Goal: Task Accomplishment & Management: Manage account settings

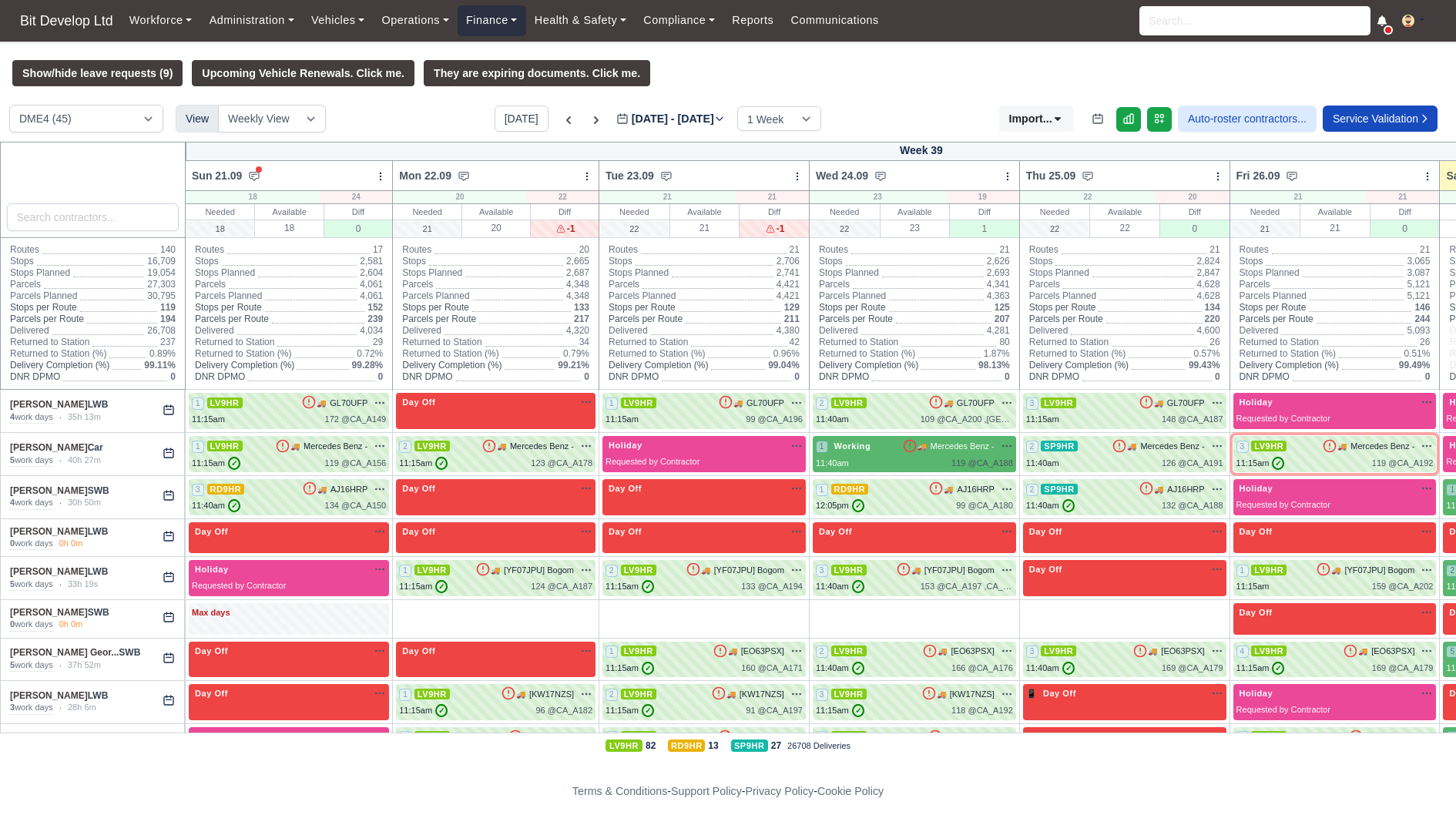
click at [499, 28] on link "Finance" at bounding box center [491, 20] width 68 height 30
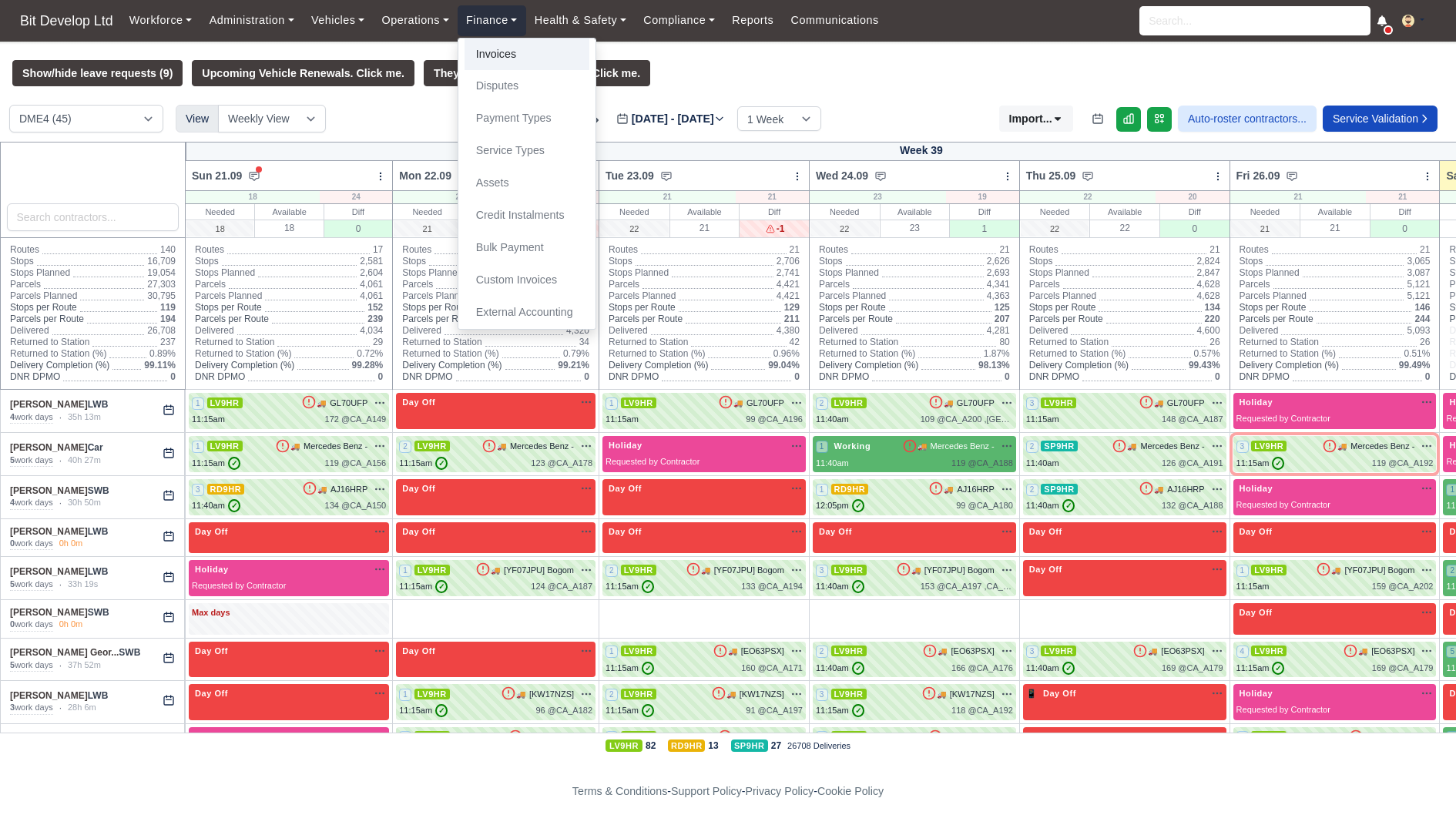
click at [499, 57] on link "Invoices" at bounding box center [527, 54] width 124 height 32
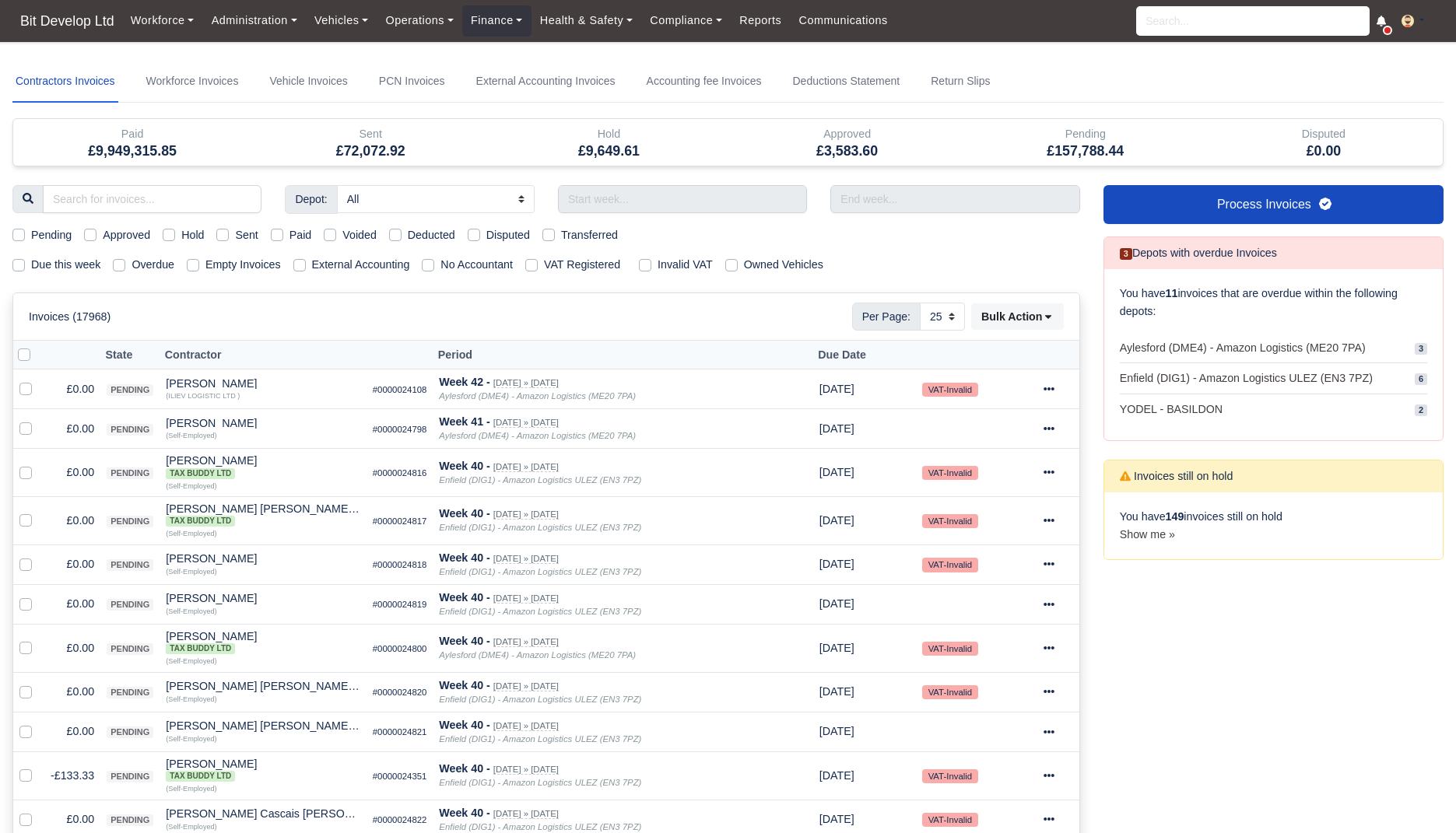
select select "25"
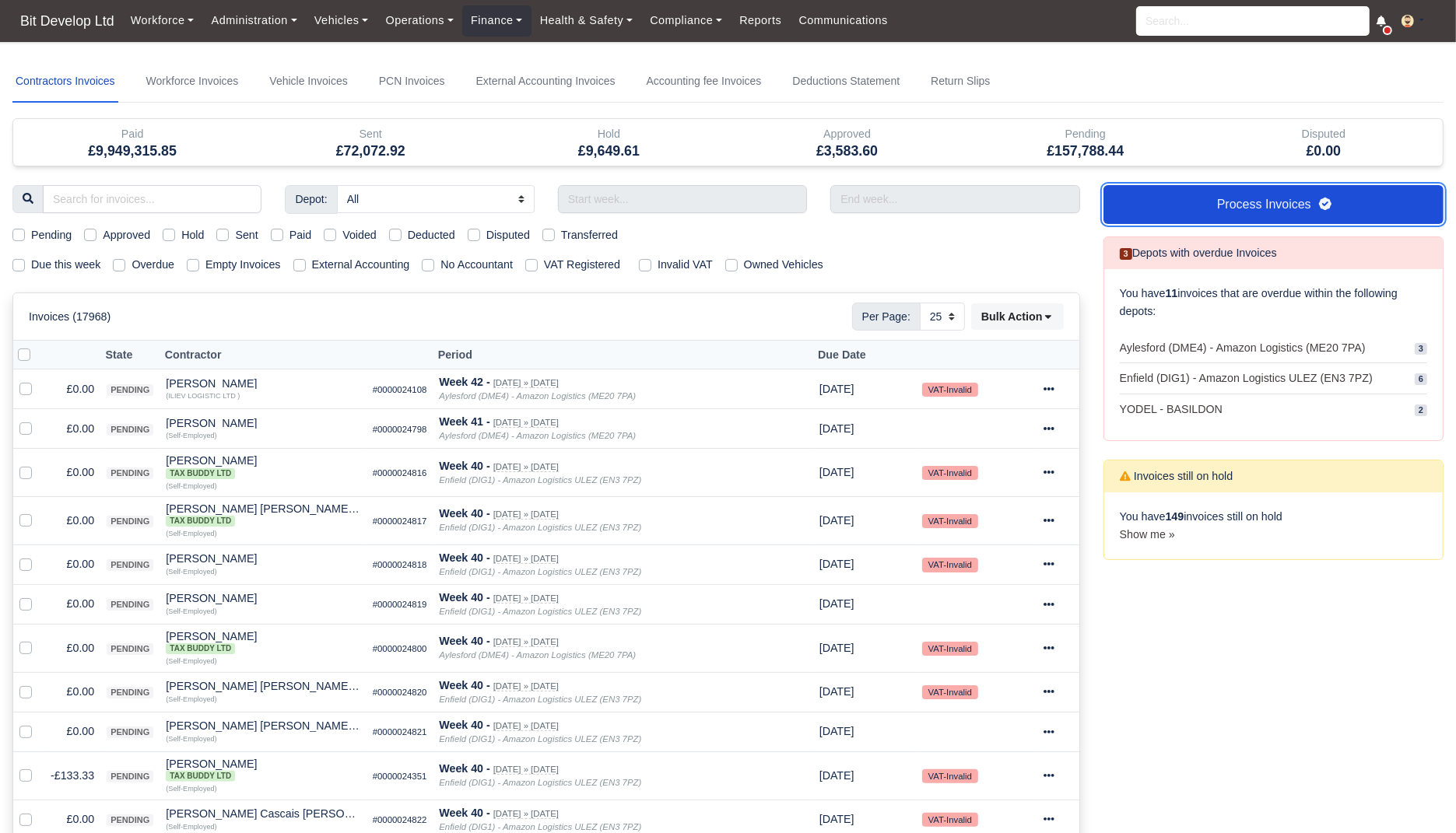
click at [1171, 196] on link "Process Invoices" at bounding box center [1273, 204] width 340 height 39
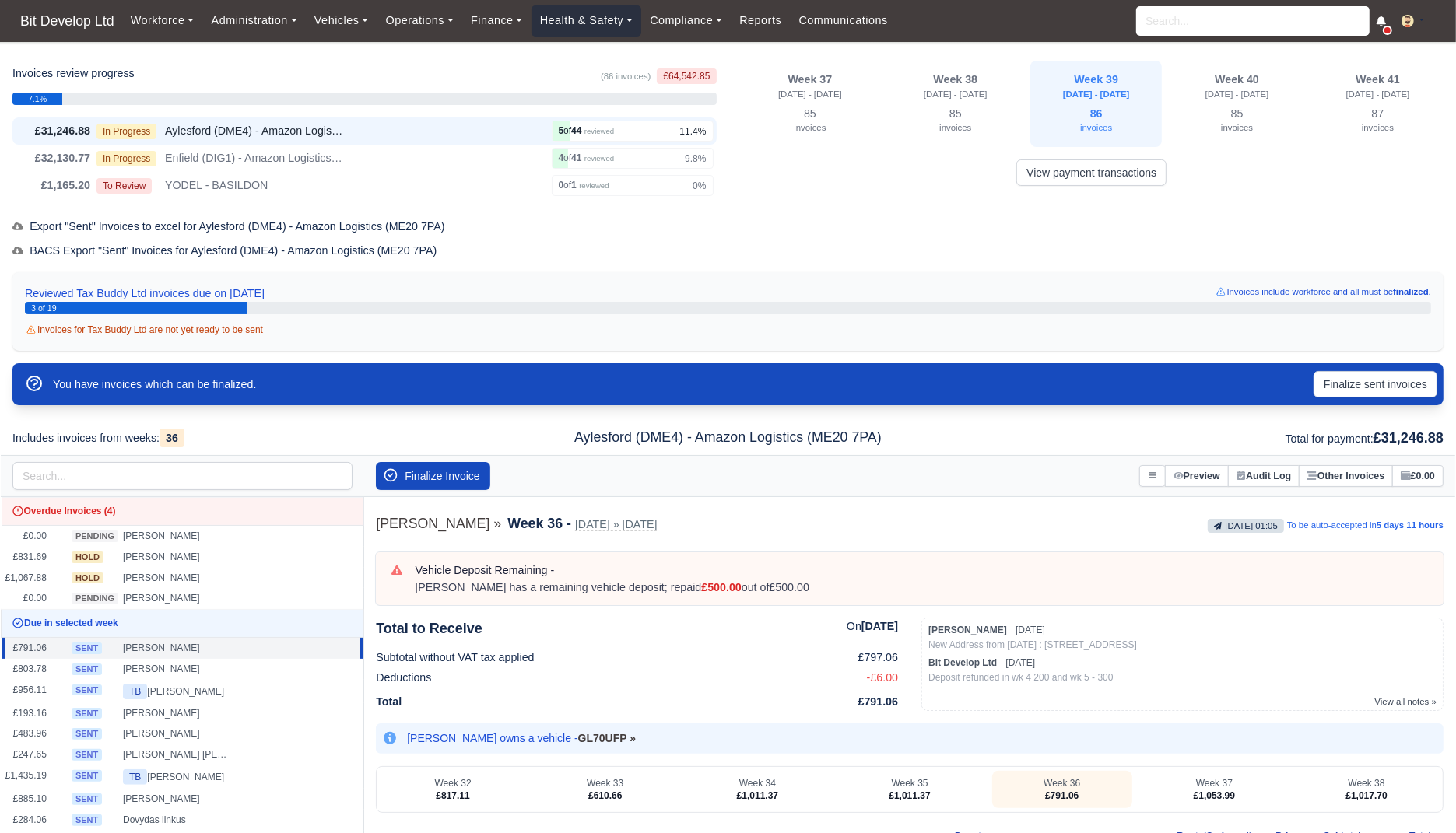
click at [575, 29] on link "Health & Safety" at bounding box center [587, 21] width 110 height 30
click at [508, 20] on link "Finance" at bounding box center [496, 21] width 69 height 30
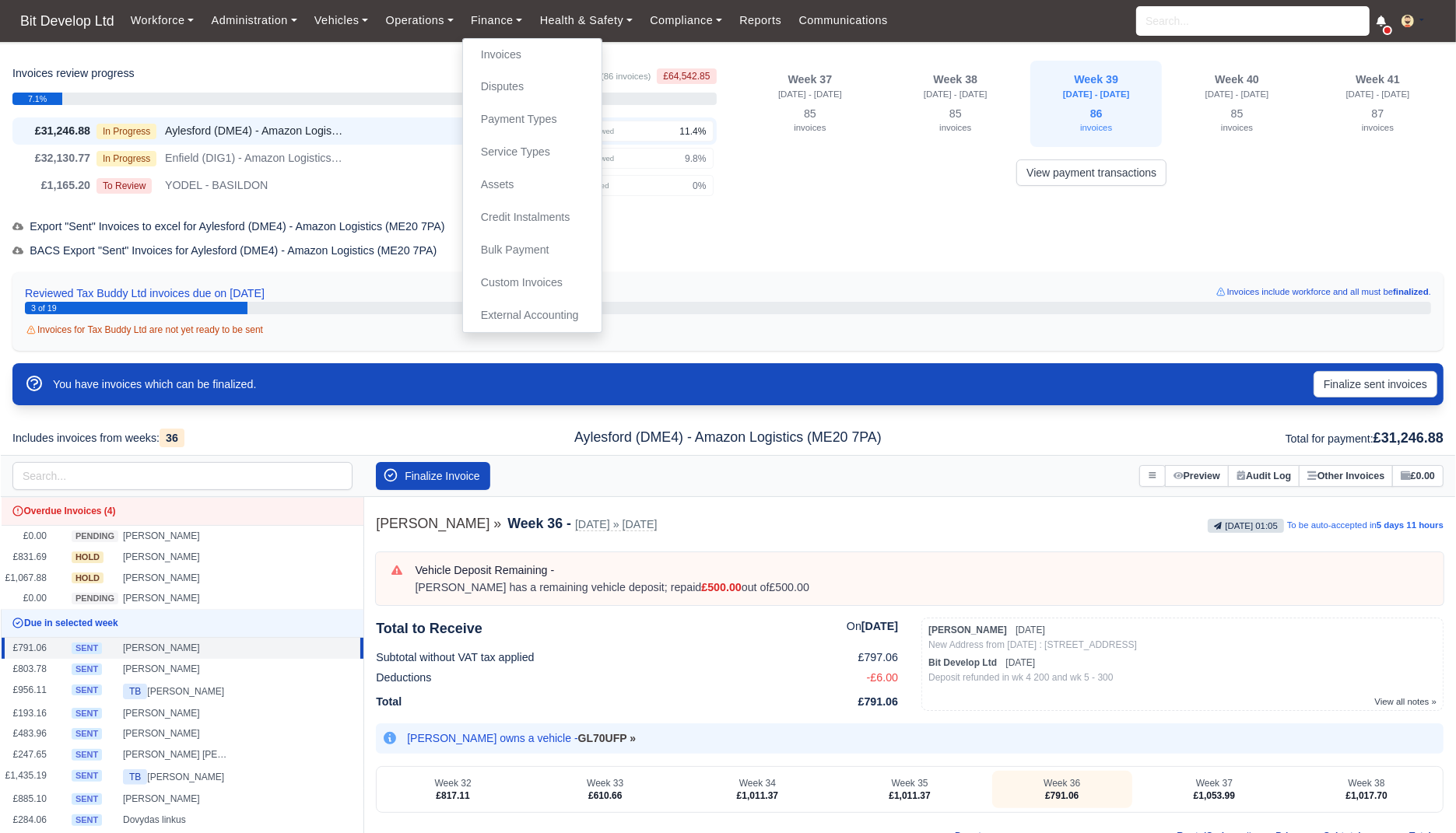
click at [751, 289] on div "Reviewed Tax Buddy Ltd invoices due on Sep 27, 2025 Invoices include workforce …" at bounding box center [727, 294] width 1406 height 18
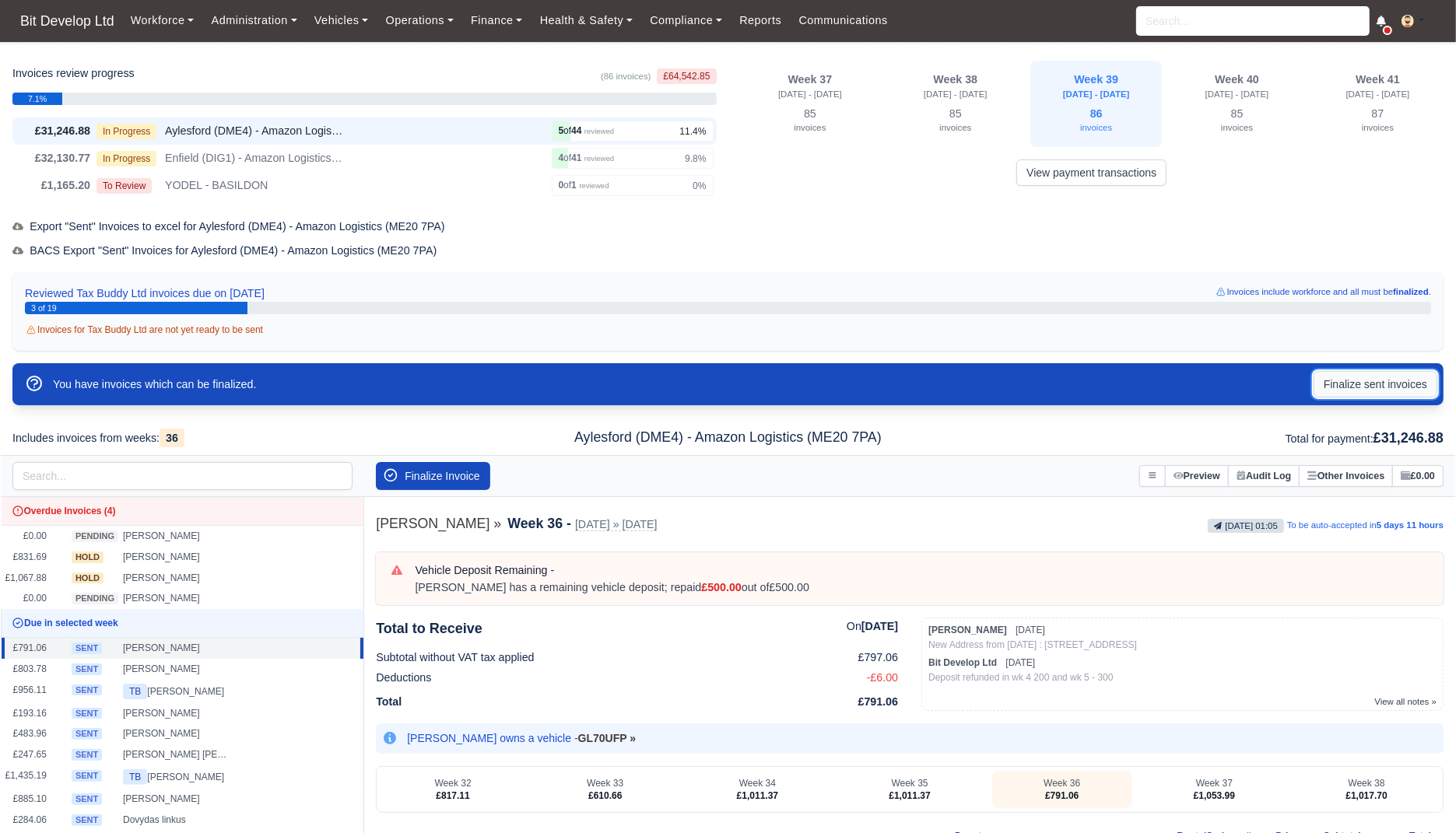
click at [1377, 388] on button "Finalize sent invoices" at bounding box center [1375, 384] width 124 height 27
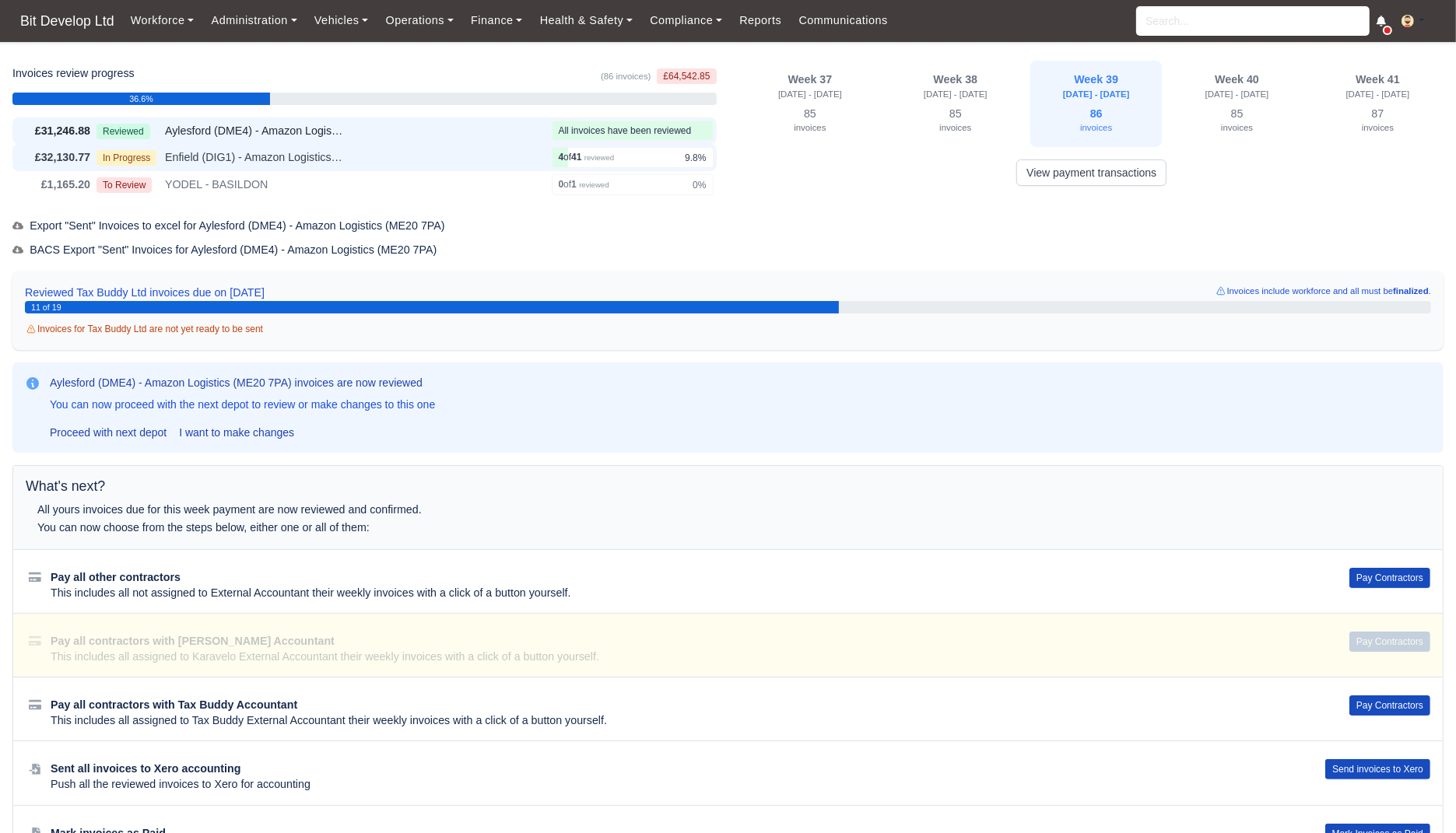
click at [410, 153] on div "In Progress Enfield (DIG1) - Amazon Logistics ULEZ (EN3 7PZ)" at bounding box center [320, 157] width 449 height 18
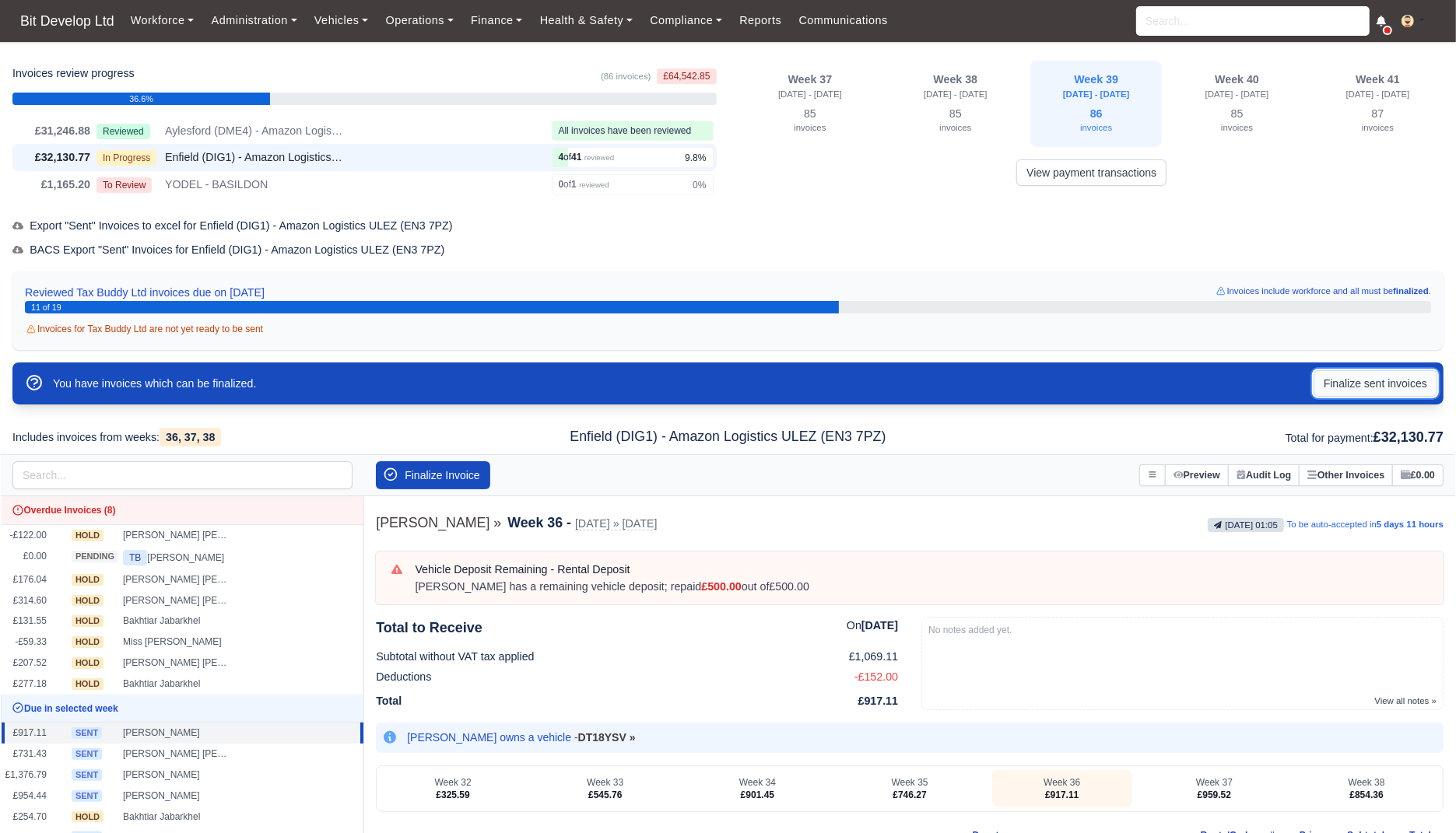
click at [1389, 384] on button "Finalize sent invoices" at bounding box center [1375, 383] width 124 height 27
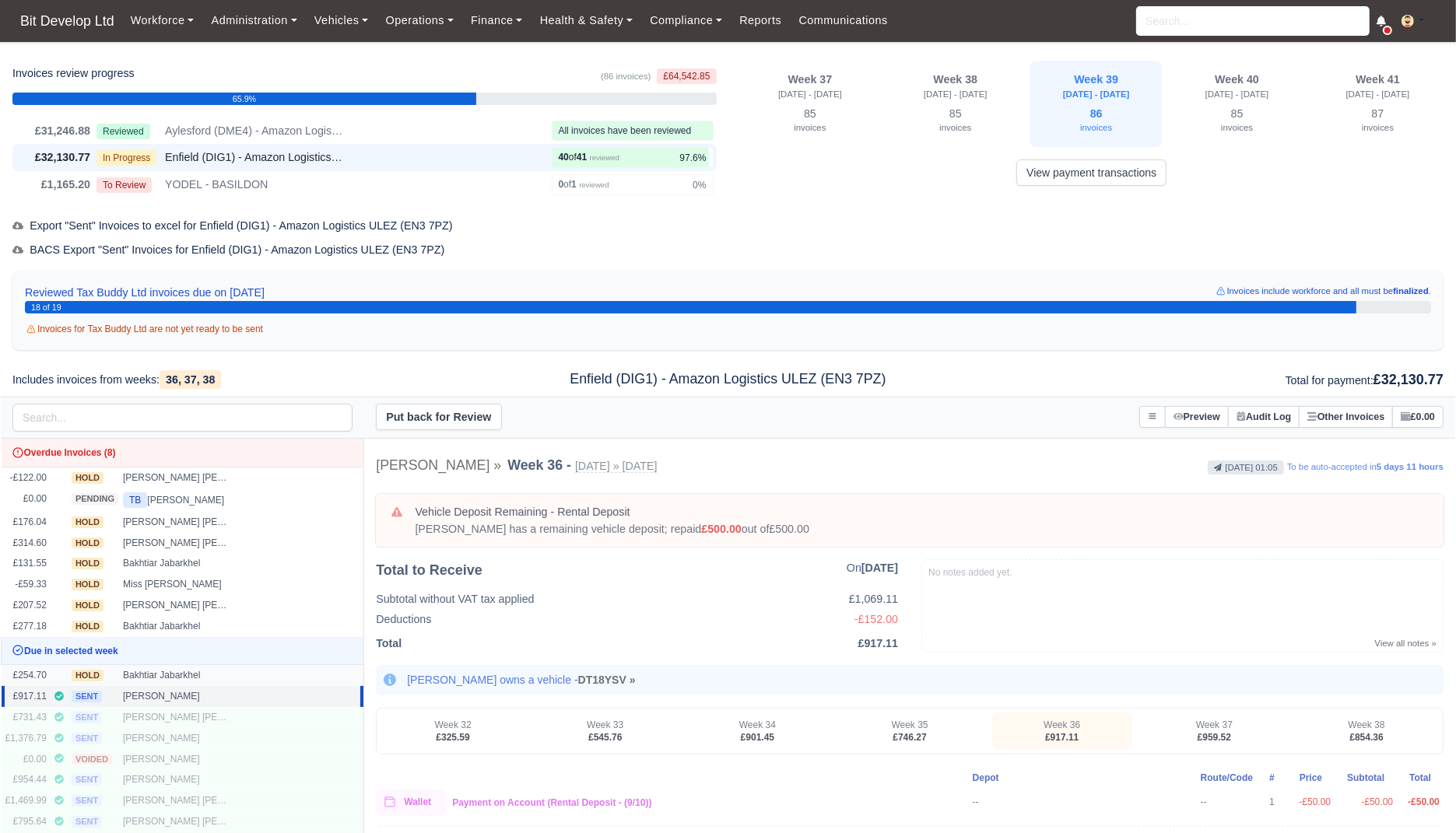
click at [220, 669] on div "Bakhtiar Jabarkhel" at bounding box center [177, 675] width 109 height 13
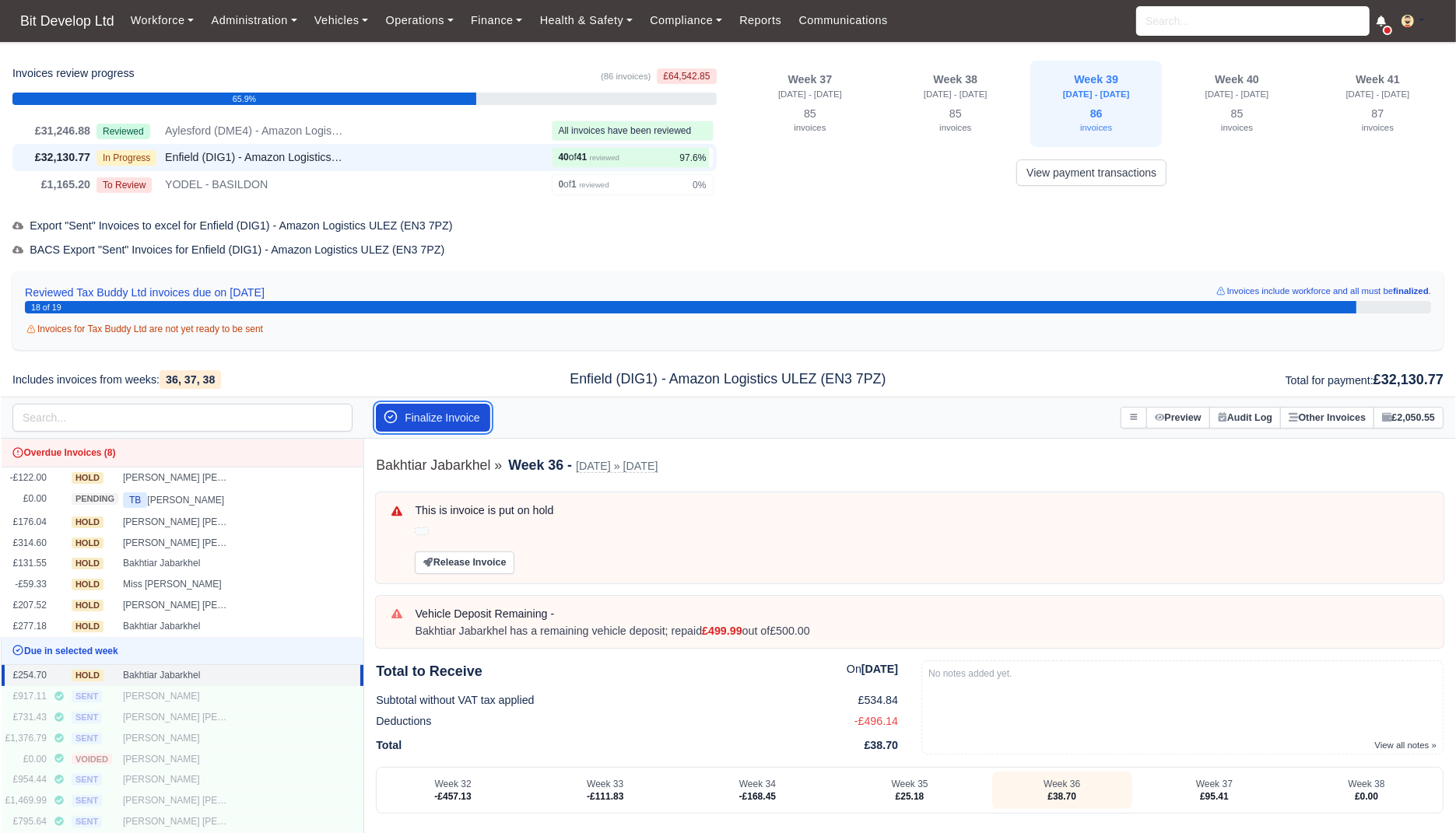
click at [460, 422] on button "Finalize Invoice" at bounding box center [433, 417] width 114 height 28
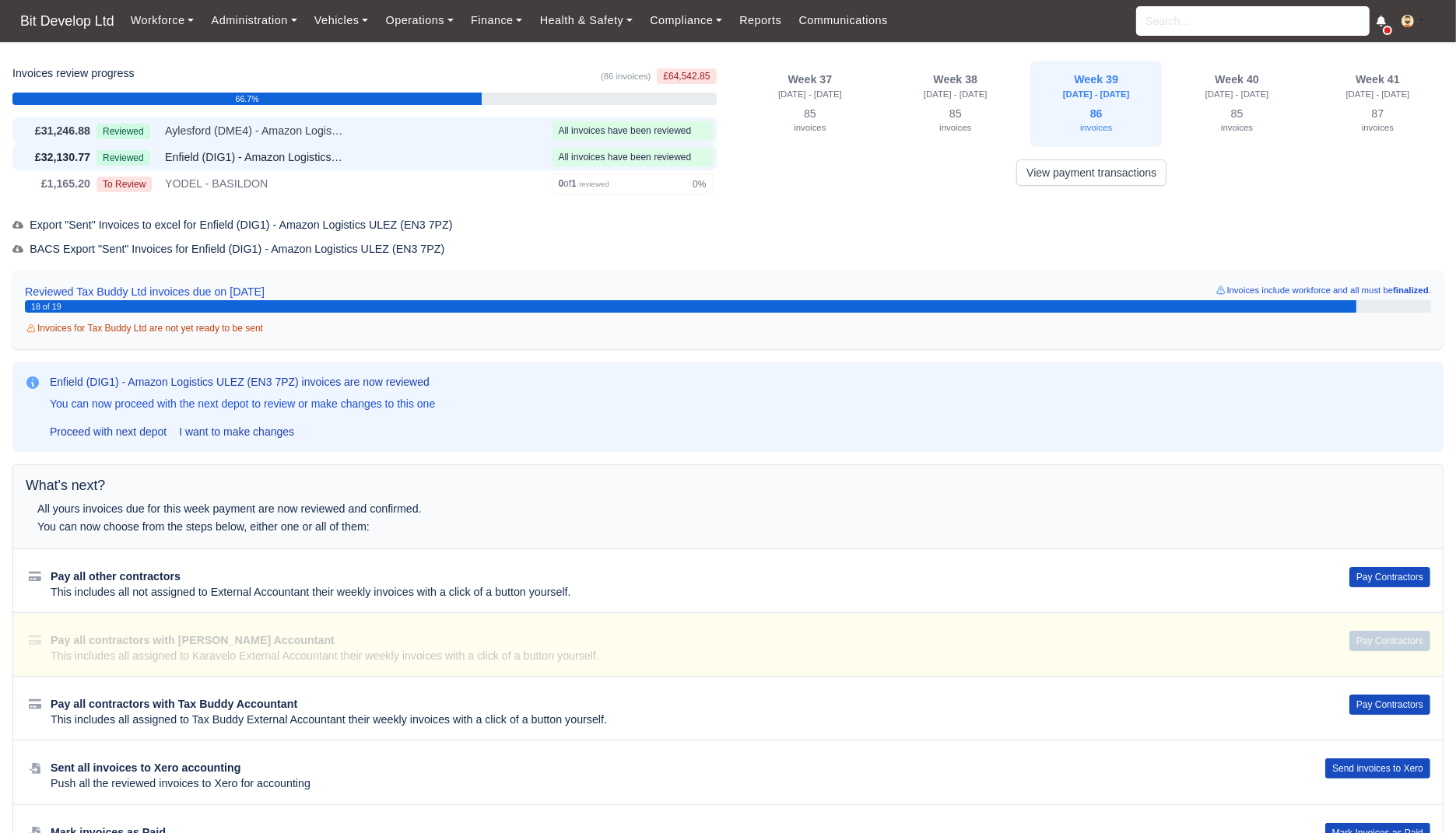
click at [466, 136] on div "Reviewed Aylesford (DME4) - Amazon Logistics (ME20 7PA)" at bounding box center [320, 131] width 449 height 18
click at [1087, 175] on link "View payment transactions" at bounding box center [1091, 172] width 150 height 27
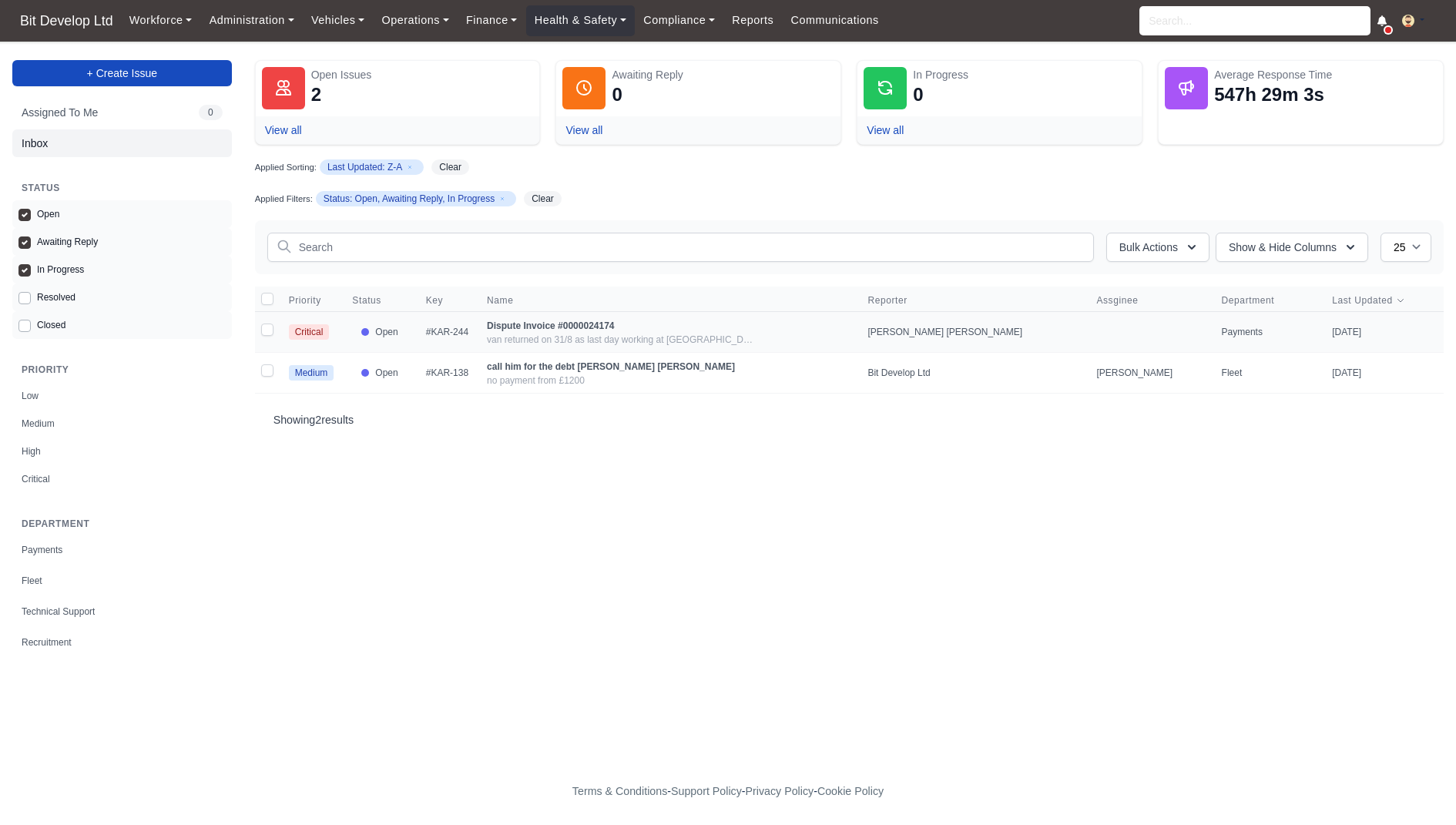
click at [802, 324] on td "Dispute Invoice #0000024174 van returned on 31/8 as last day working at Amazon.…" at bounding box center [667, 332] width 380 height 41
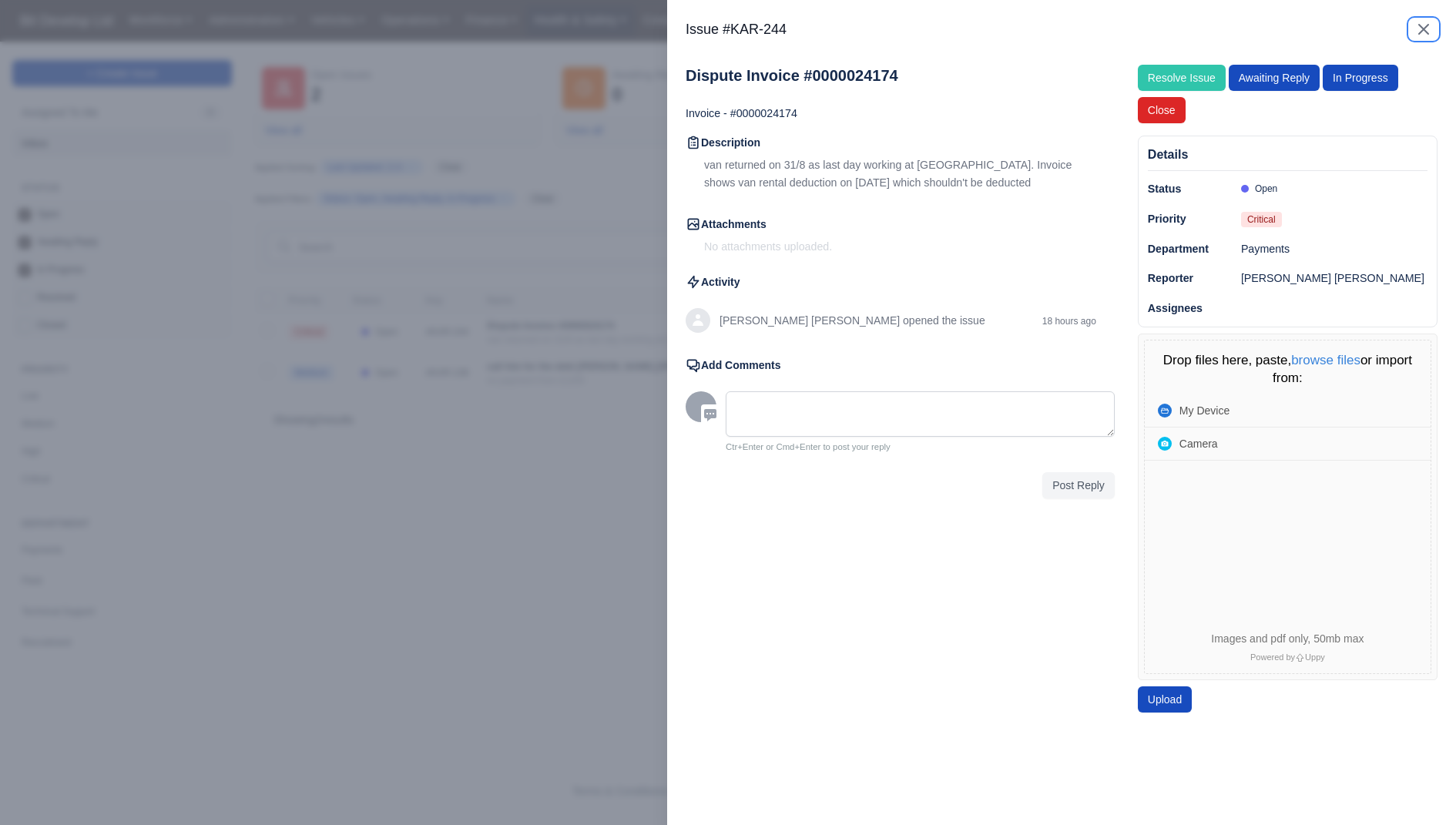
click at [1417, 24] on icon "button" at bounding box center [1423, 29] width 18 height 18
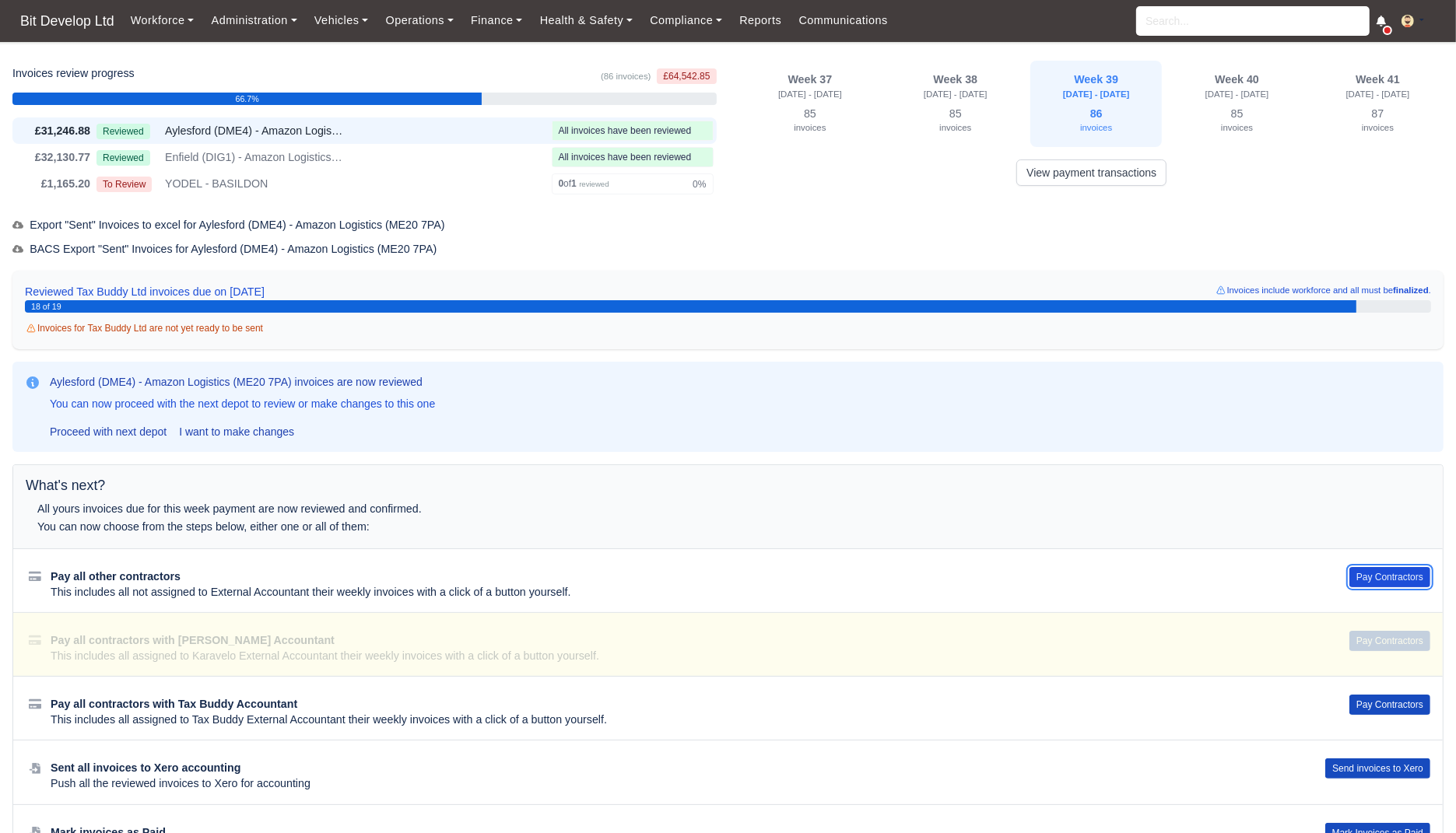
click at [1380, 569] on button "Pay Contractors" at bounding box center [1389, 577] width 81 height 21
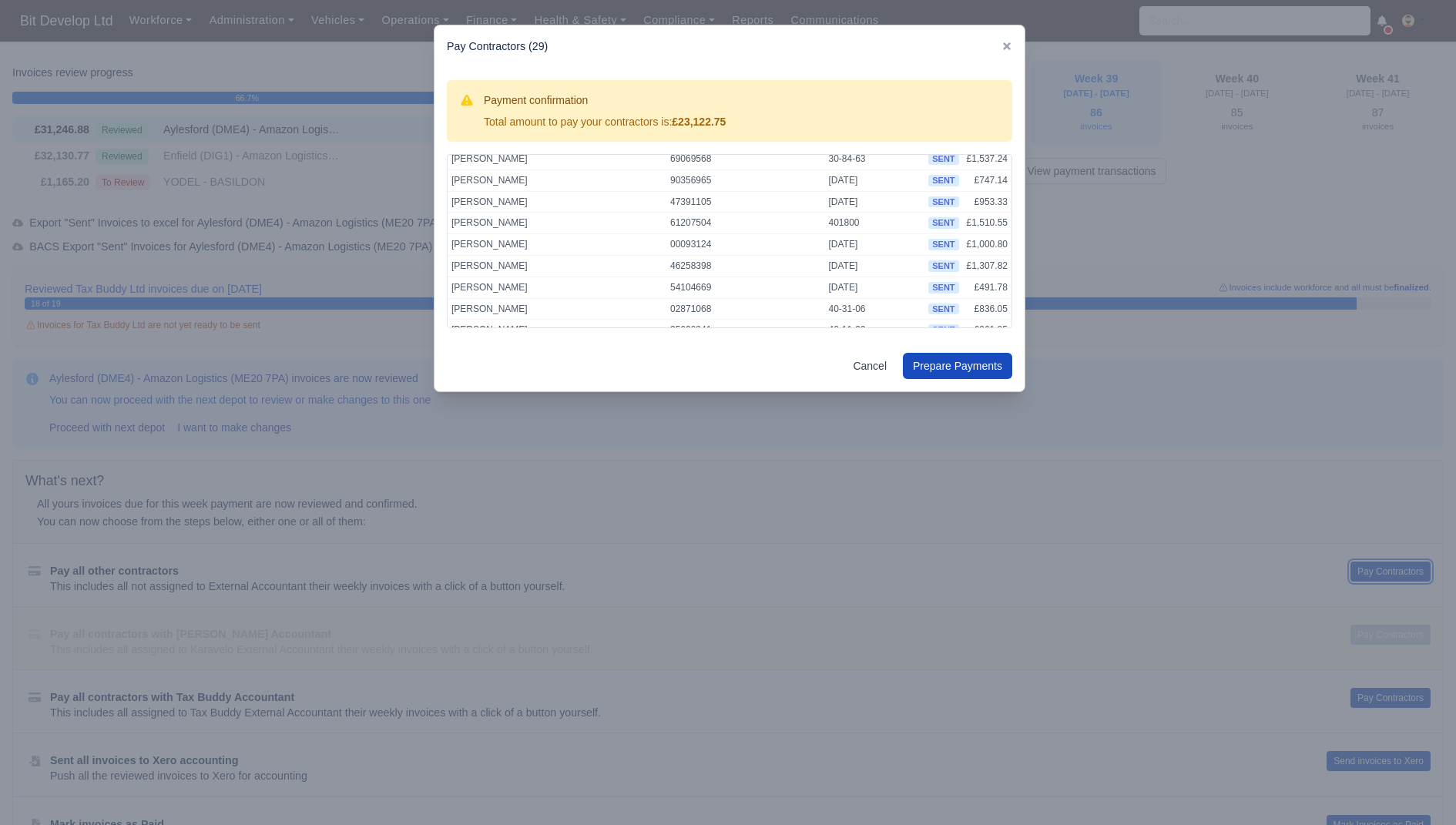
scroll to position [462, 0]
click at [981, 366] on button "Prepare Payments" at bounding box center [957, 366] width 109 height 26
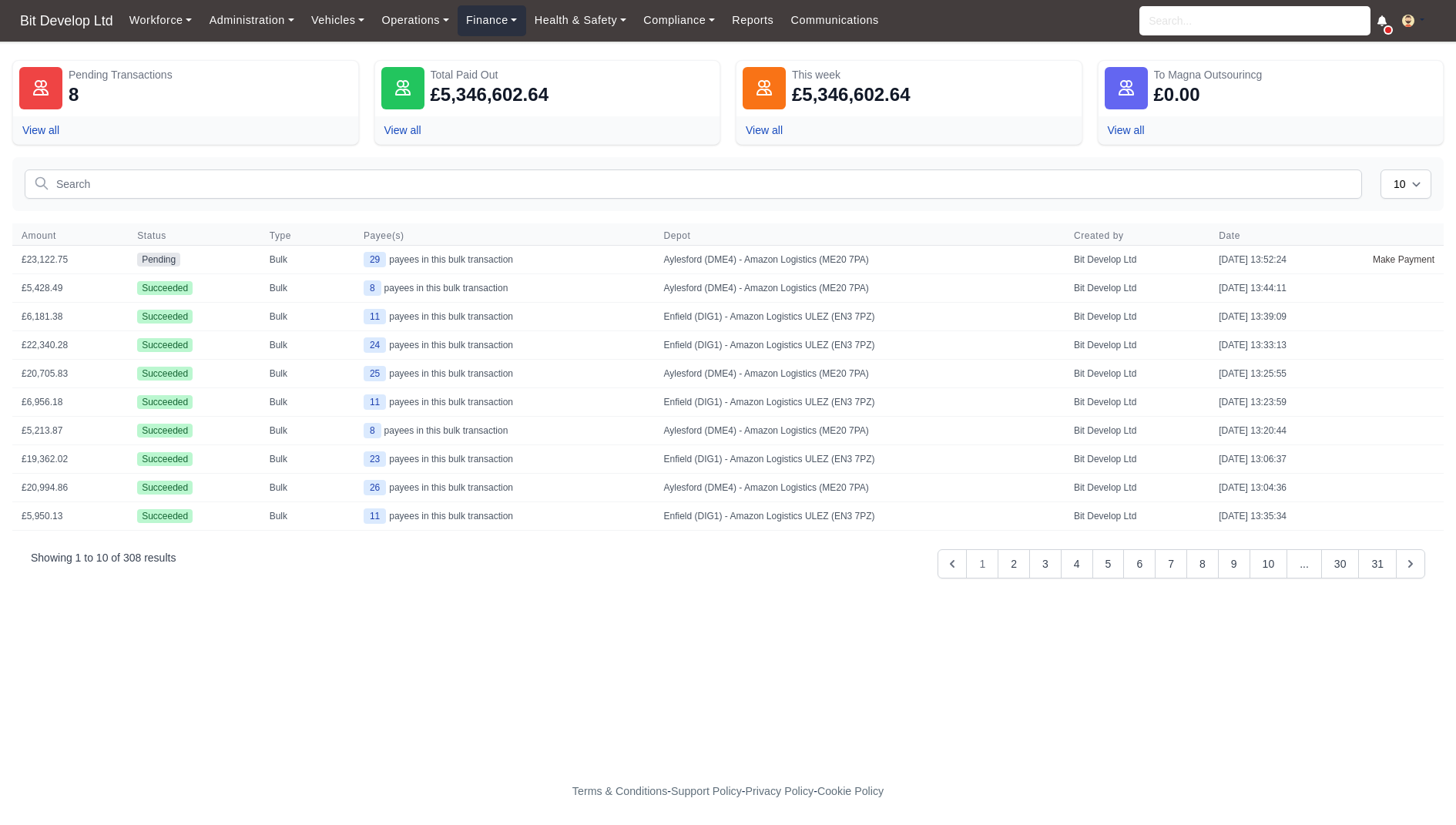
click at [506, 22] on link "Finance" at bounding box center [491, 20] width 68 height 30
click at [507, 50] on link "Invoices" at bounding box center [527, 54] width 124 height 32
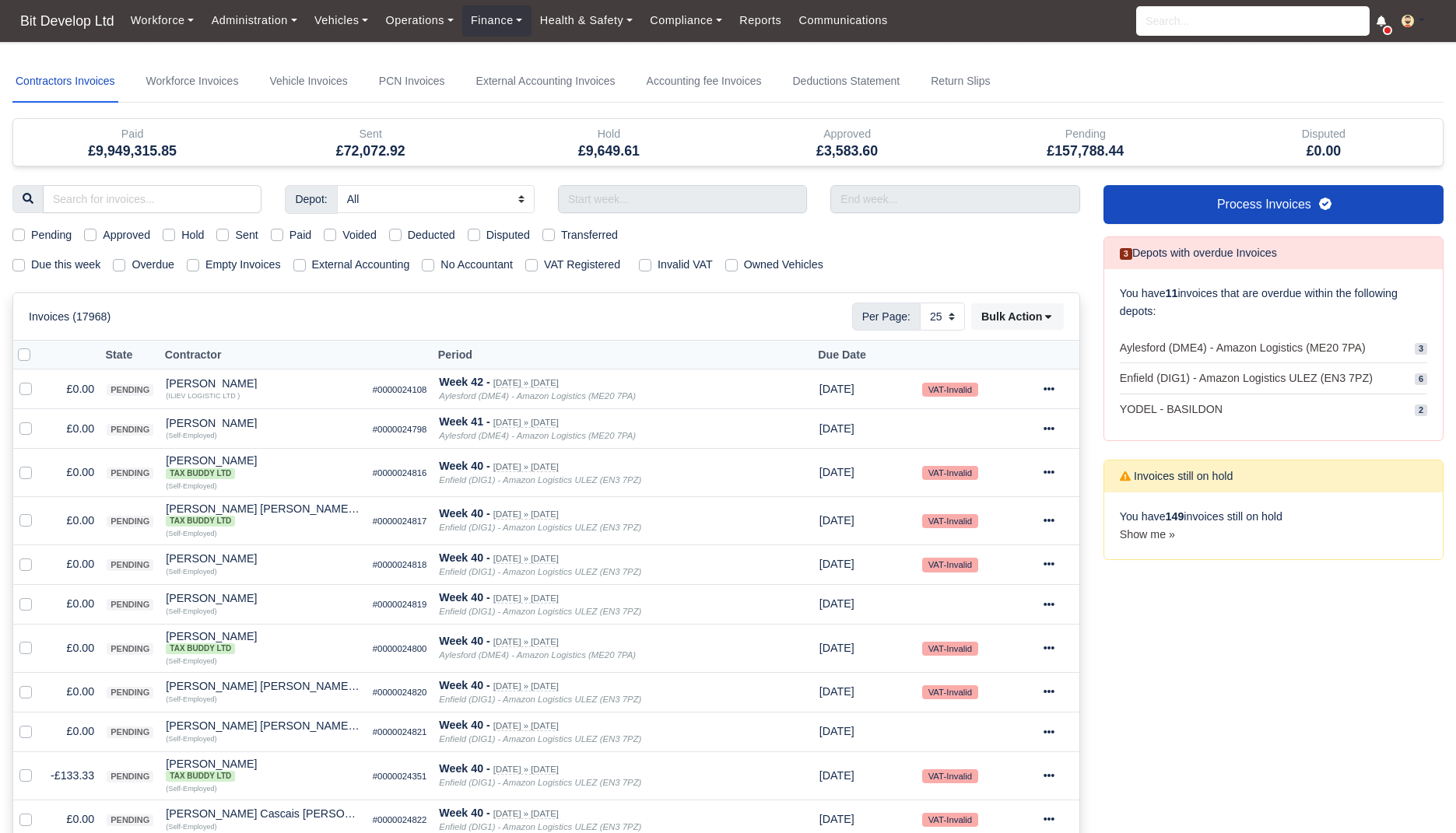
select select "25"
click at [73, 271] on label "Due this week" at bounding box center [66, 265] width 69 height 18
click at [25, 268] on input "Due this week" at bounding box center [19, 262] width 13 height 13
checkbox input "true"
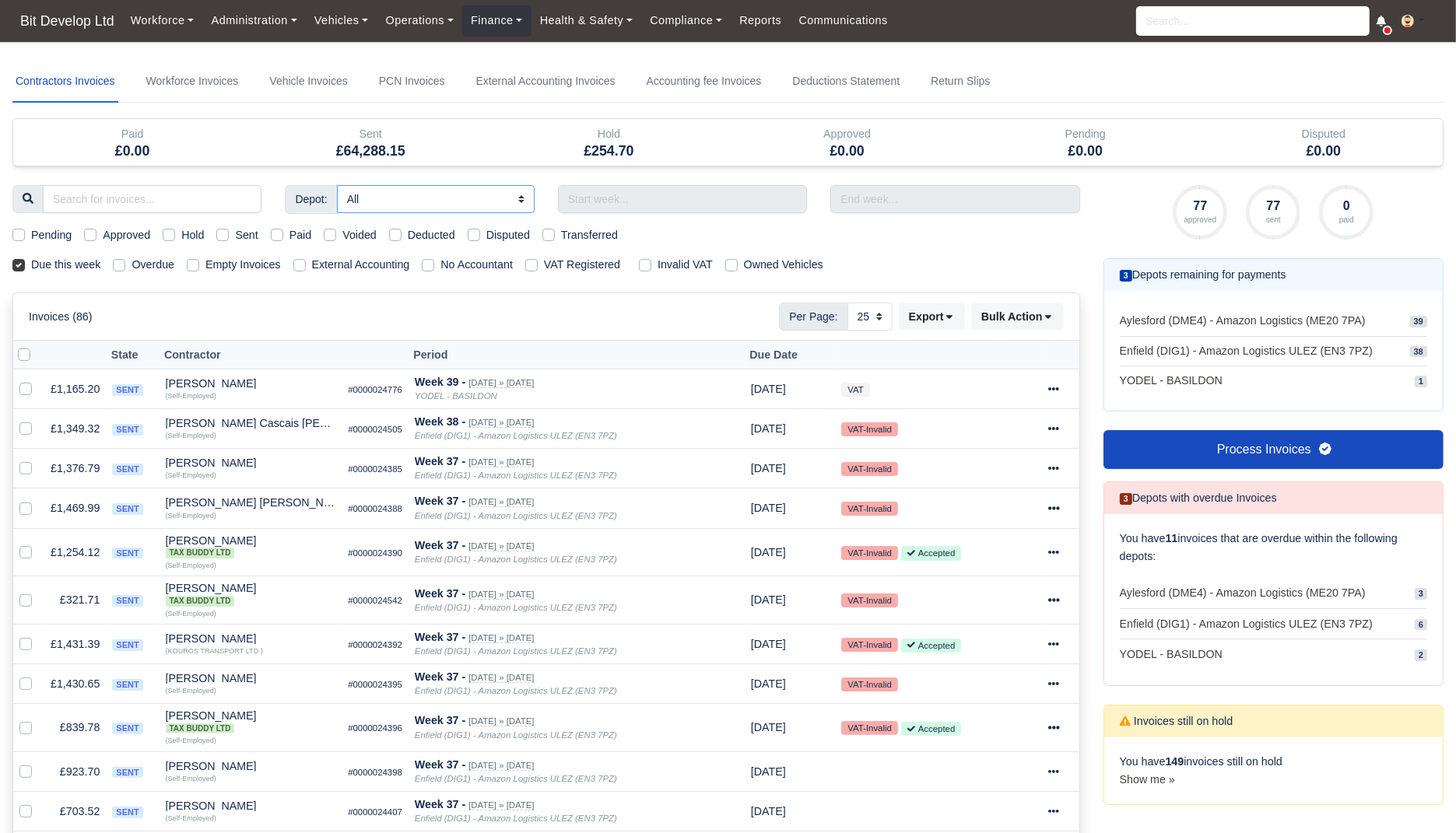
click at [476, 194] on select "All Aylesford (DME4) - Amazon Logistics (ME20 7PA) Enfield (DIG1) - Amazon Logi…" at bounding box center [435, 198] width 197 height 28
select select "3"
click at [338, 185] on select "All Aylesford (DME4) - Amazon Logistics (ME20 7PA) Enfield (DIG1) - Amazon Logi…" at bounding box center [435, 198] width 197 height 28
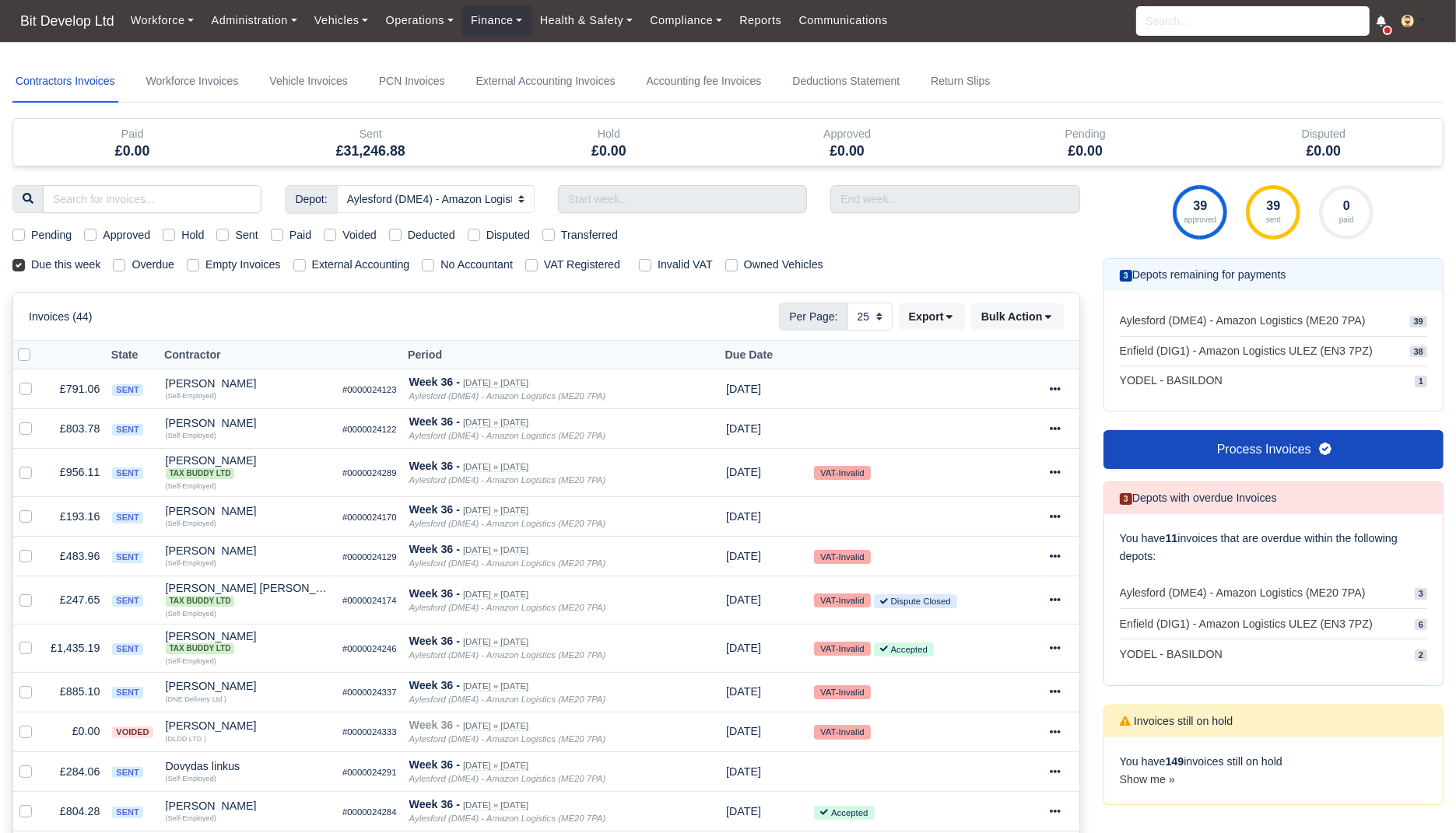
click at [263, 235] on div "Pending Approved Hold Sent Paid Voided Deducted Disputed Transferred" at bounding box center [546, 235] width 1091 height 18
click at [246, 232] on label "Sent" at bounding box center [246, 235] width 23 height 18
click at [229, 232] on input "Sent" at bounding box center [222, 232] width 13 height 13
checkbox input "true"
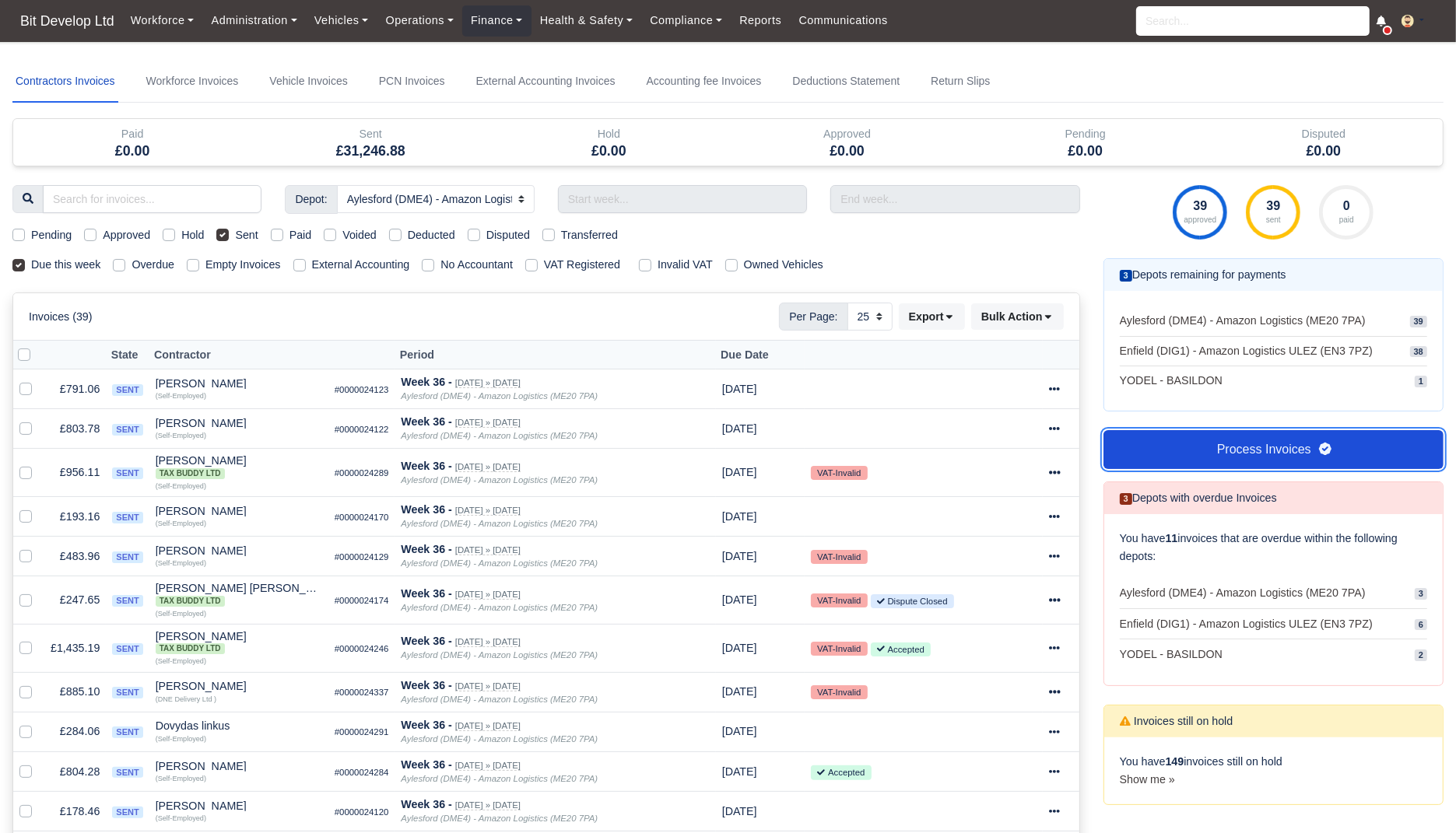
click at [1255, 453] on link "Process Invoices" at bounding box center [1273, 450] width 340 height 39
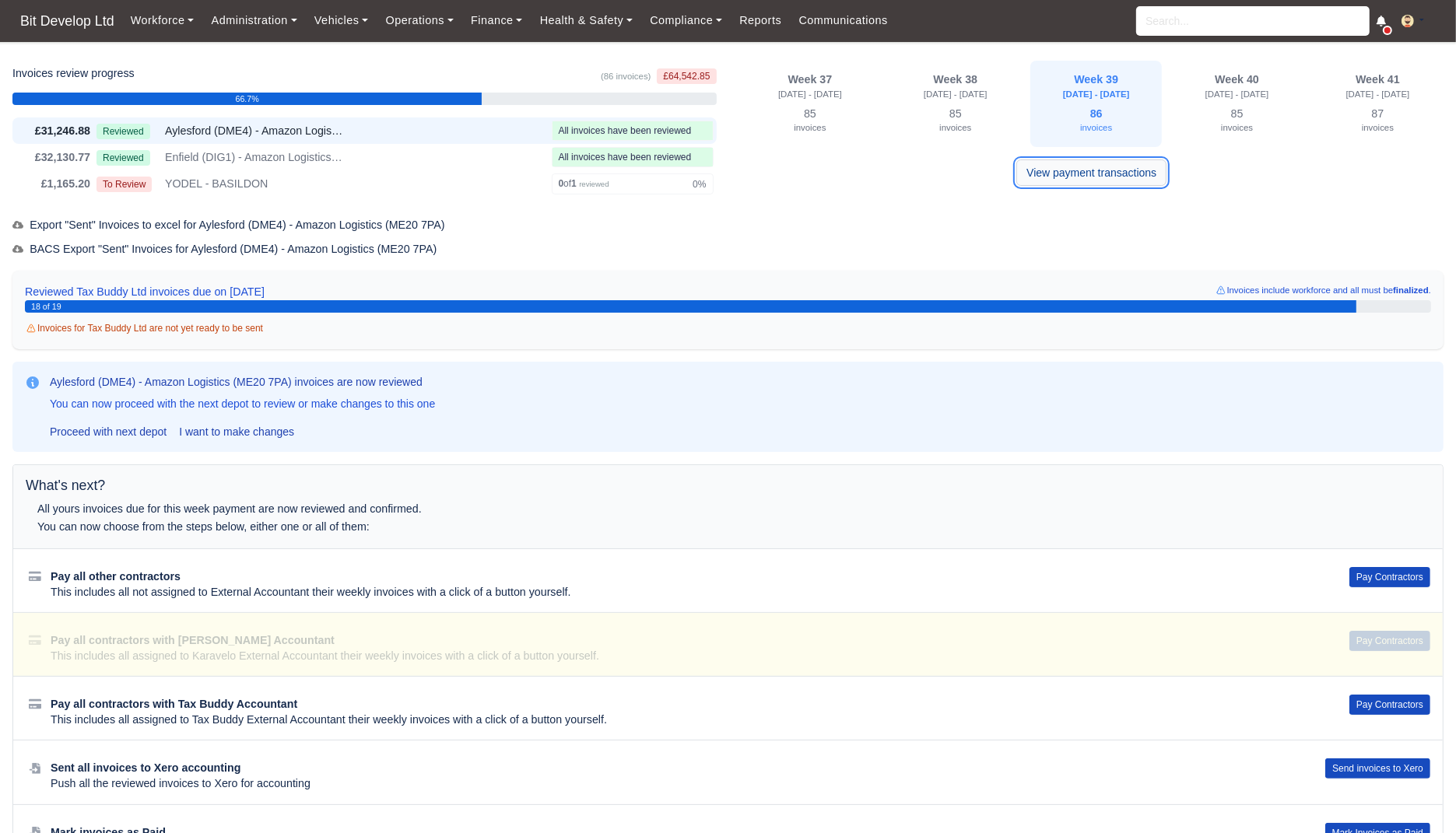
click at [1146, 174] on link "View payment transactions" at bounding box center [1091, 172] width 150 height 27
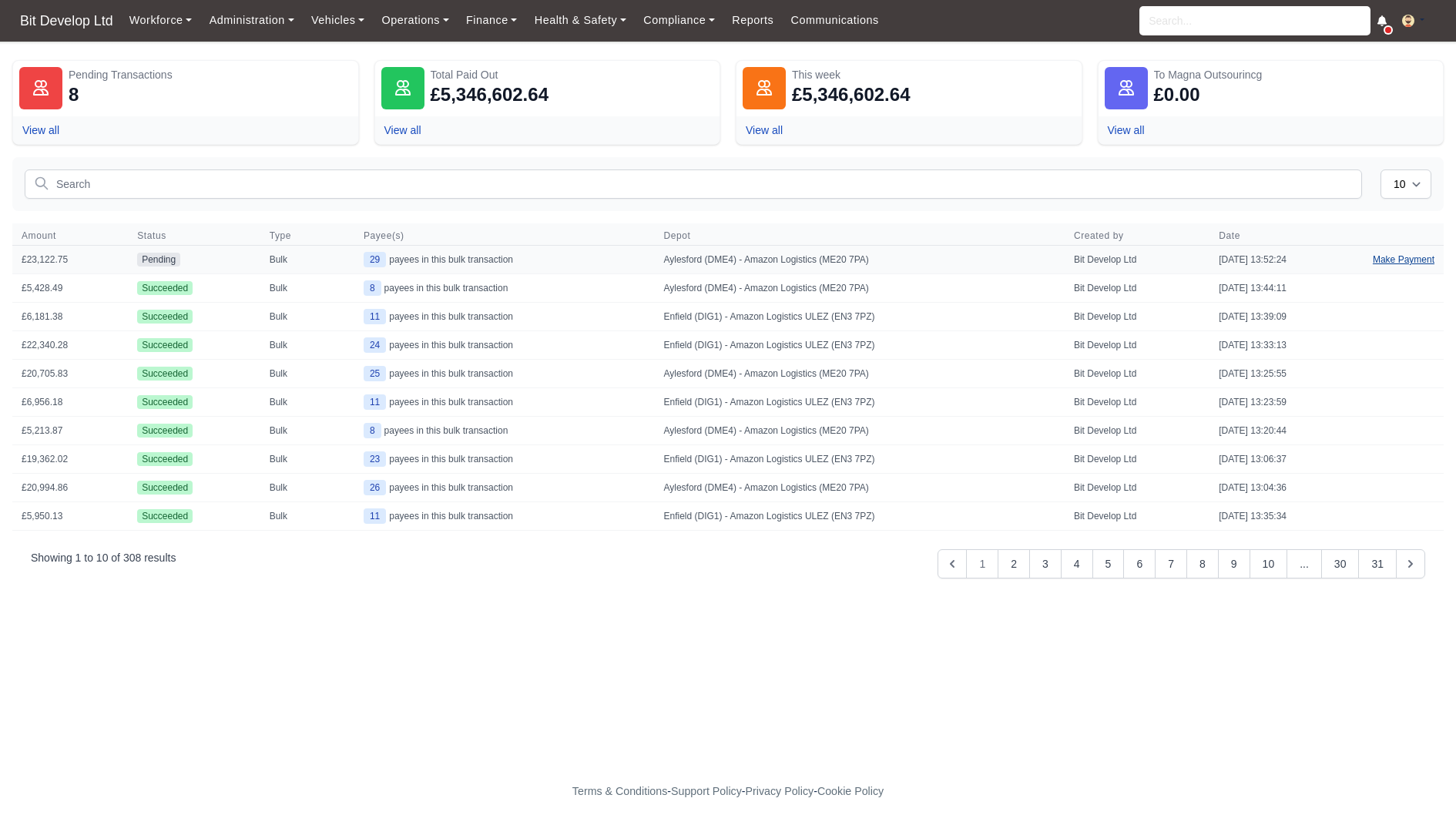
click at [1404, 258] on link "Make Payment" at bounding box center [1403, 260] width 80 height 28
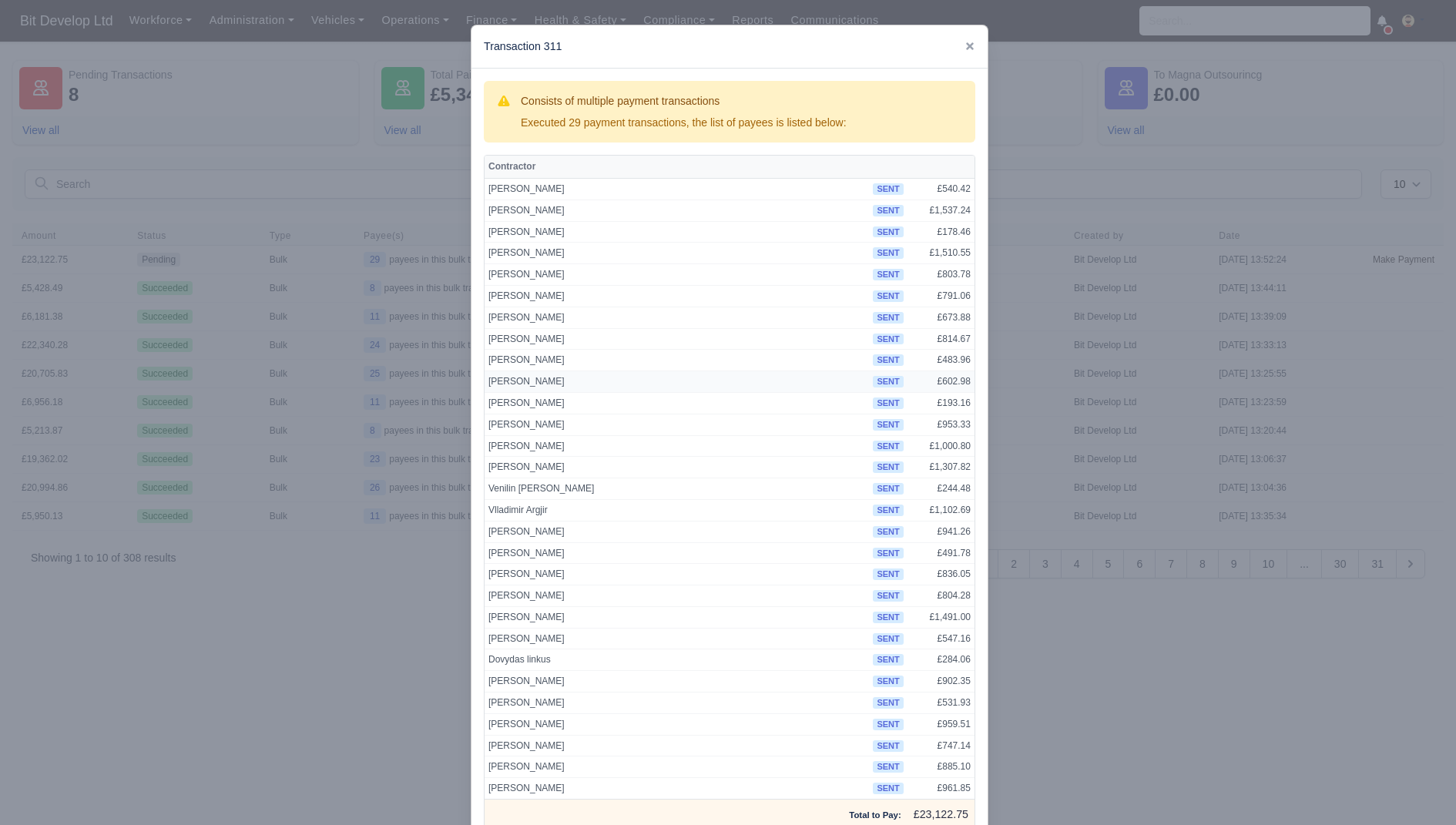
scroll to position [84, 0]
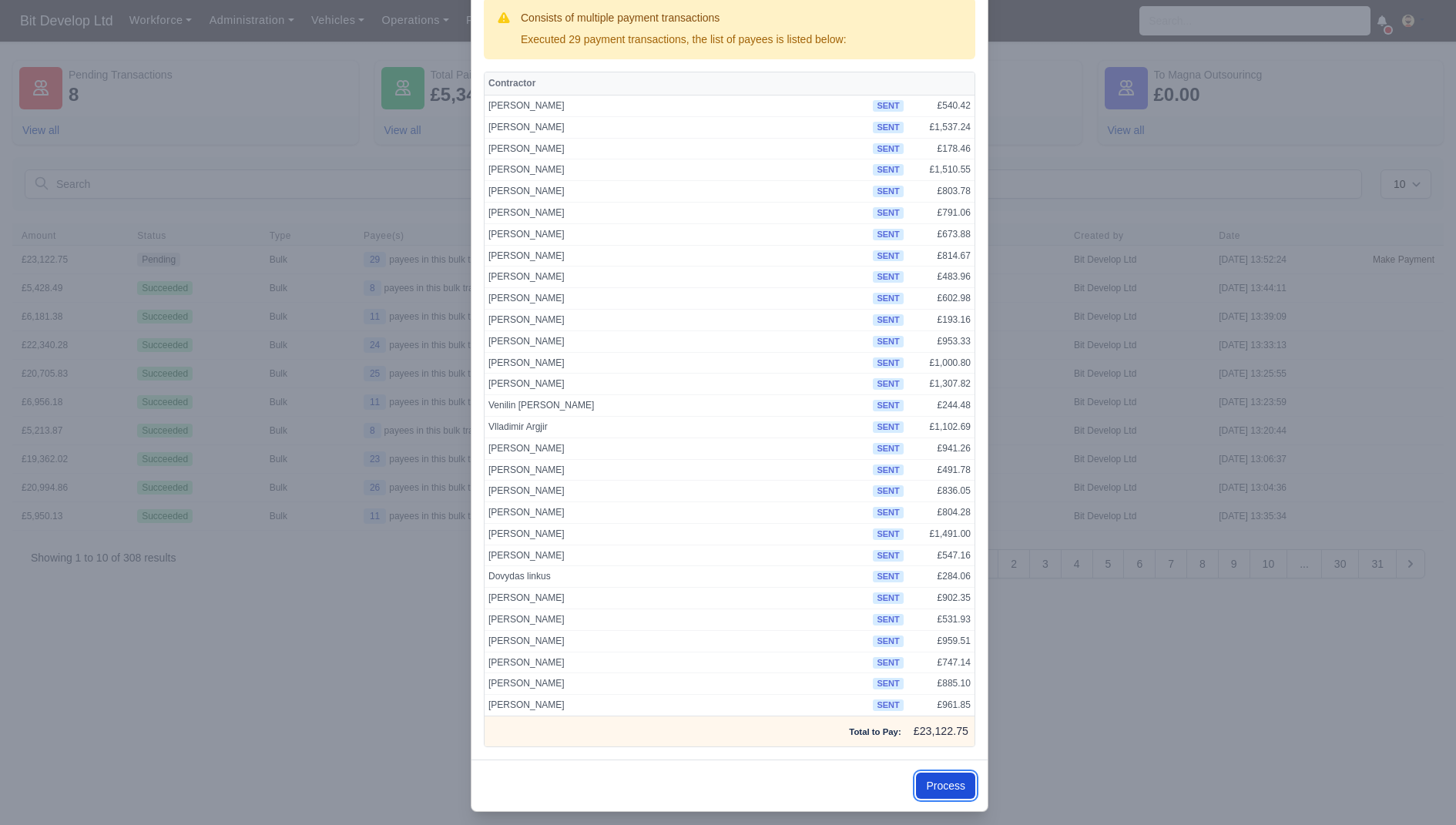
click at [947, 775] on button "Process" at bounding box center [945, 785] width 59 height 26
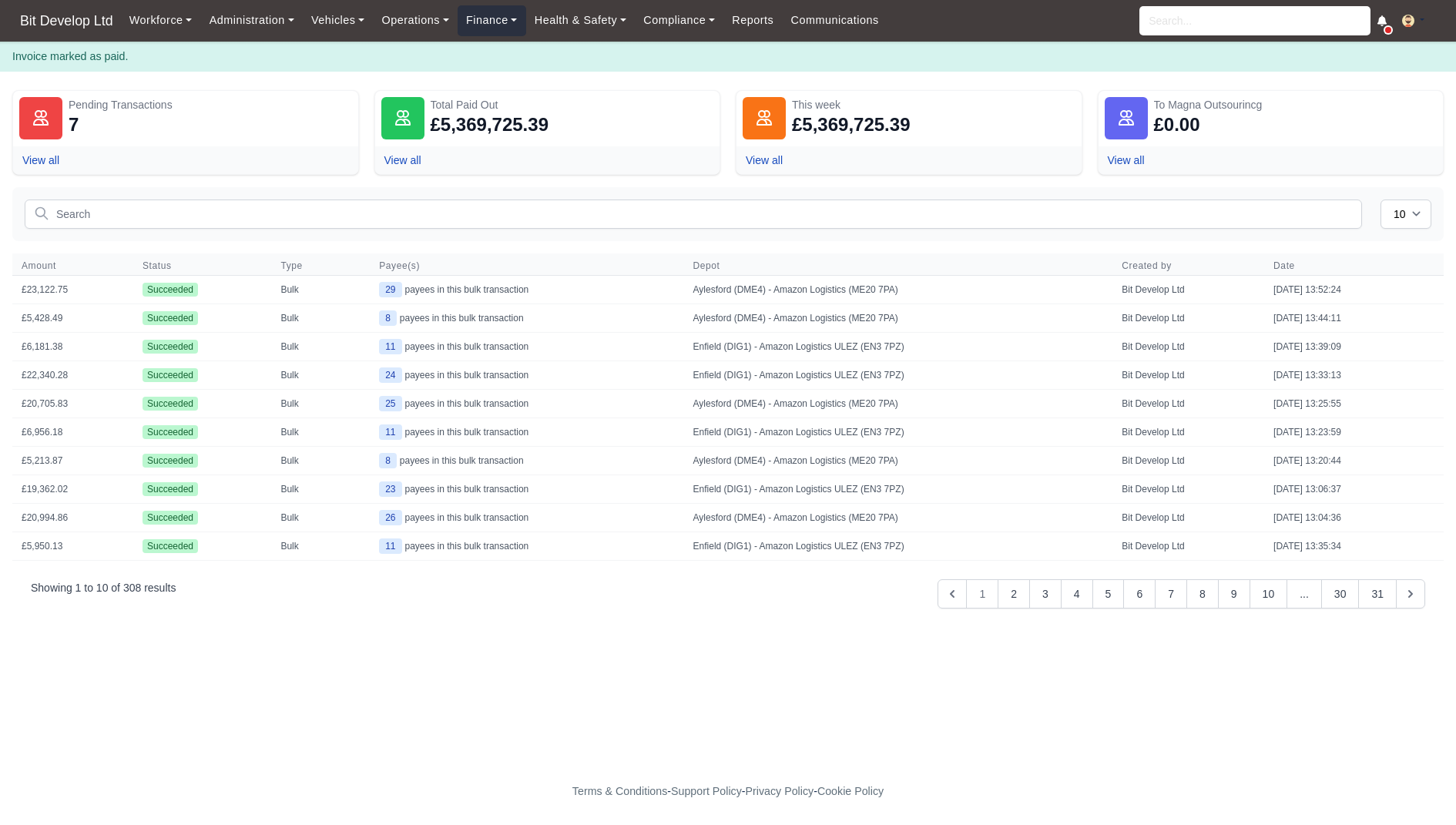
click at [509, 28] on link "Finance" at bounding box center [491, 20] width 68 height 30
click at [513, 52] on link "Invoices" at bounding box center [527, 54] width 124 height 32
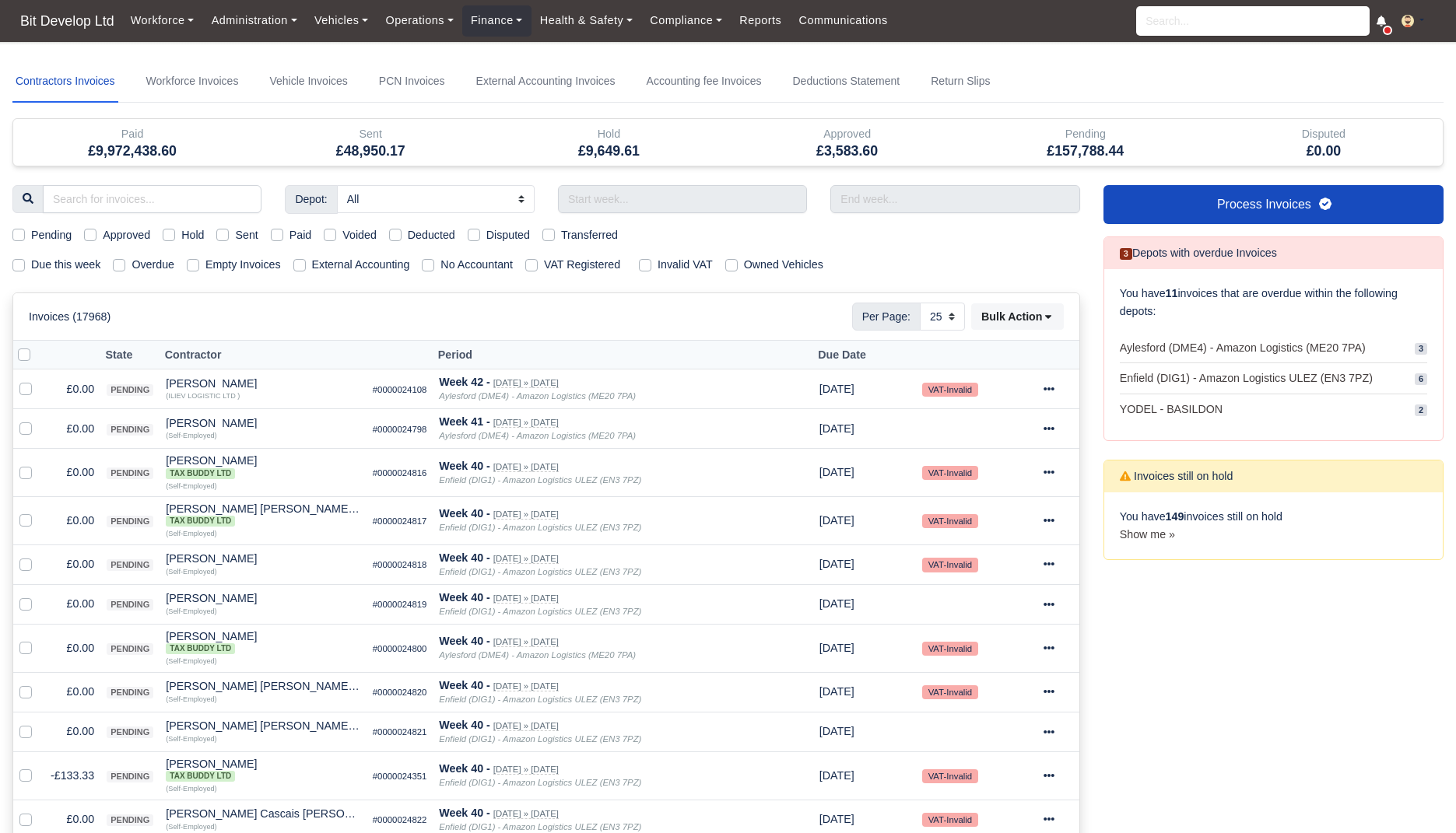
select select "25"
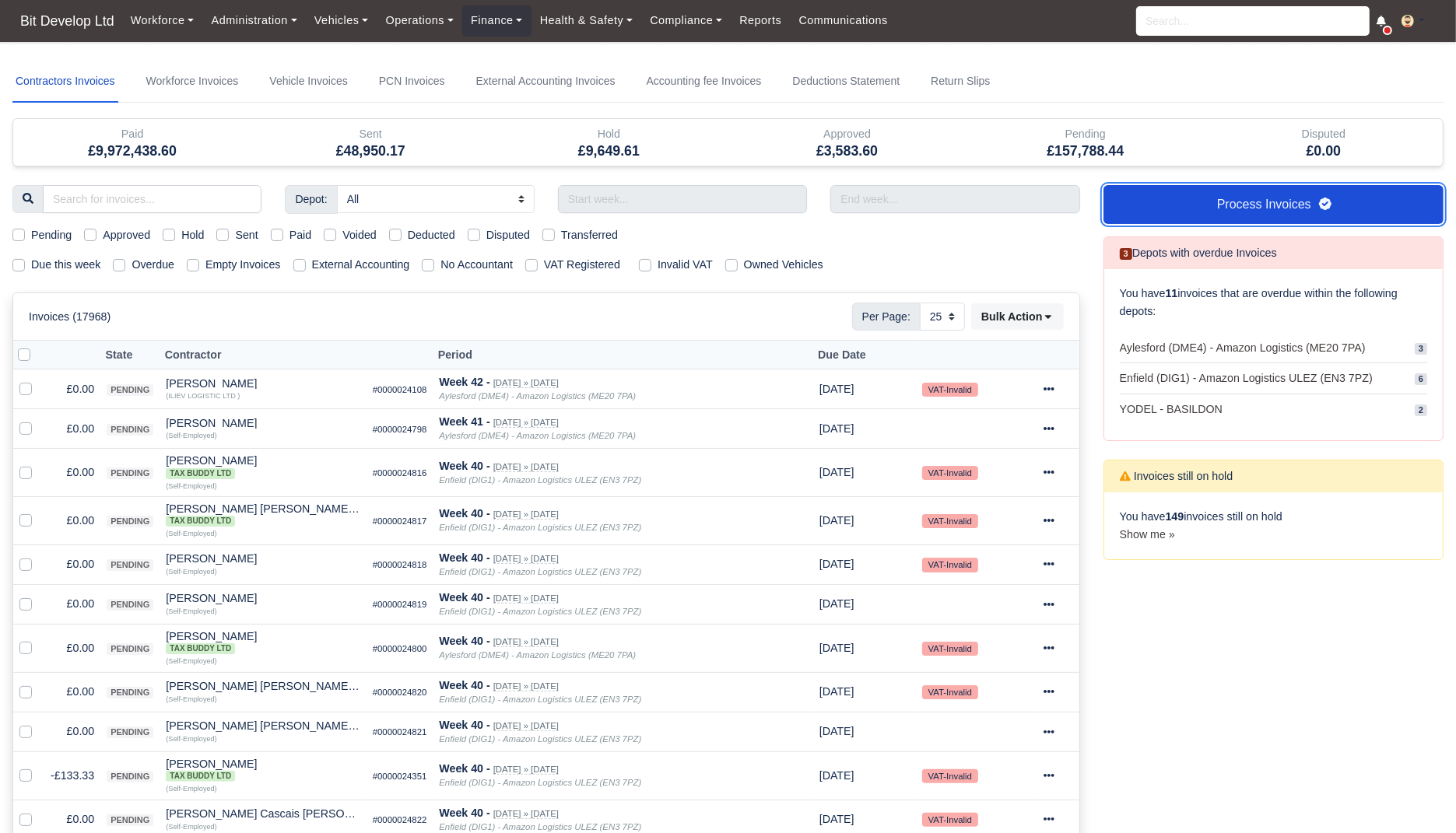
click at [1195, 206] on link "Process Invoices" at bounding box center [1273, 204] width 340 height 39
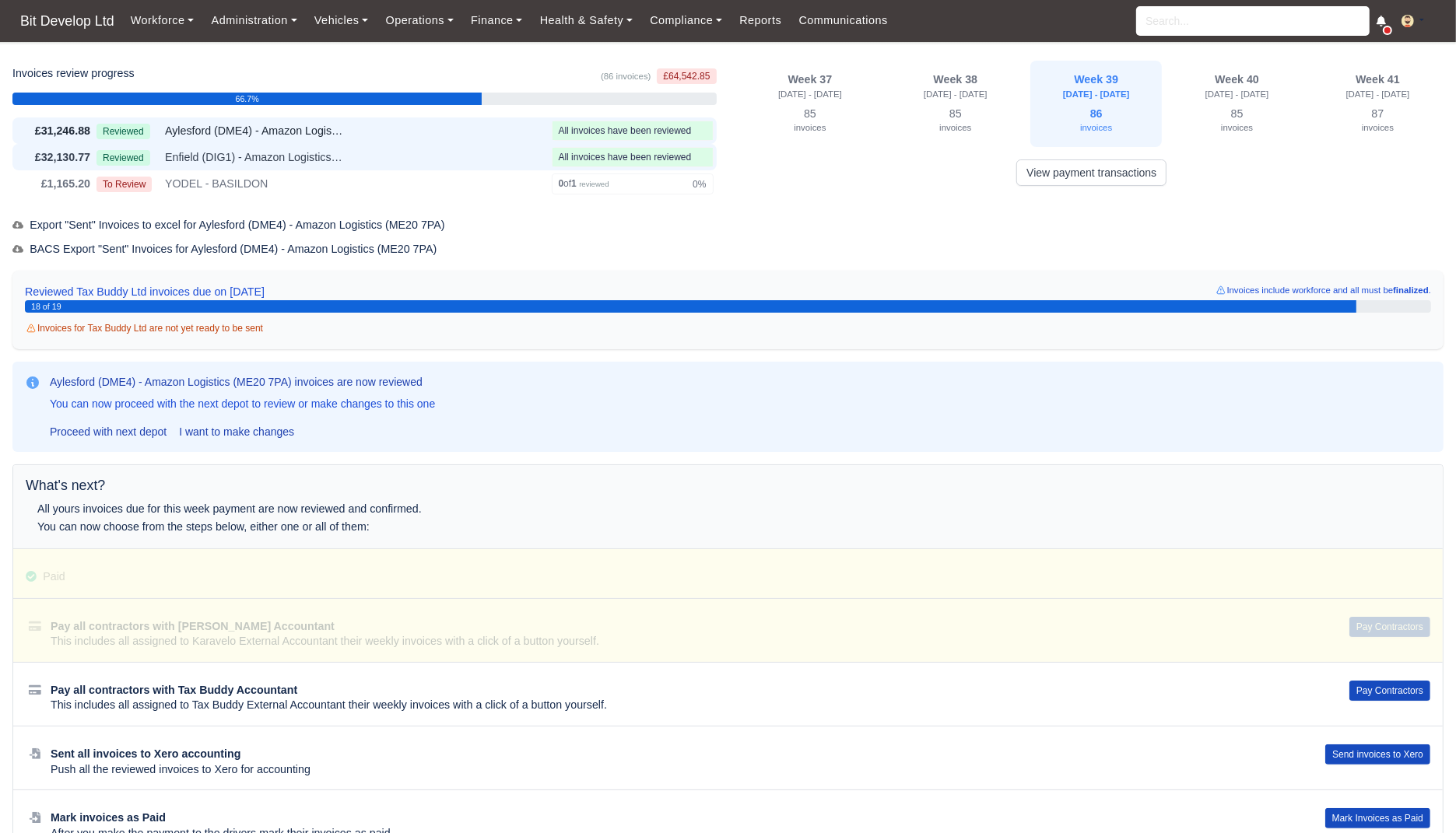
click at [410, 149] on div "Reviewed Enfield (DIG1) - Amazon Logistics ULEZ (EN3 7PZ)" at bounding box center [320, 157] width 449 height 18
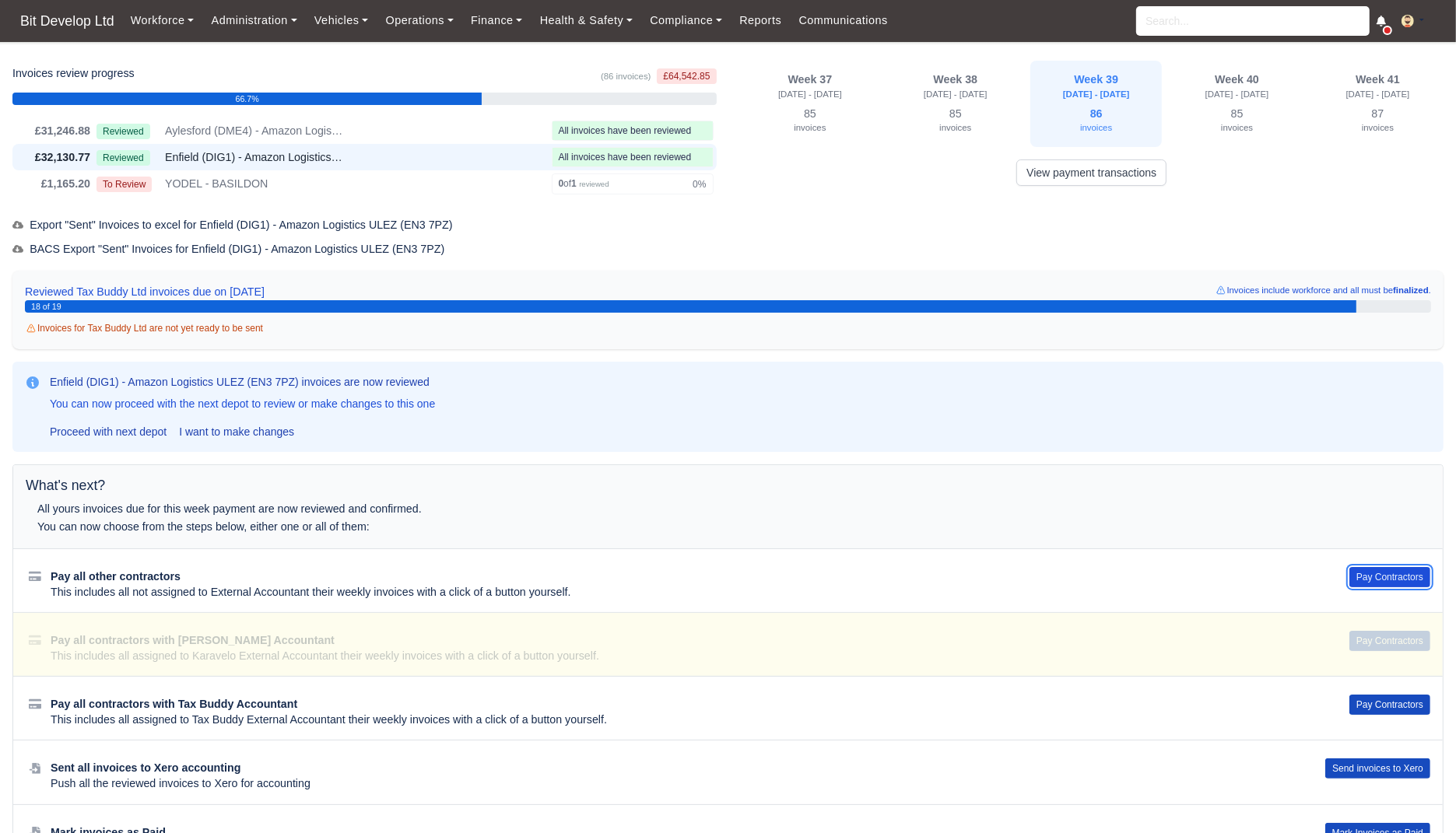
click at [1423, 571] on button "Pay Contractors" at bounding box center [1389, 577] width 81 height 21
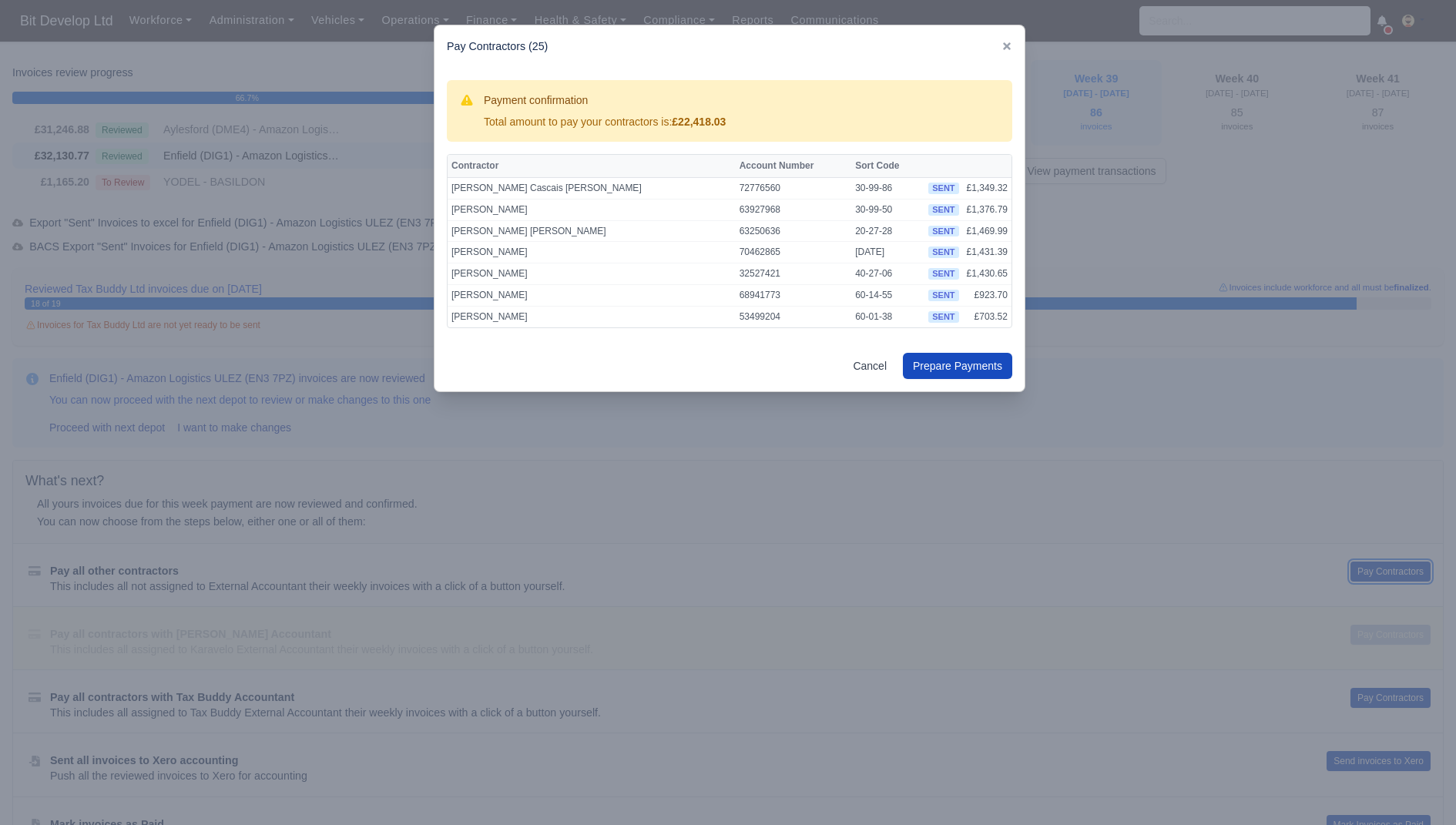
scroll to position [378, 0]
click at [993, 367] on button "Prepare Payments" at bounding box center [957, 366] width 109 height 26
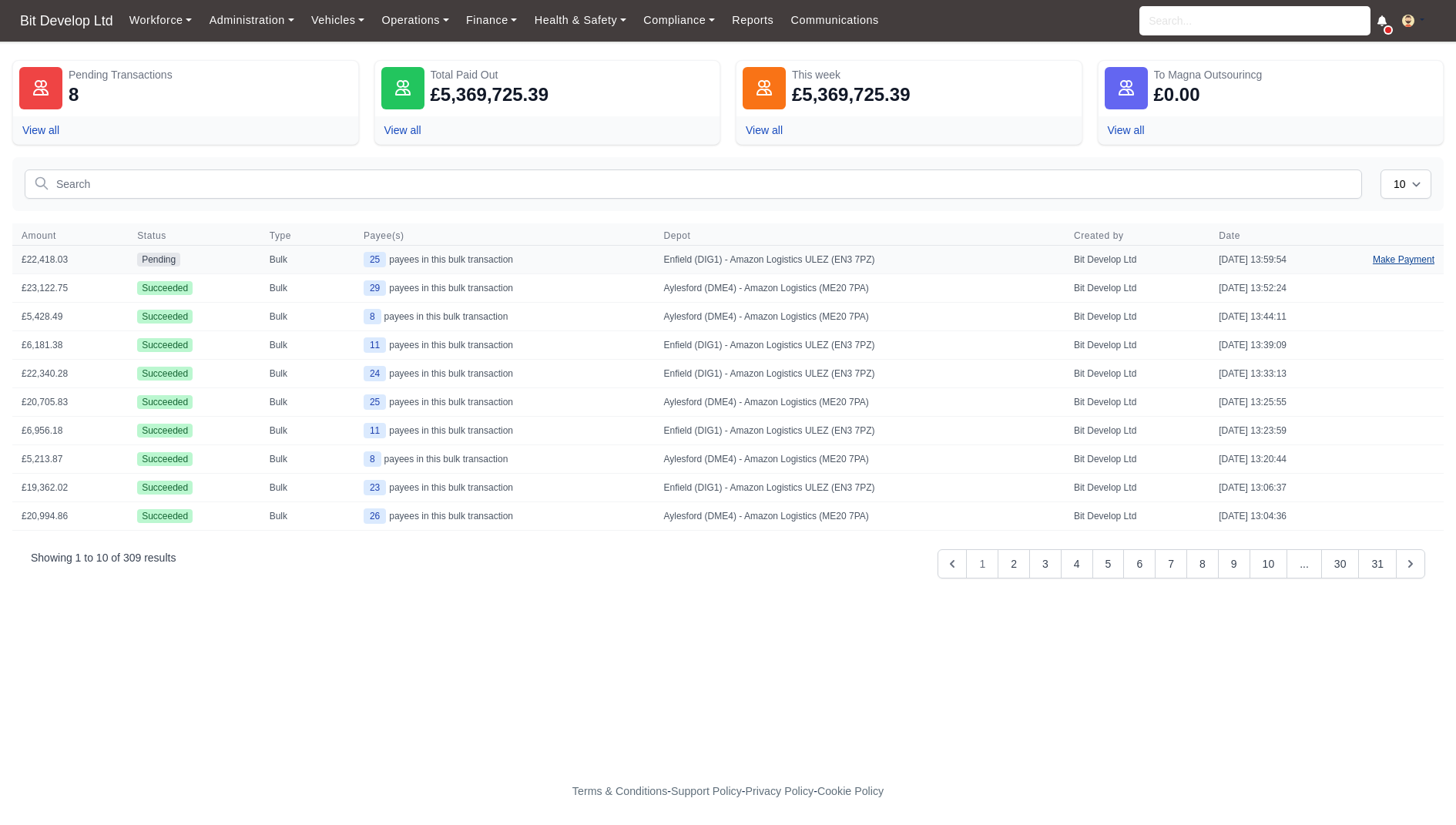
click at [1412, 258] on link "Make Payment" at bounding box center [1403, 260] width 80 height 28
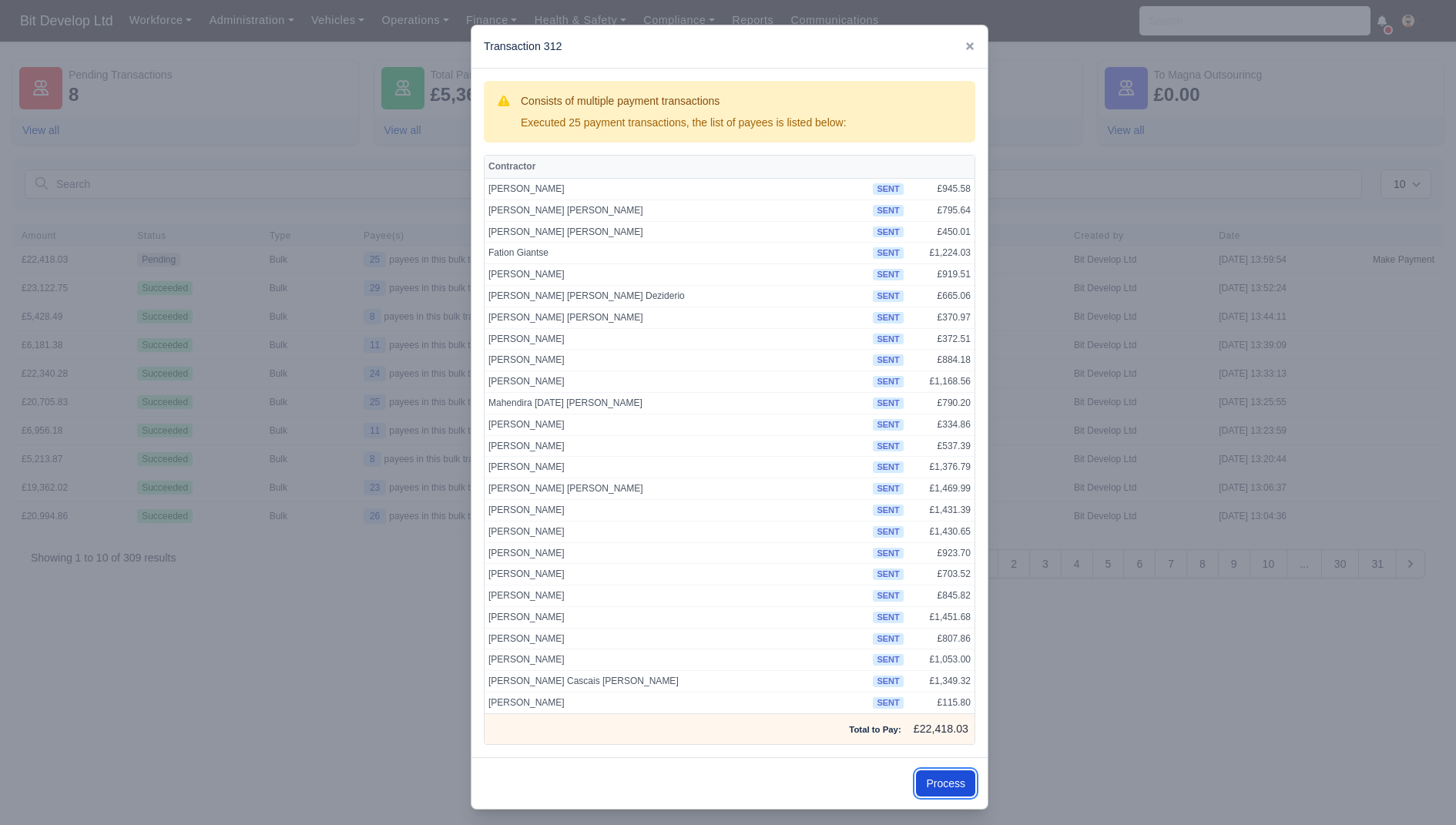
click at [946, 781] on button "Process" at bounding box center [945, 783] width 59 height 26
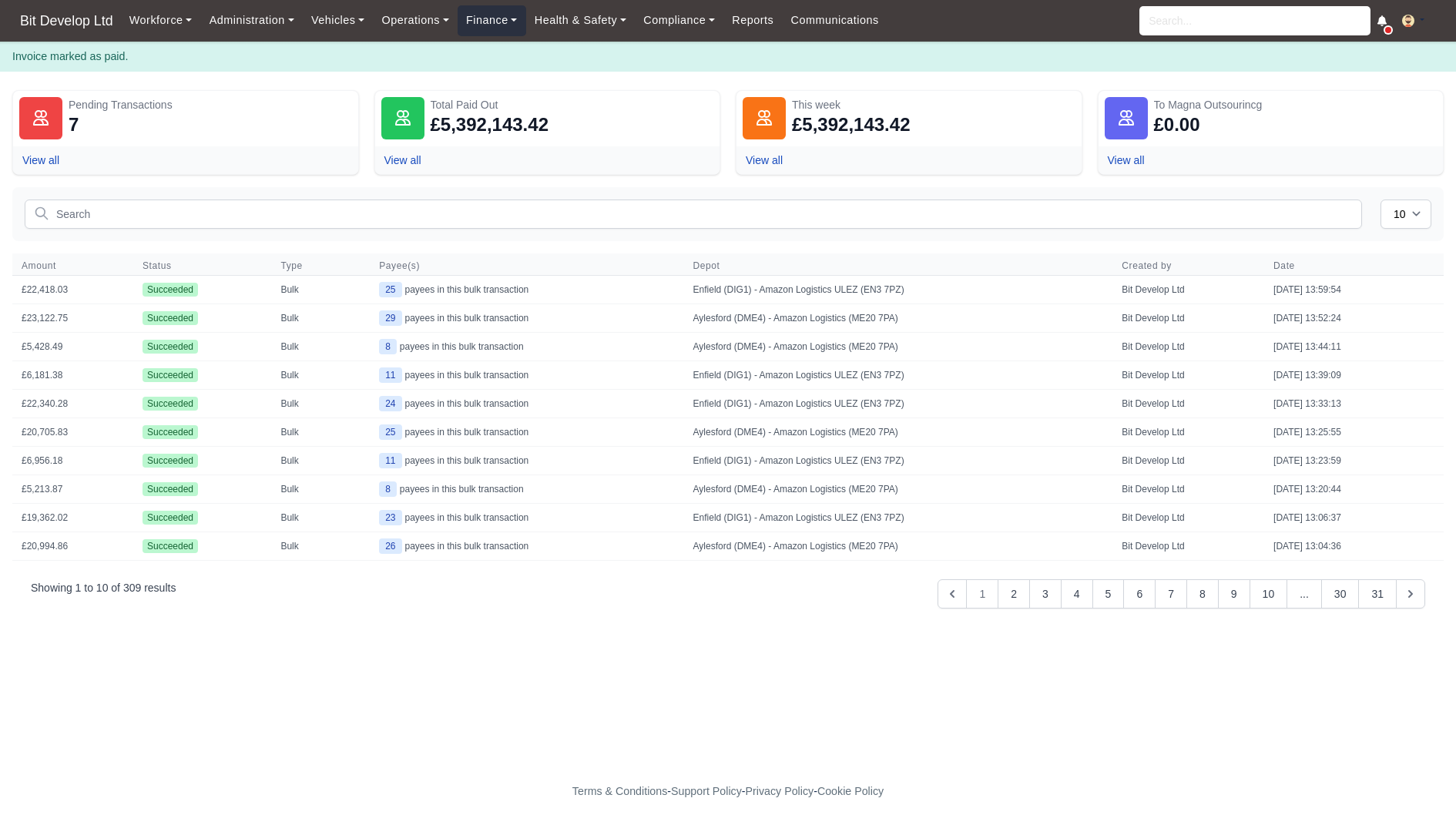
click at [501, 18] on link "Finance" at bounding box center [491, 20] width 68 height 30
click at [507, 61] on link "Invoices" at bounding box center [527, 54] width 124 height 32
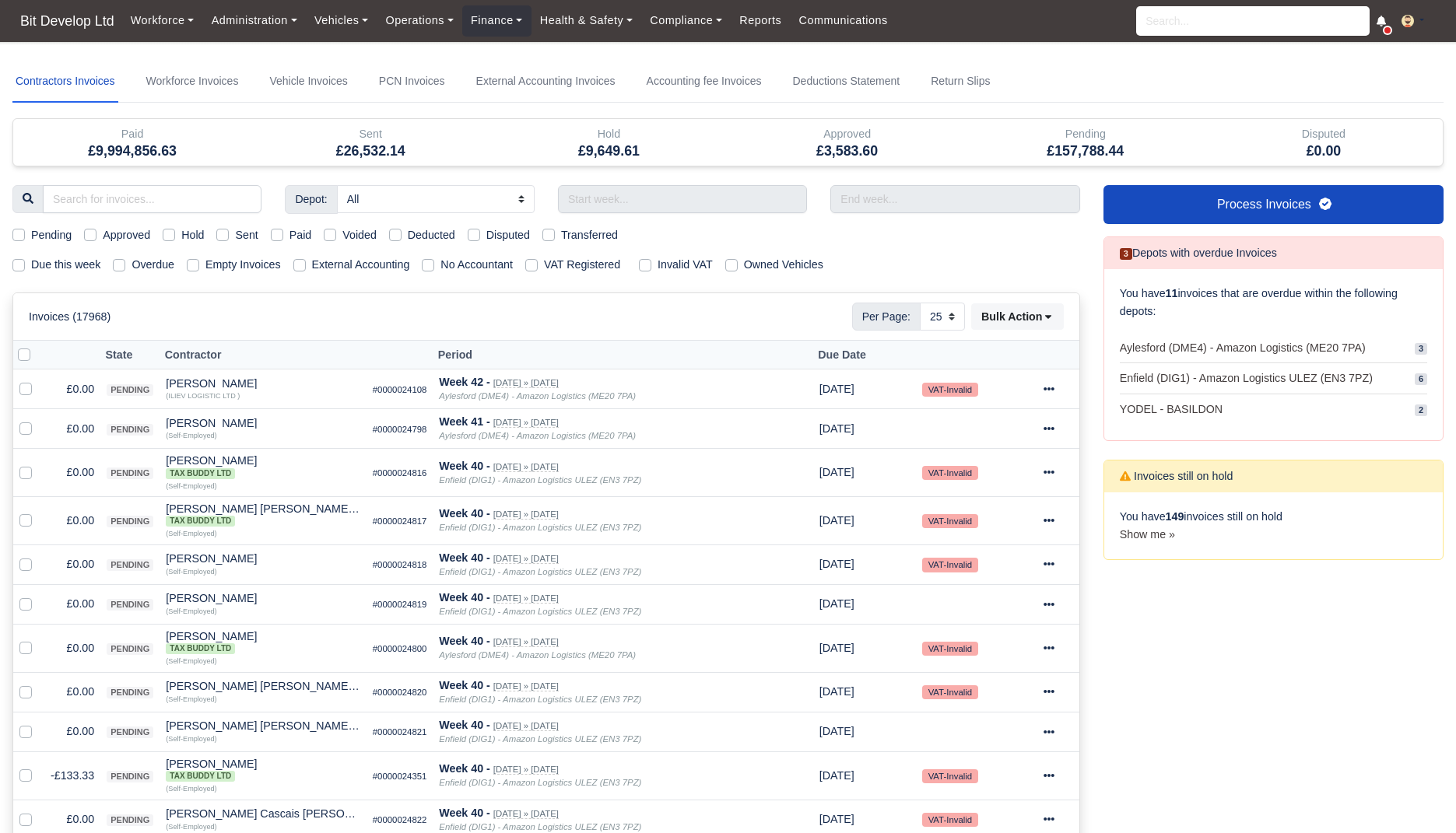
select select "25"
click at [517, 18] on link "Finance" at bounding box center [496, 21] width 69 height 30
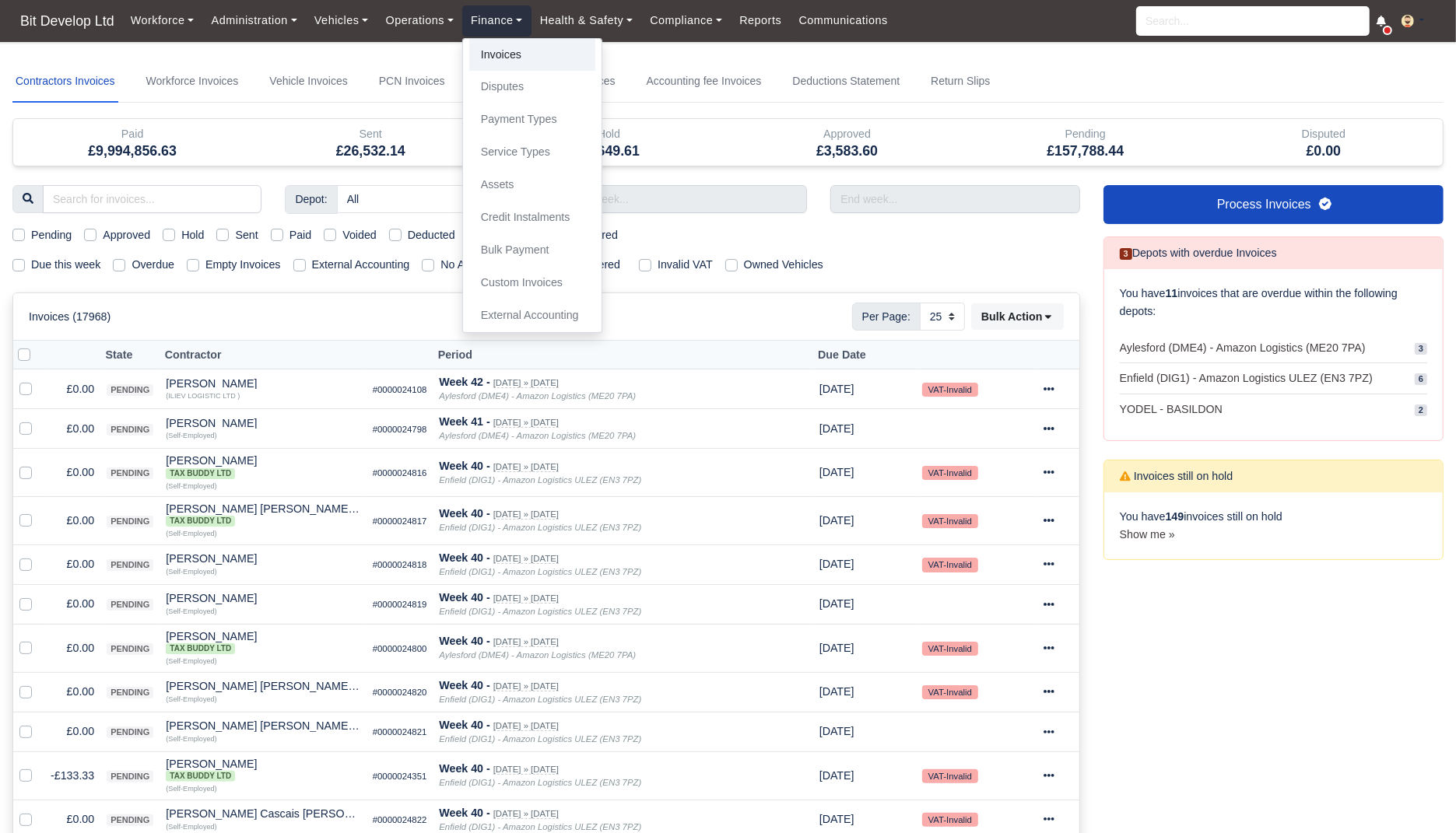
click at [518, 57] on link "Invoices" at bounding box center [532, 55] width 126 height 32
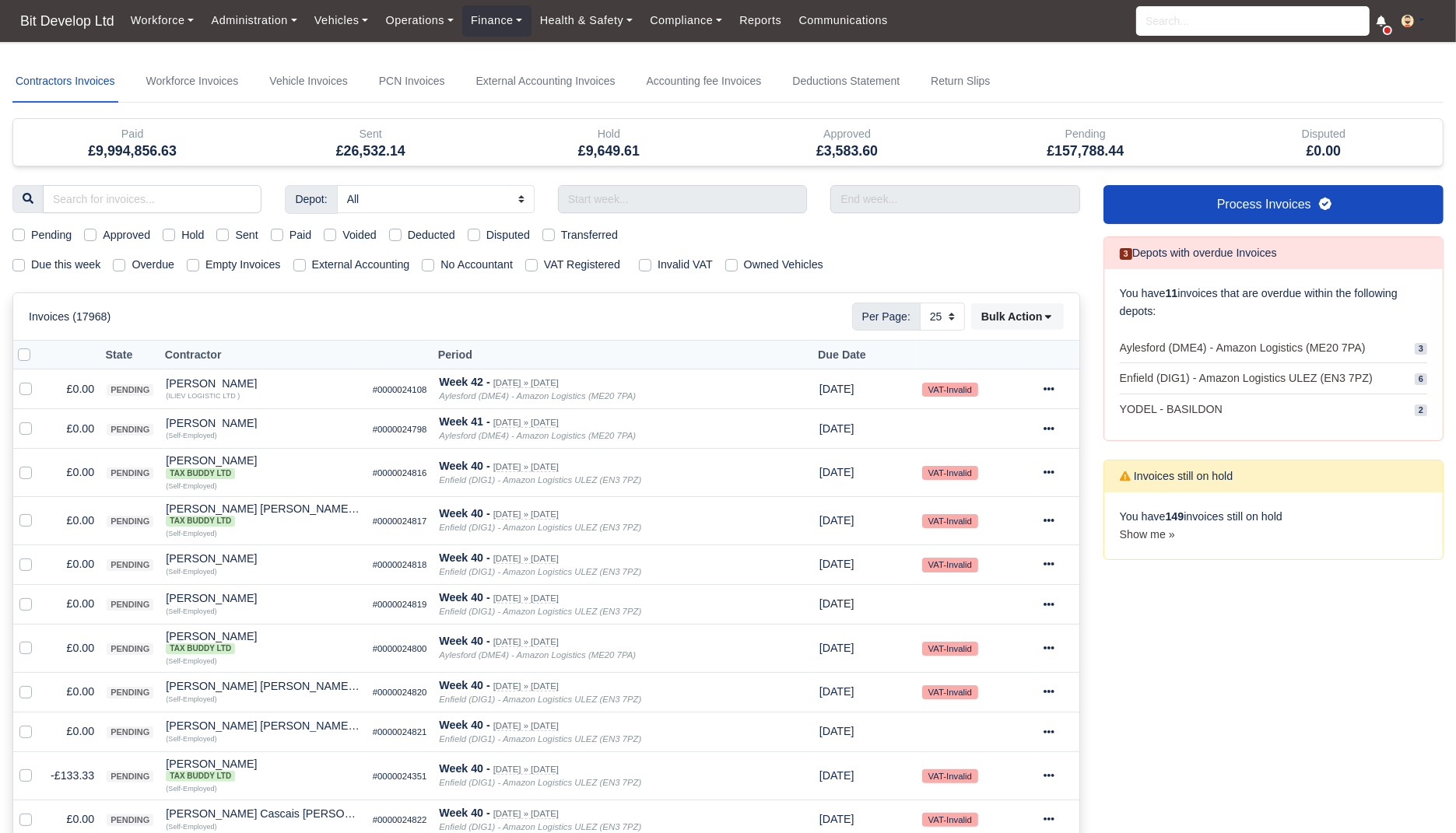
click at [91, 261] on label "Due this week" at bounding box center [66, 265] width 69 height 18
click at [25, 261] on input "Due this week" at bounding box center [19, 262] width 13 height 13
checkbox input "true"
select select "25"
click at [81, 279] on div "Depot: All Aylesford (DME4) - Amazon Logistics (ME20 7PA) Enfield (DIG1) - Amaz…" at bounding box center [546, 840] width 1091 height 1311
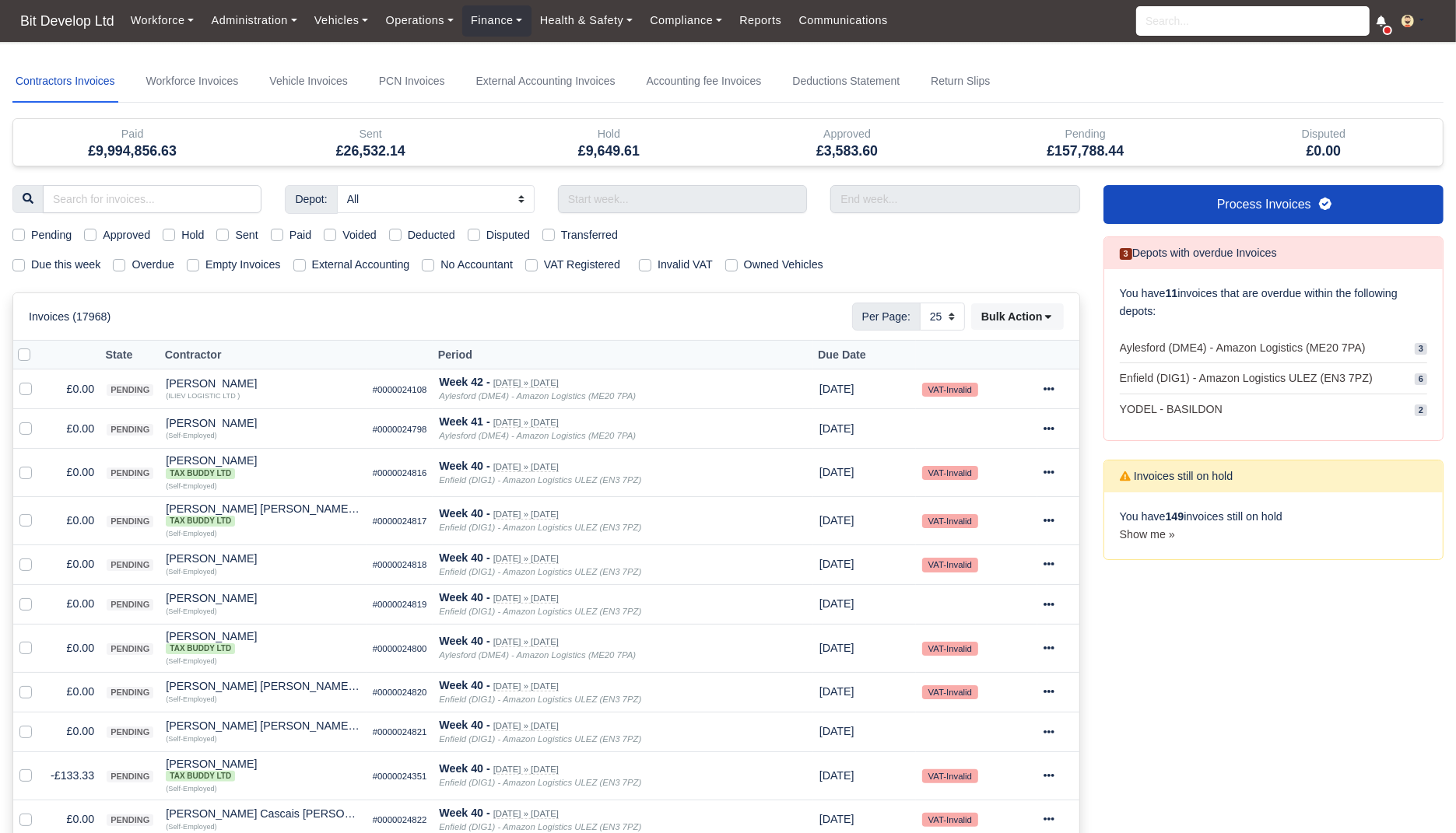
click at [81, 266] on label "Due this week" at bounding box center [66, 265] width 69 height 18
click at [25, 266] on input "Due this week" at bounding box center [19, 262] width 13 height 13
checkbox input "true"
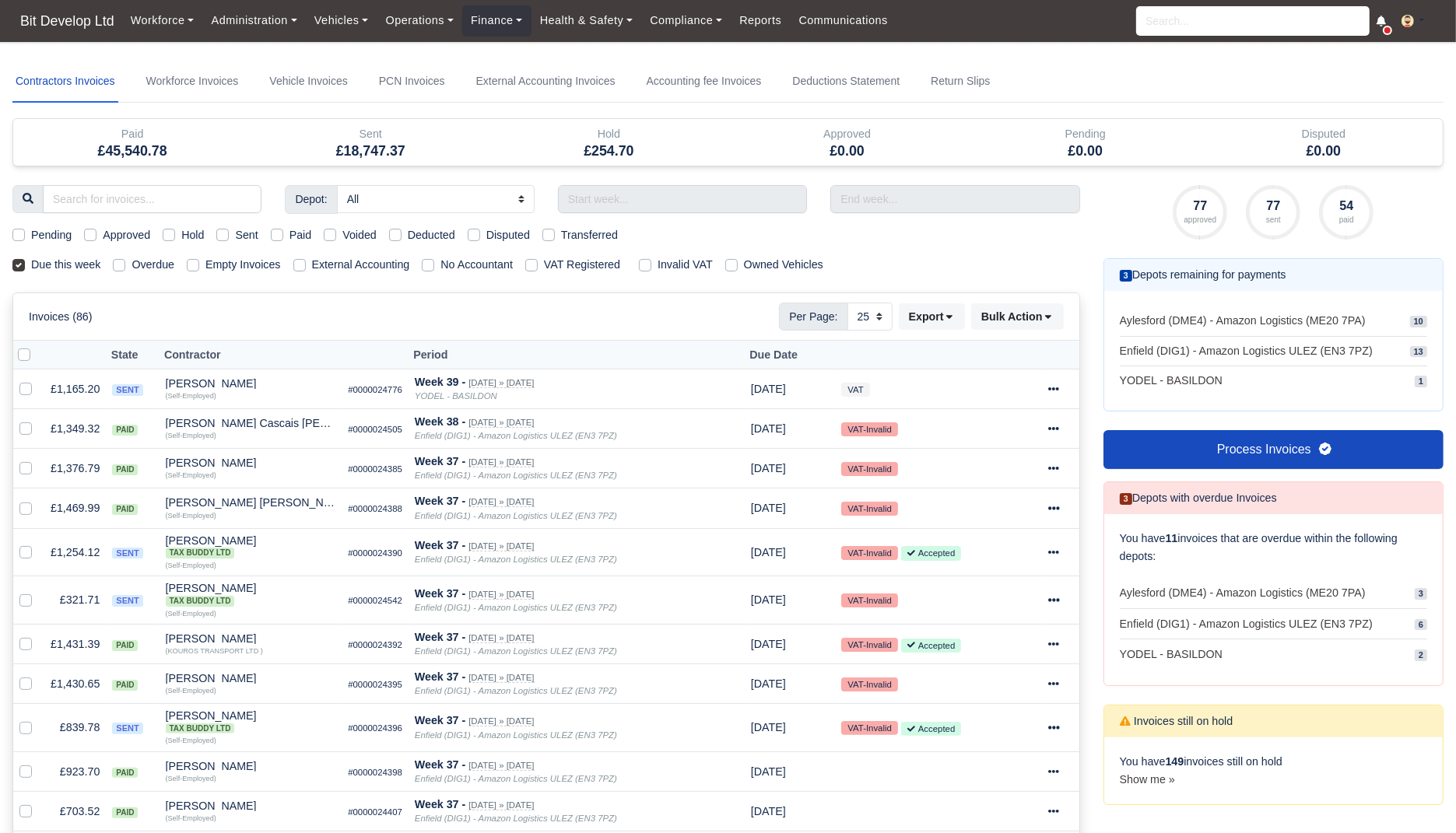
click at [255, 234] on label "Sent" at bounding box center [246, 235] width 23 height 18
click at [229, 234] on input "Sent" at bounding box center [222, 232] width 13 height 13
checkbox input "true"
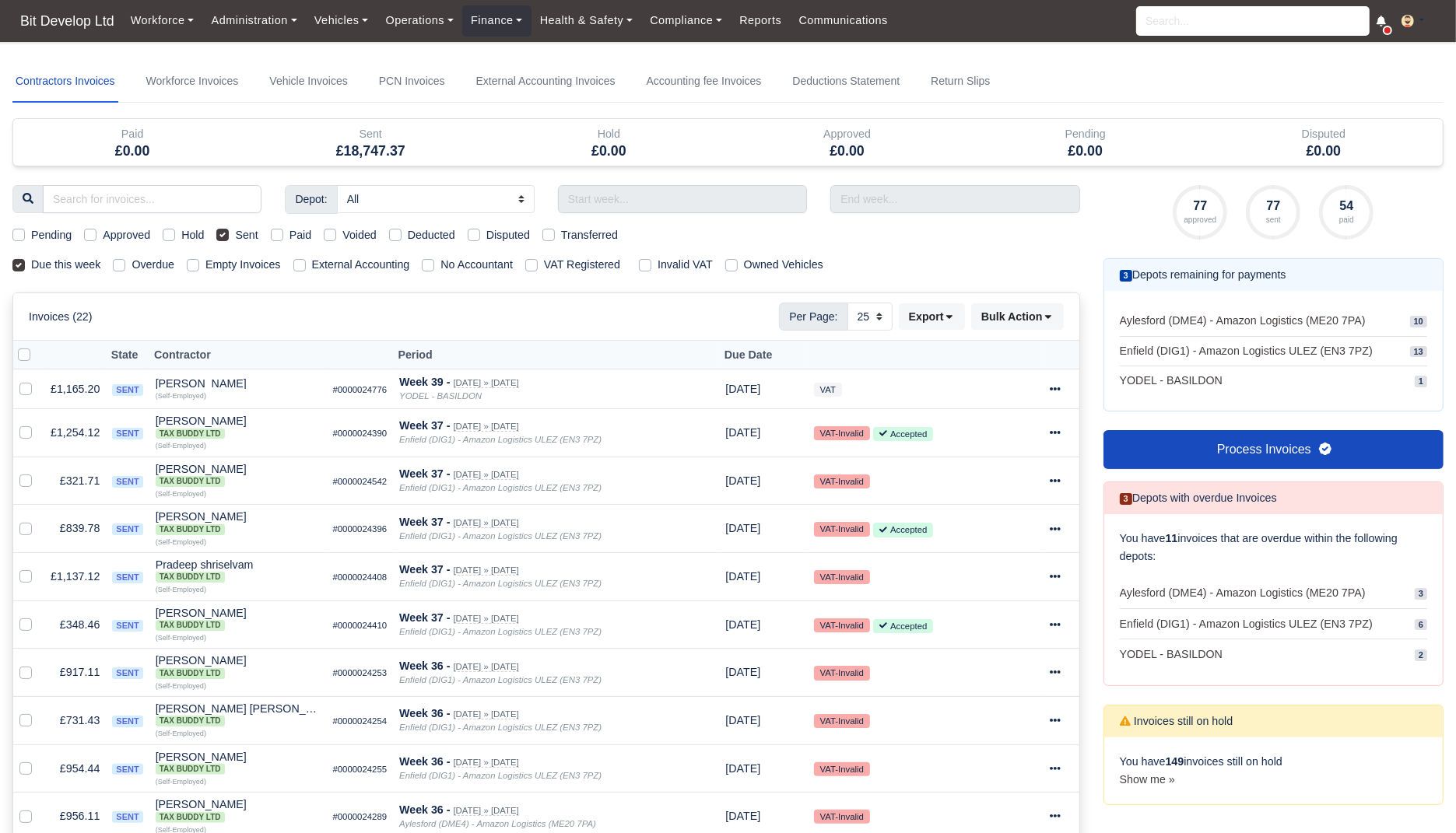
click at [395, 257] on label "External Accounting" at bounding box center [362, 265] width 98 height 18
click at [306, 257] on input "External Accounting" at bounding box center [300, 262] width 13 height 13
checkbox input "true"
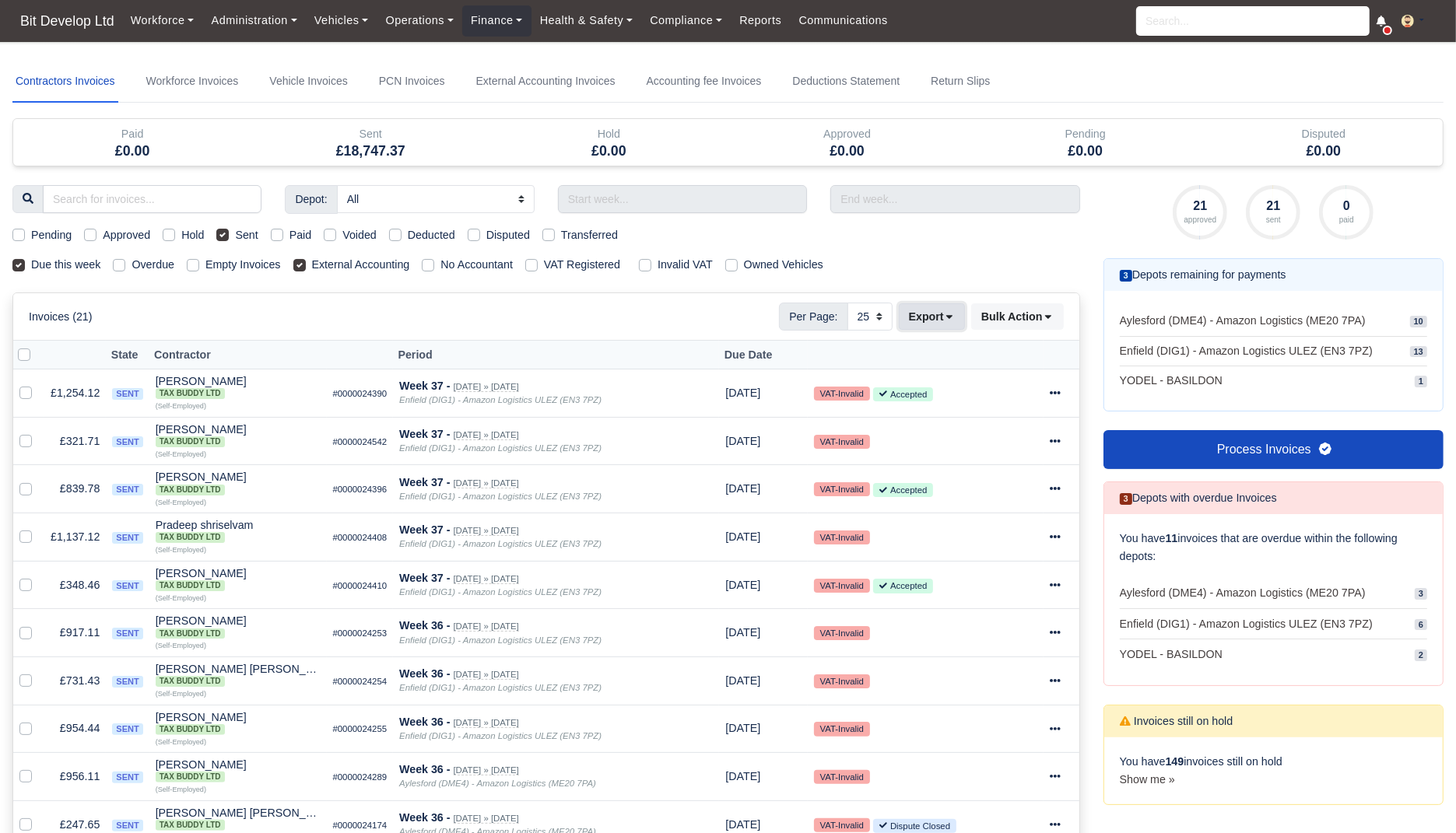
click at [959, 313] on button "Export" at bounding box center [931, 316] width 66 height 27
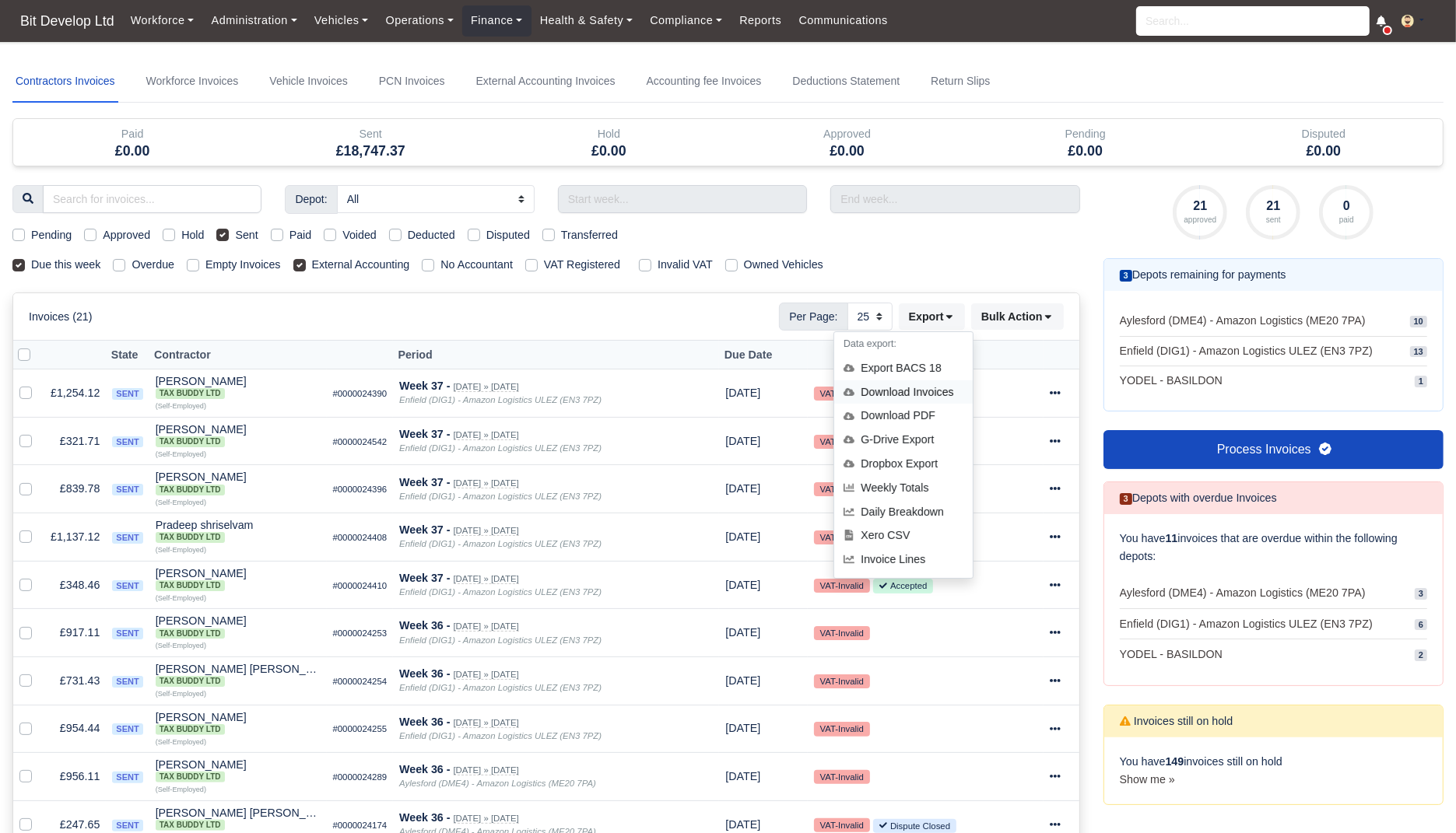
click at [911, 387] on div "Download Invoices" at bounding box center [903, 392] width 139 height 25
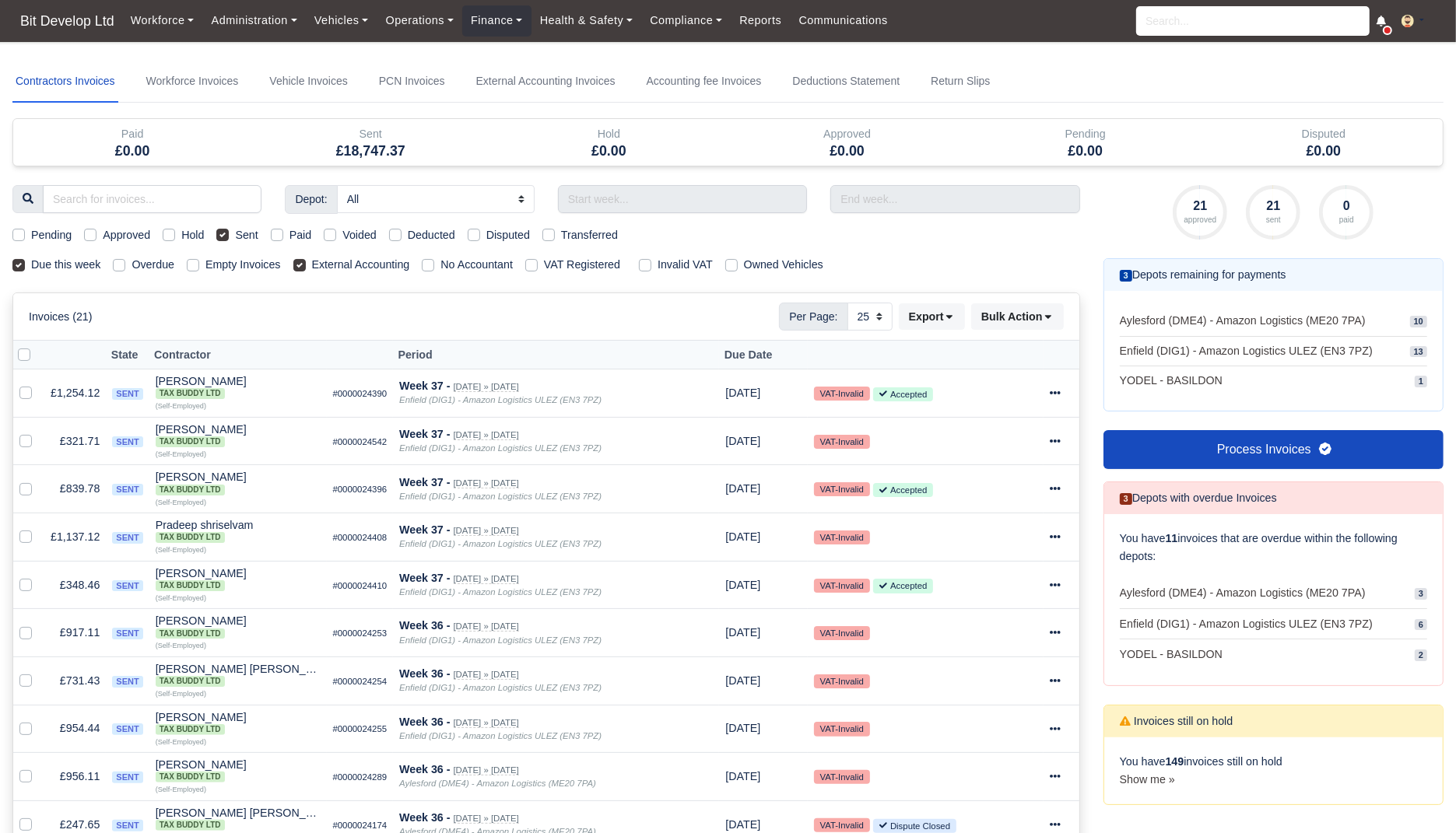
click at [1088, 87] on nav "Contractors Invoices Workforce Invoices Vehicle Invoices PCN Invoices External …" at bounding box center [728, 82] width 1430 height 42
click at [1115, 191] on div "21 approved 21 sent 0 paid" at bounding box center [1273, 211] width 340 height 54
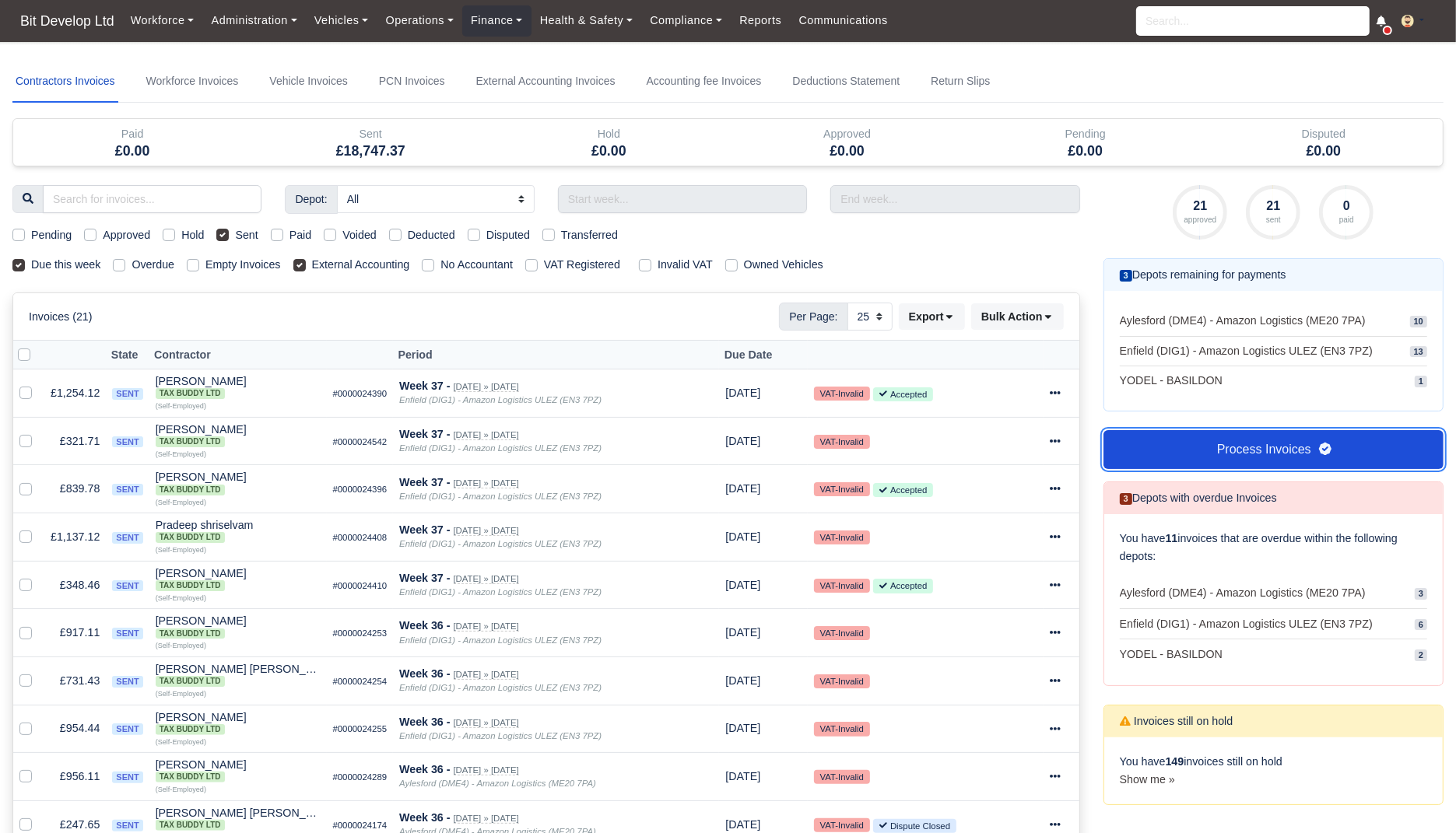
click at [1273, 454] on link "Process Invoices" at bounding box center [1273, 450] width 340 height 39
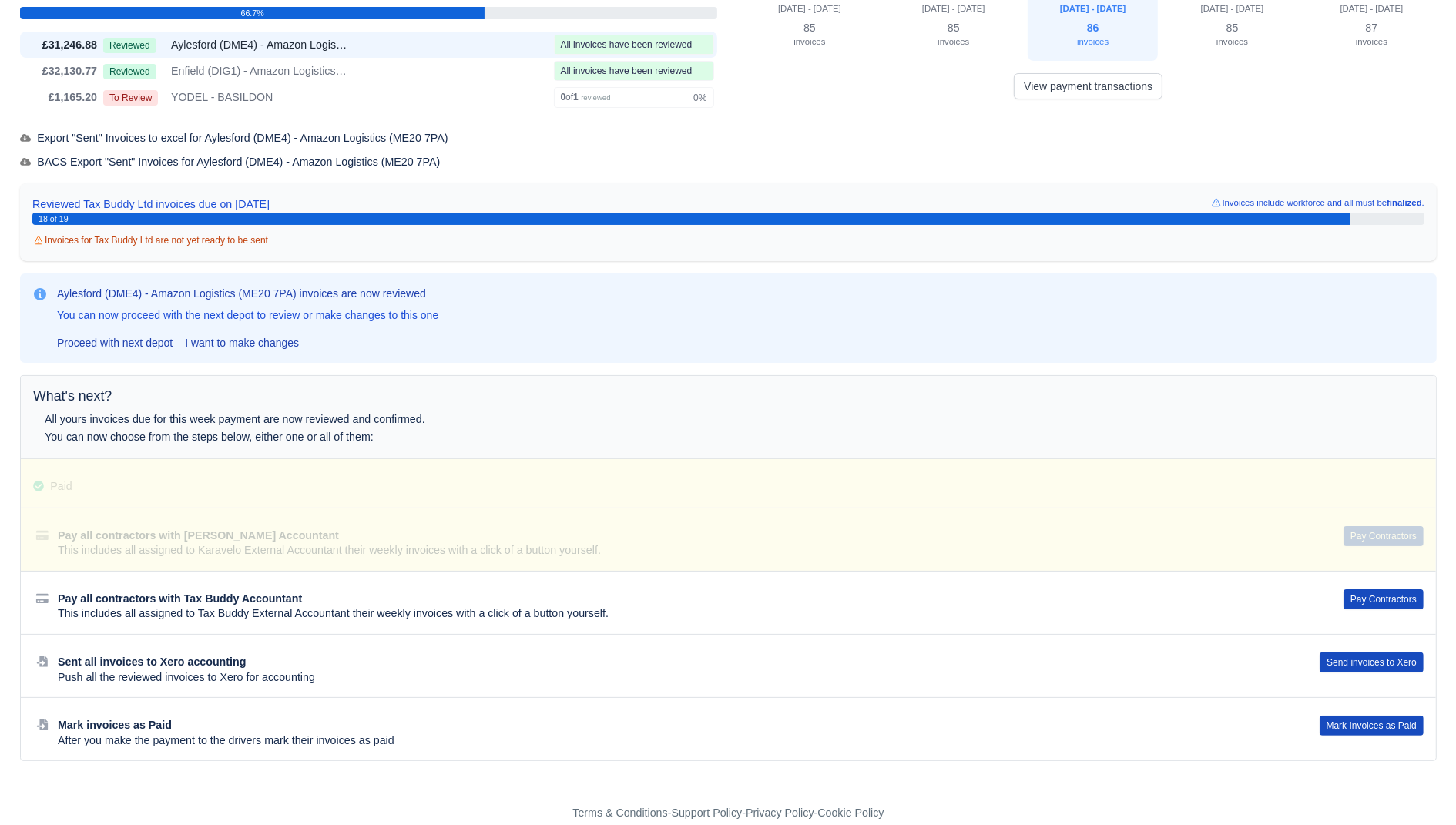
scroll to position [90, 0]
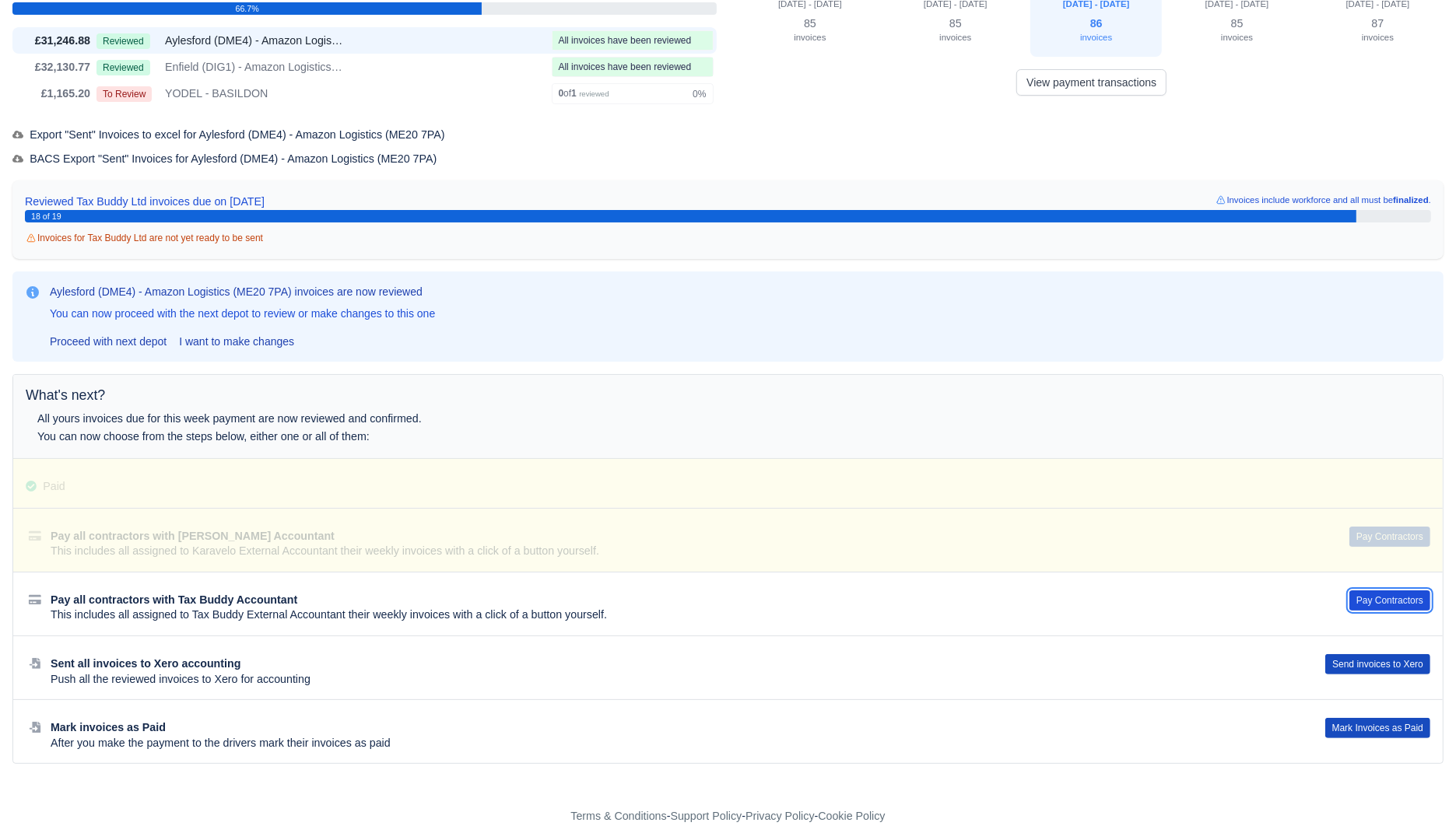
click at [1372, 596] on button "Pay Contractors" at bounding box center [1389, 600] width 81 height 21
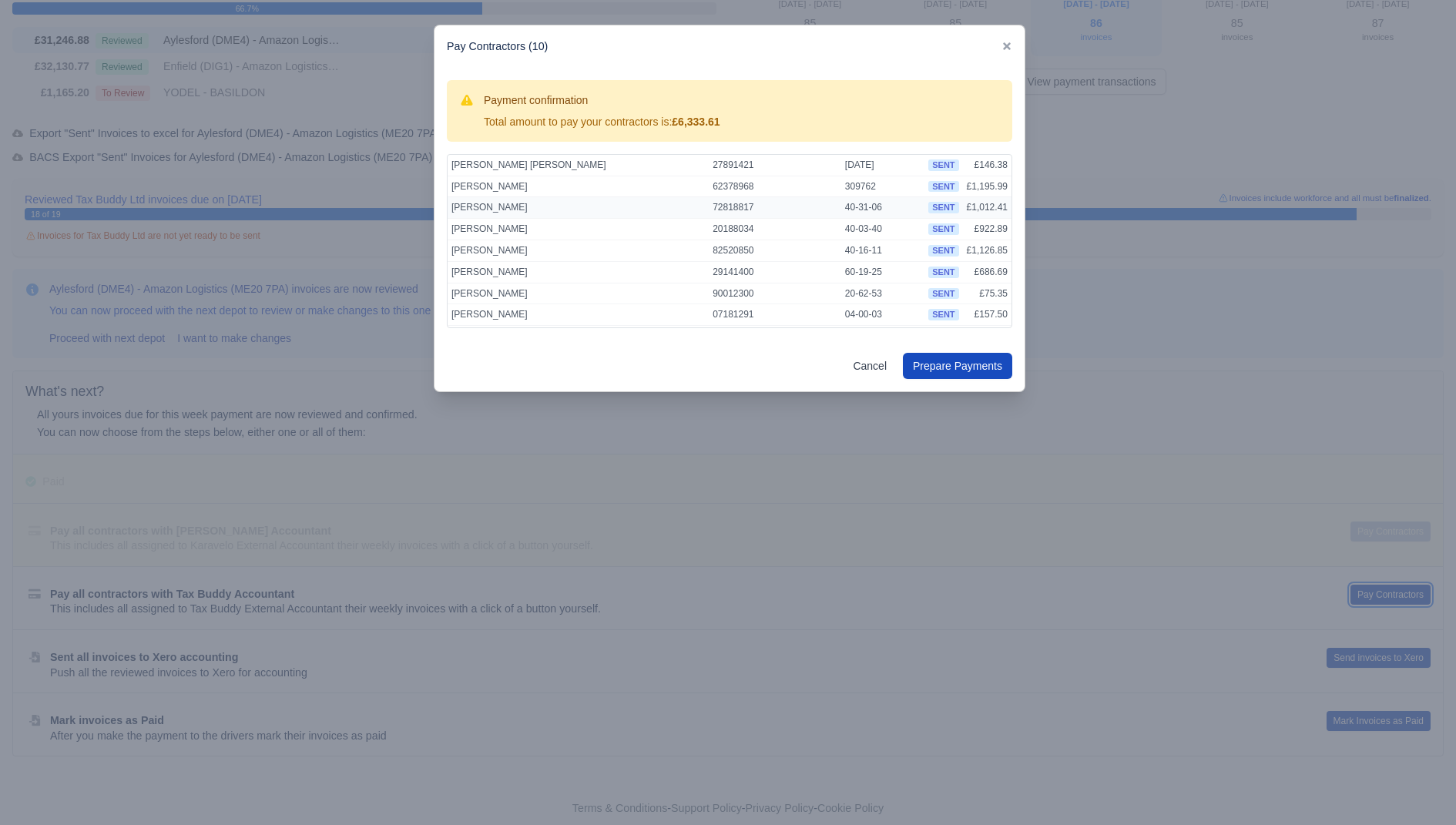
scroll to position [61, 0]
click at [955, 357] on button "Prepare Payments" at bounding box center [957, 366] width 109 height 26
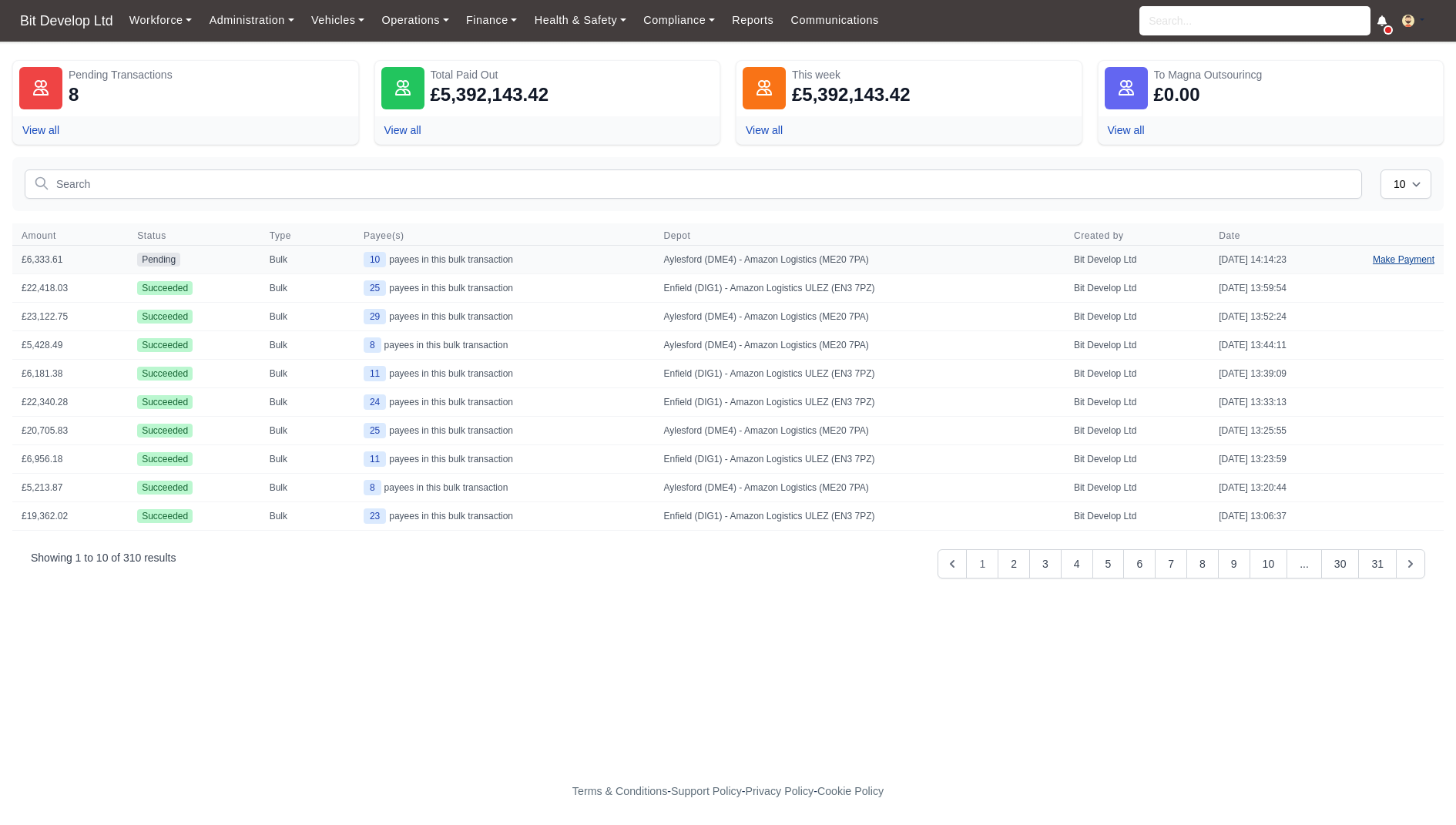
click at [1396, 255] on link "Make Payment" at bounding box center [1403, 260] width 80 height 28
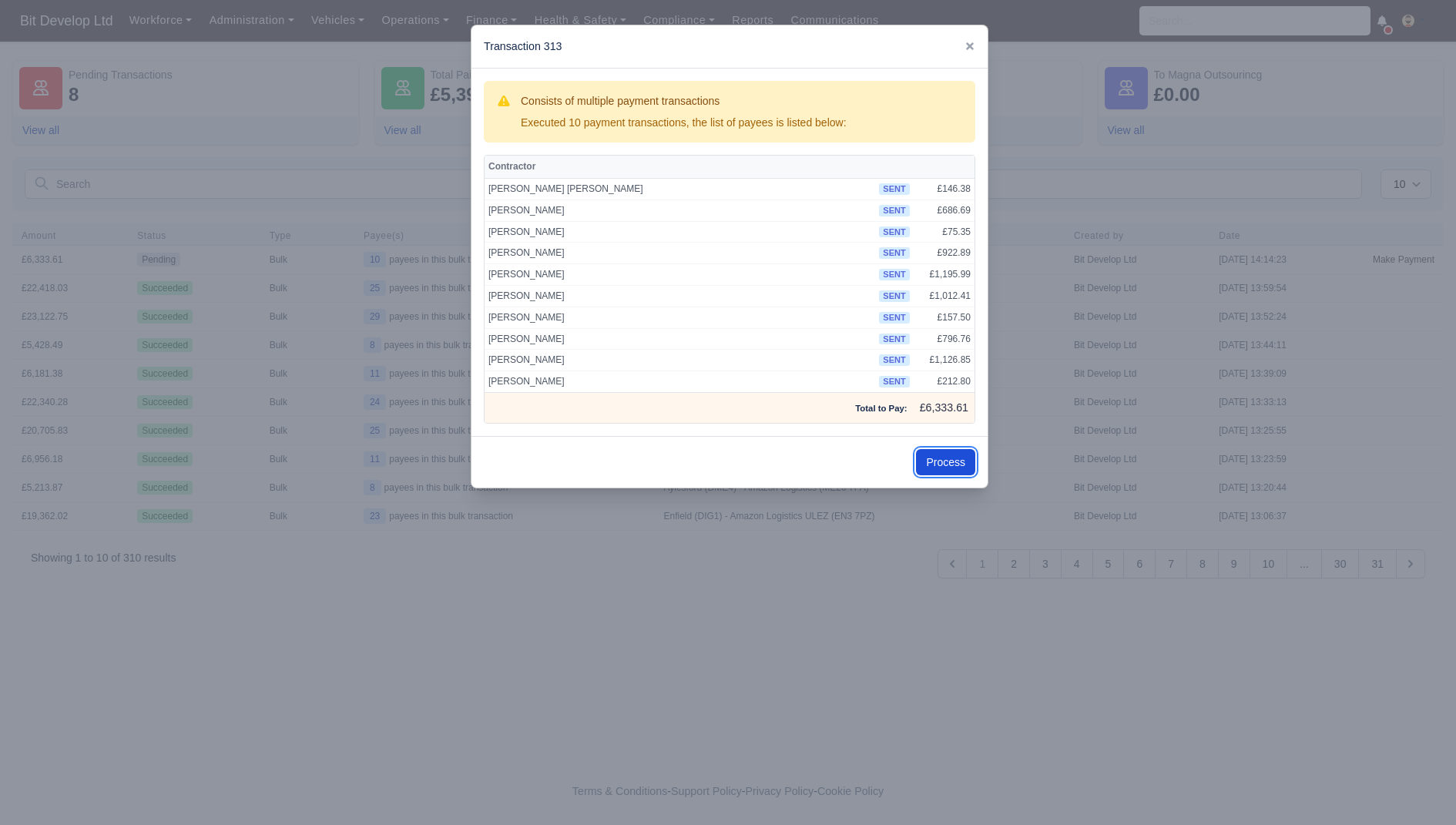
click at [950, 453] on button "Process" at bounding box center [945, 462] width 59 height 26
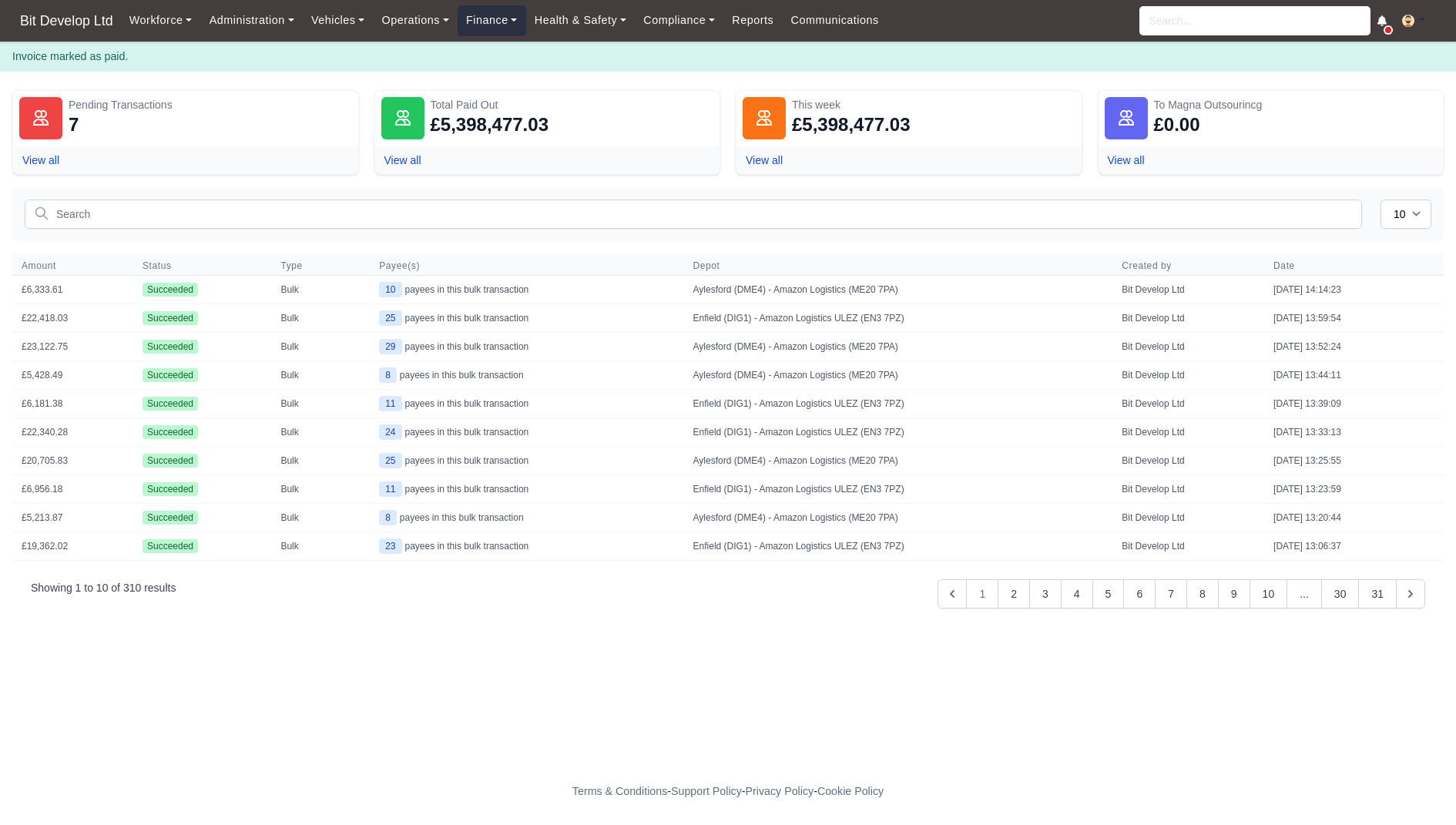
click at [491, 28] on link "Finance" at bounding box center [491, 20] width 68 height 30
click at [510, 59] on link "Invoices" at bounding box center [527, 54] width 124 height 32
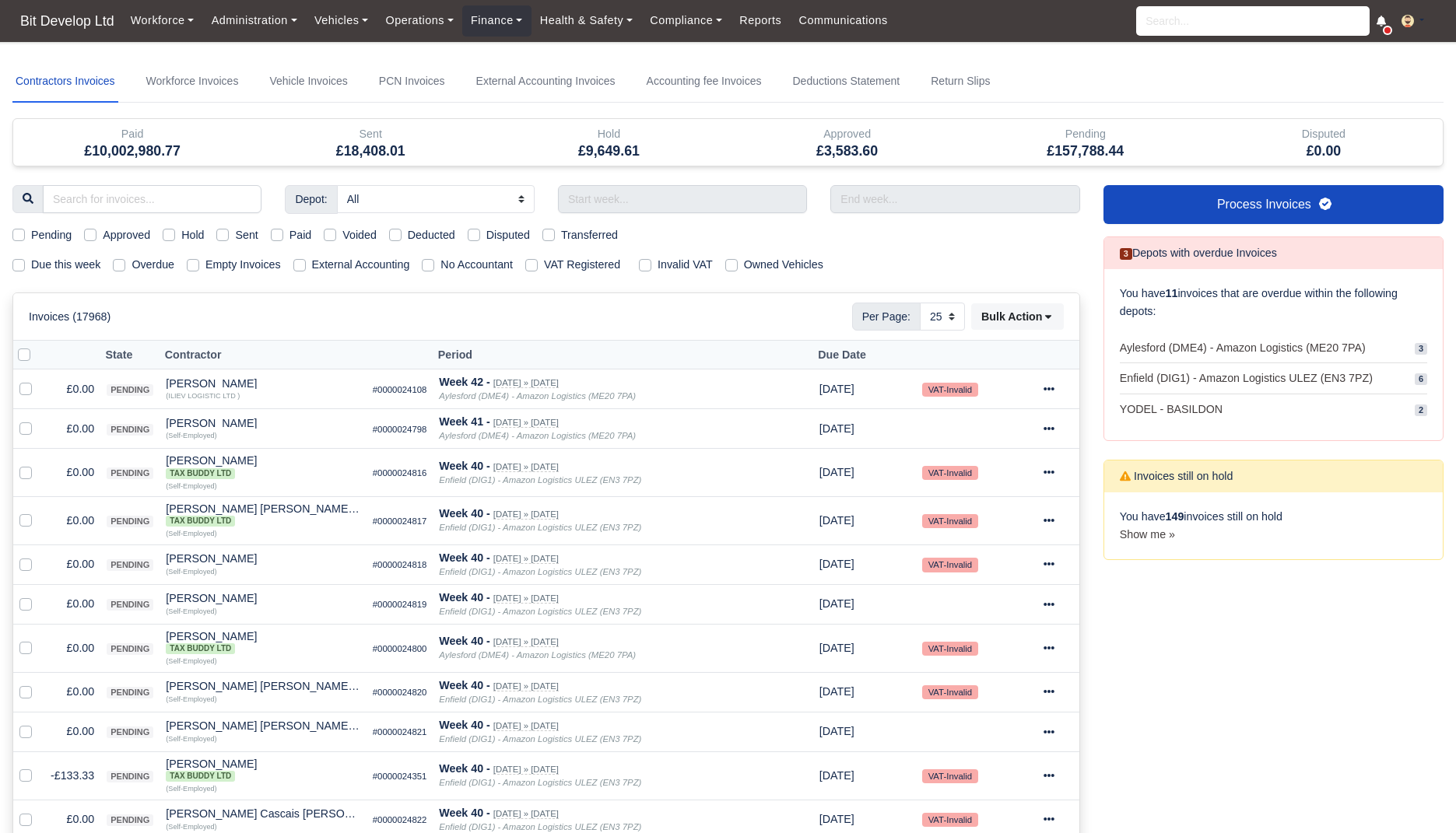
select select "25"
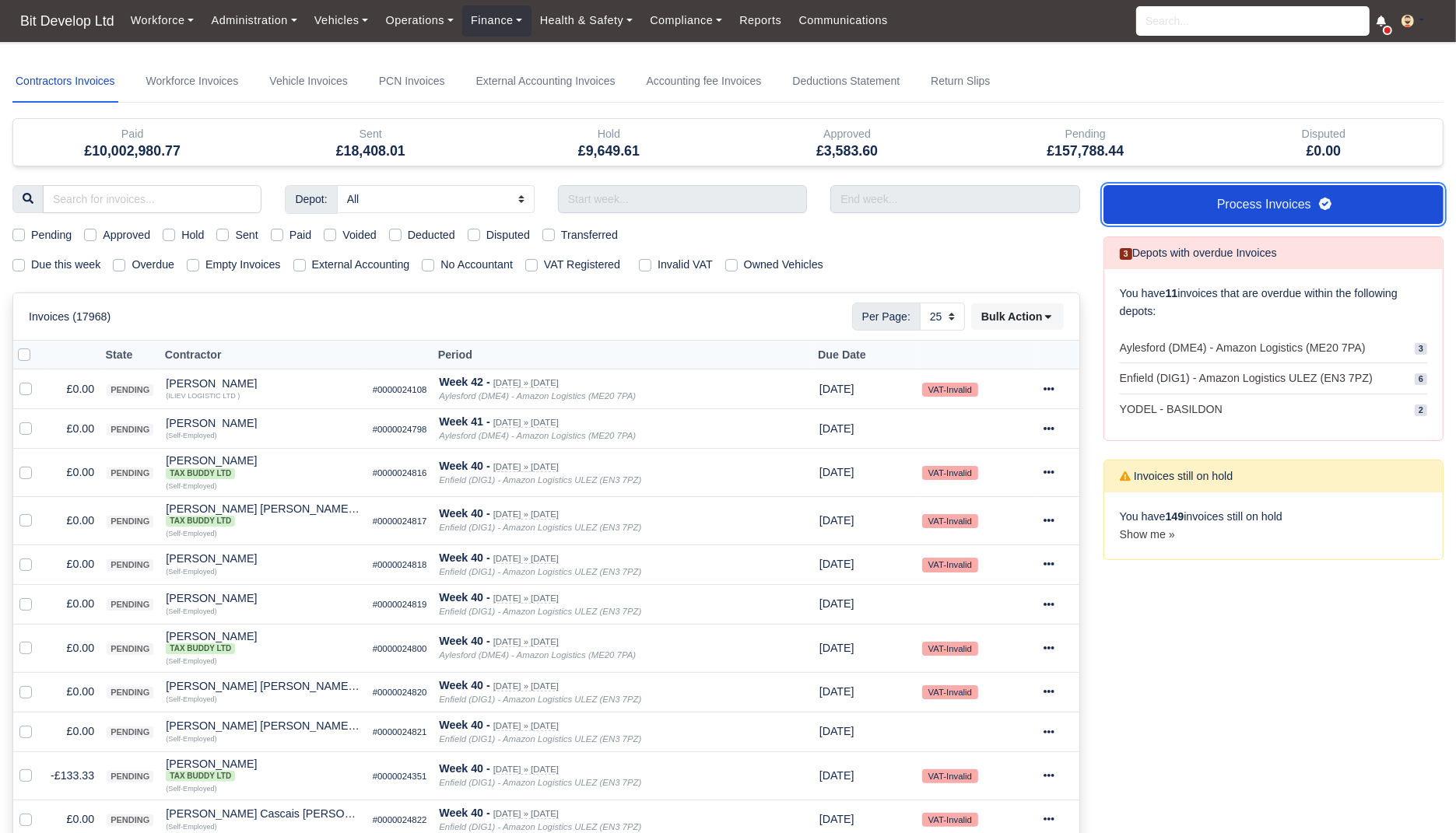
click at [1232, 210] on link "Process Invoices" at bounding box center [1273, 204] width 340 height 39
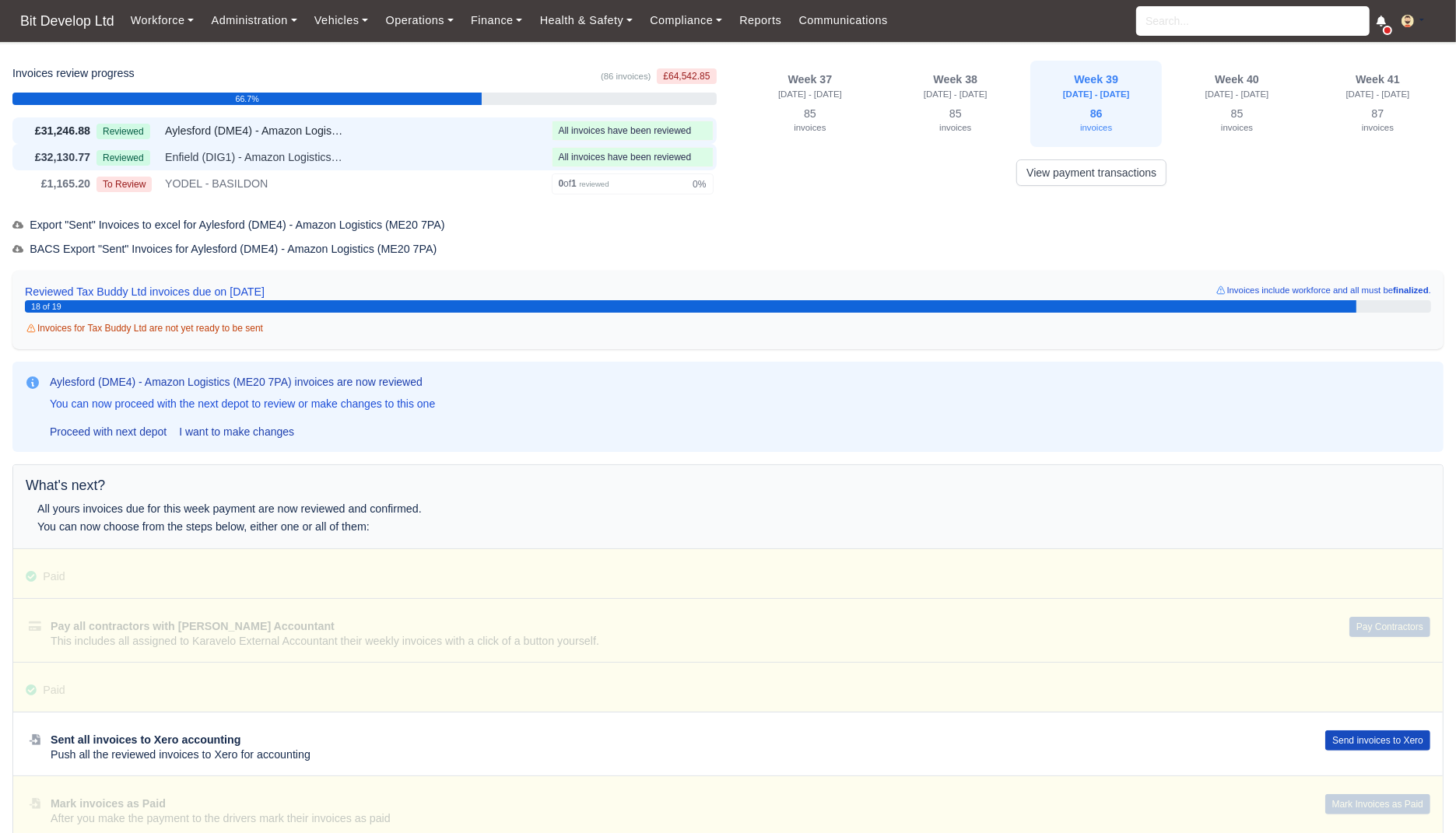
click at [490, 150] on div "Reviewed Enfield (DIG1) - Amazon Logistics ULEZ (EN3 7PZ)" at bounding box center [320, 157] width 449 height 18
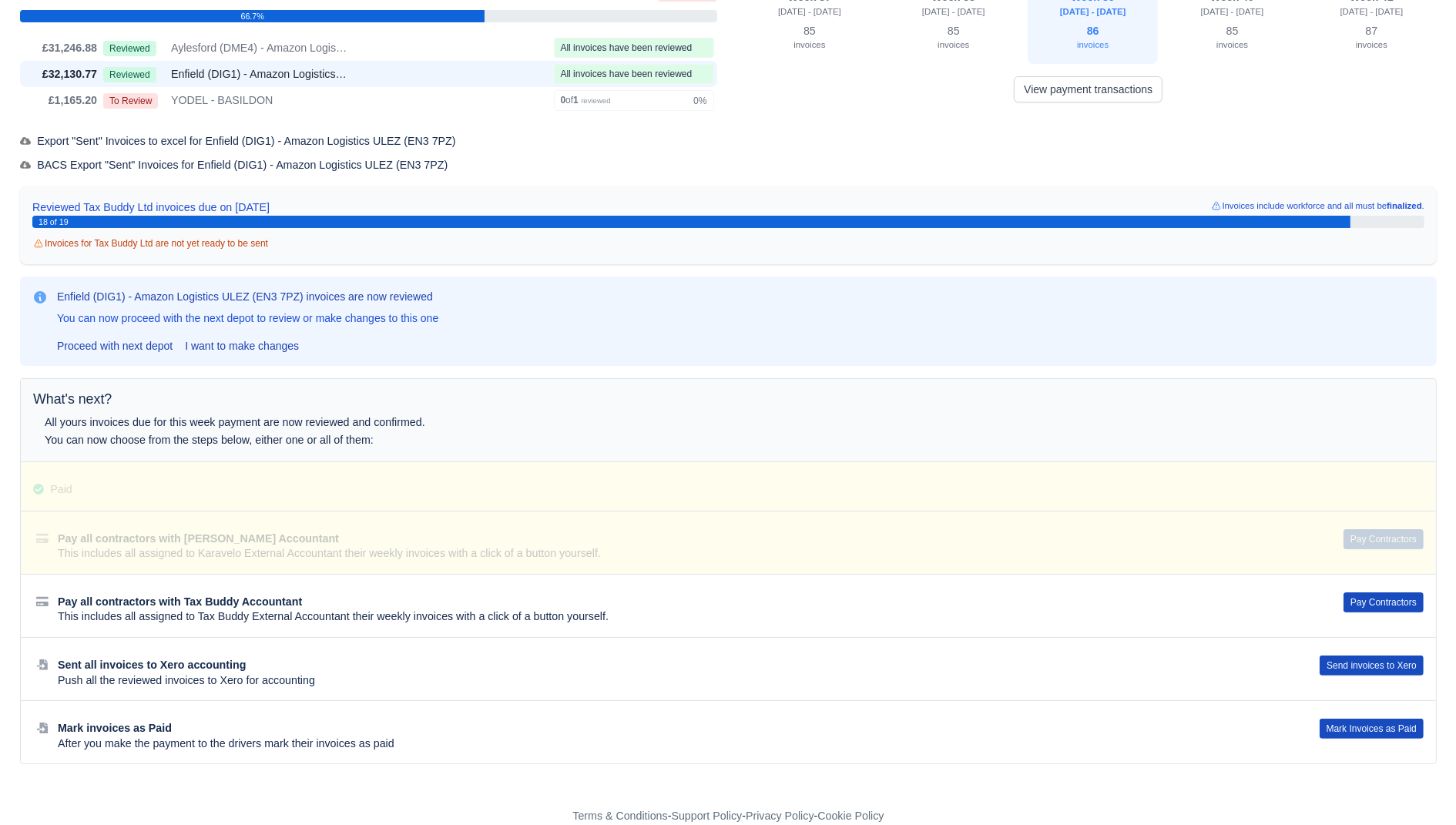
scroll to position [97, 0]
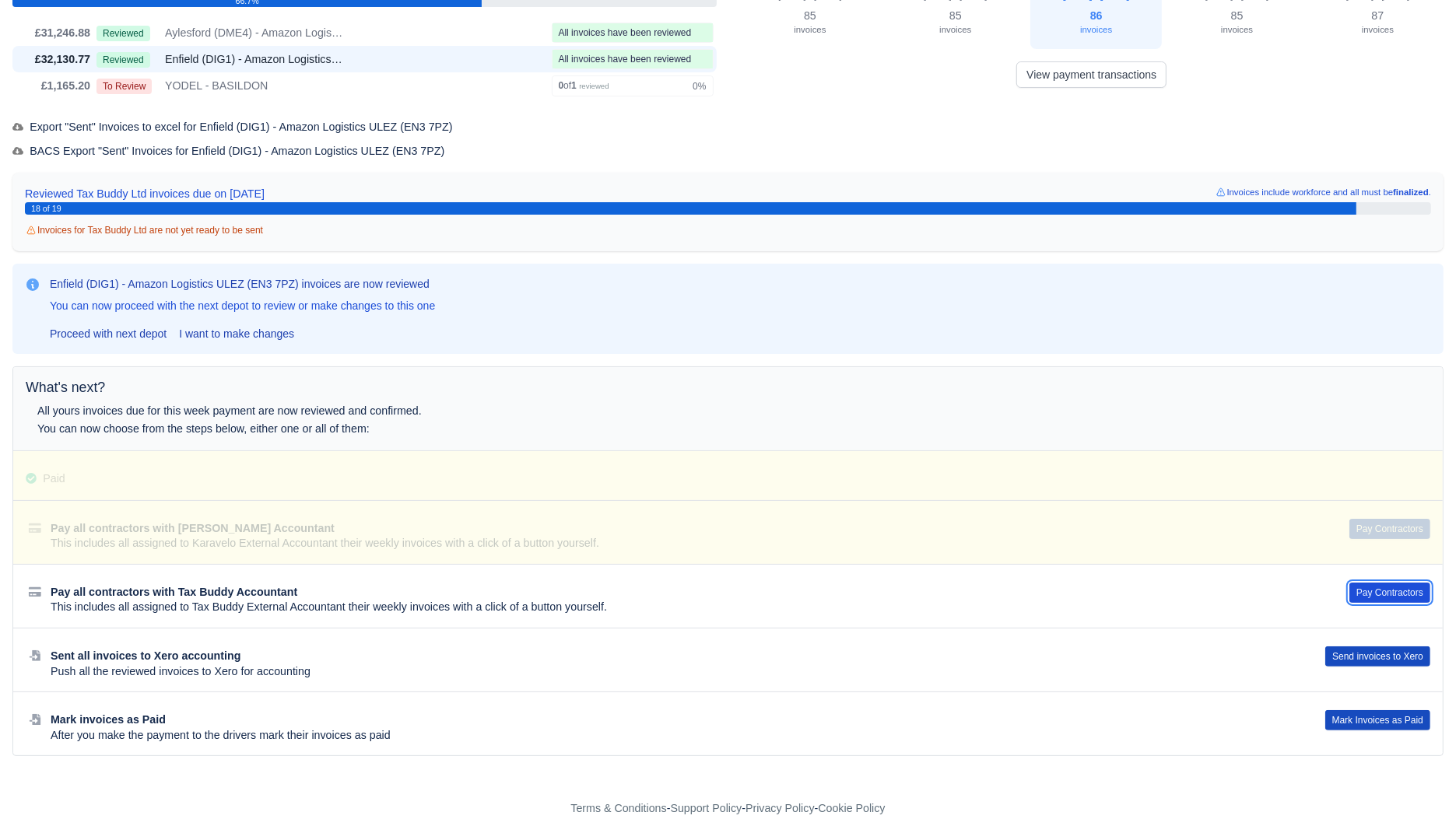
click at [1372, 591] on button "Pay Contractors" at bounding box center [1389, 592] width 81 height 21
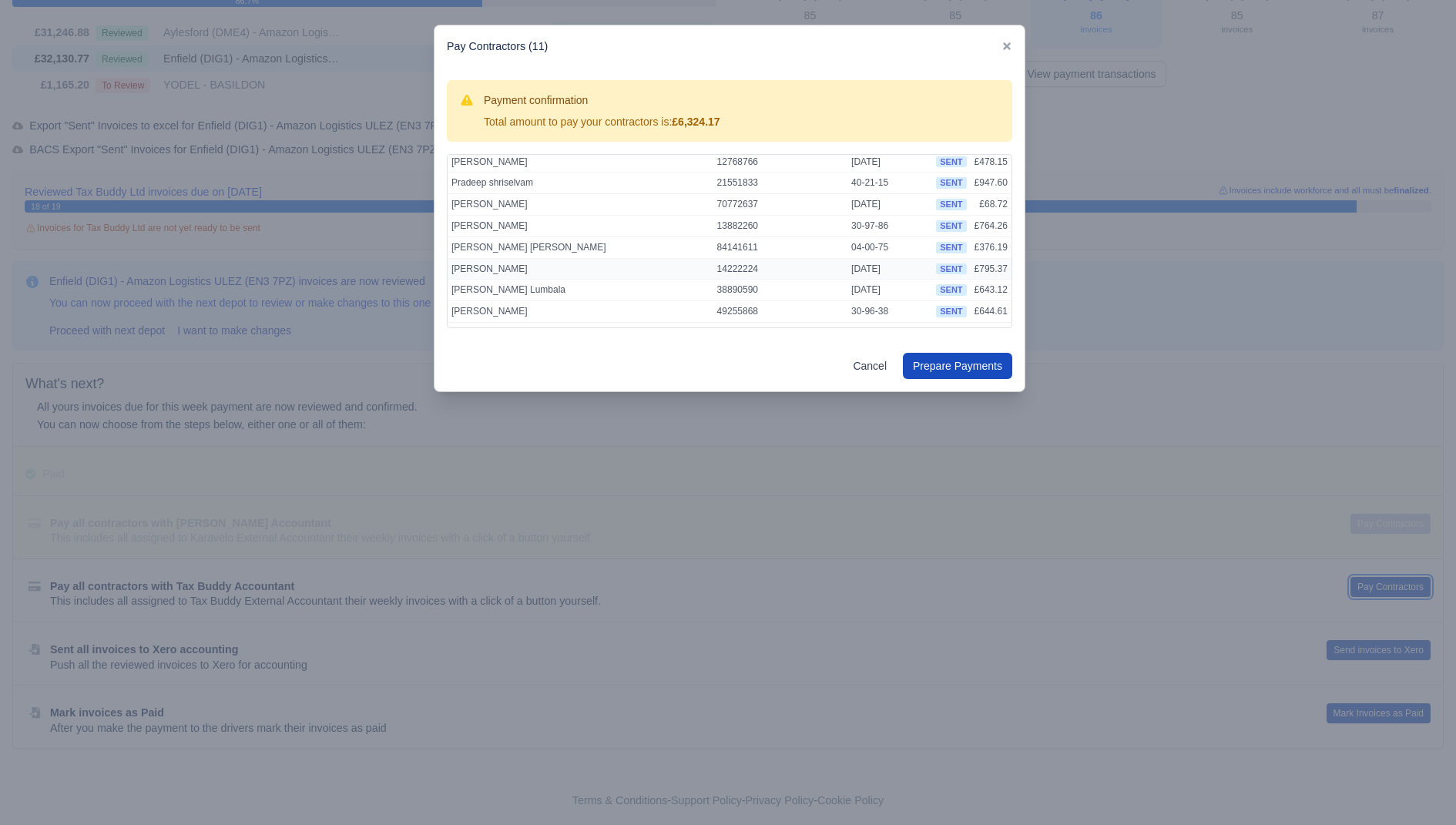
scroll to position [82, 0]
click at [966, 364] on button "Prepare Payments" at bounding box center [957, 366] width 109 height 26
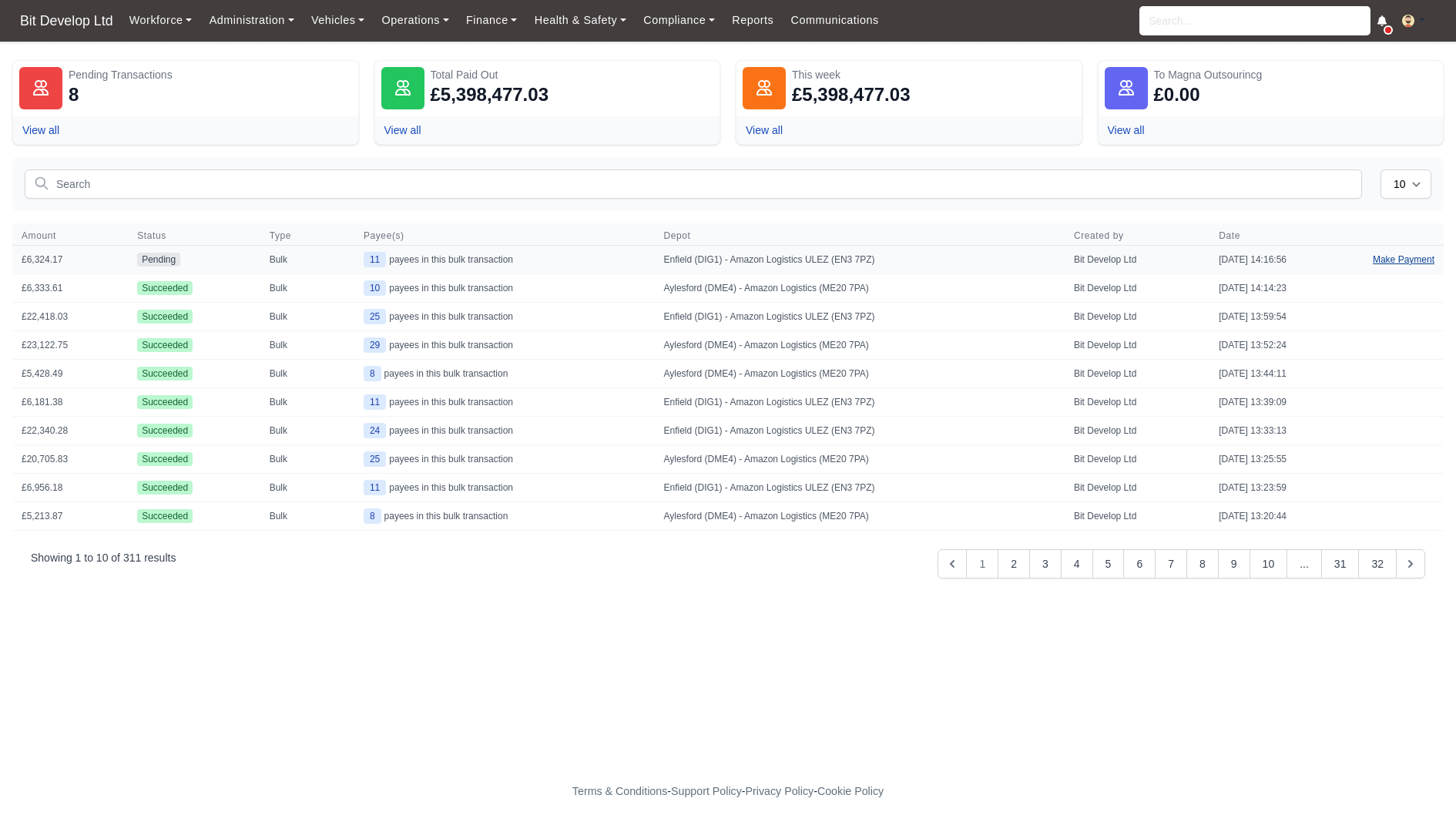
click at [1404, 263] on link "Make Payment" at bounding box center [1403, 260] width 80 height 28
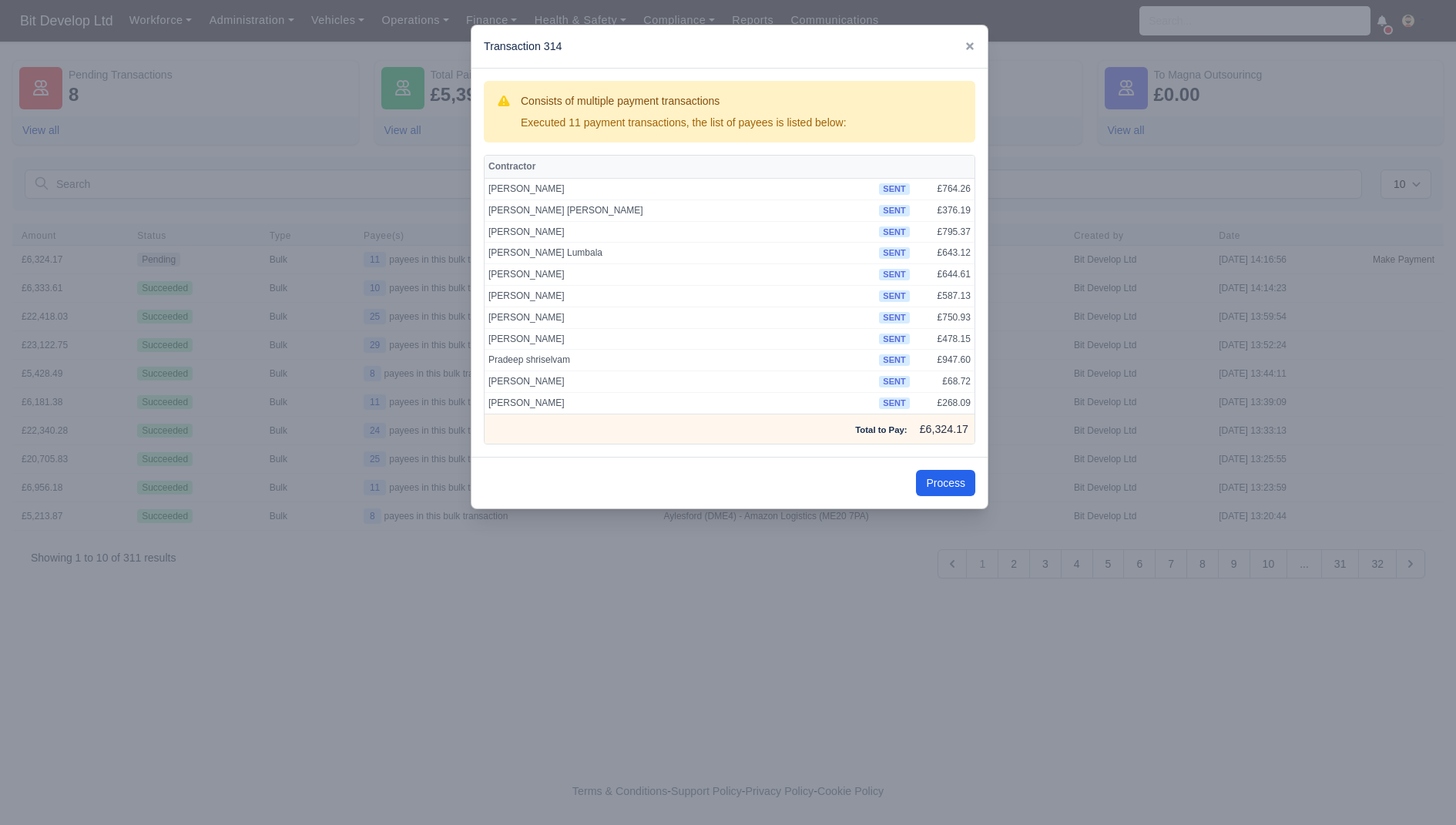
click at [947, 494] on div "Process" at bounding box center [729, 483] width 516 height 52
click at [933, 479] on button "Process" at bounding box center [945, 483] width 59 height 26
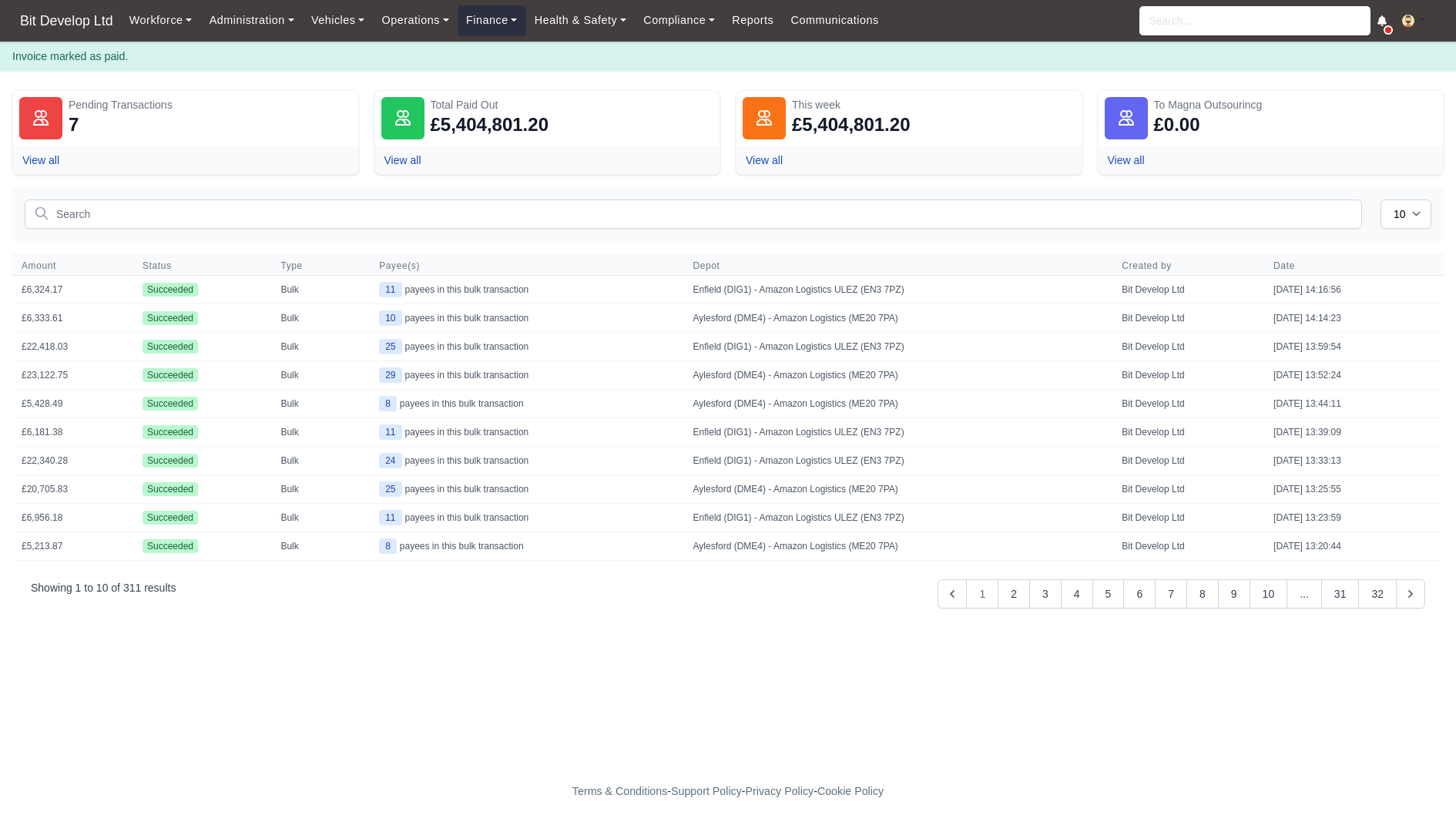
click at [502, 21] on link "Finance" at bounding box center [491, 20] width 68 height 30
click at [506, 52] on link "Invoices" at bounding box center [527, 54] width 124 height 32
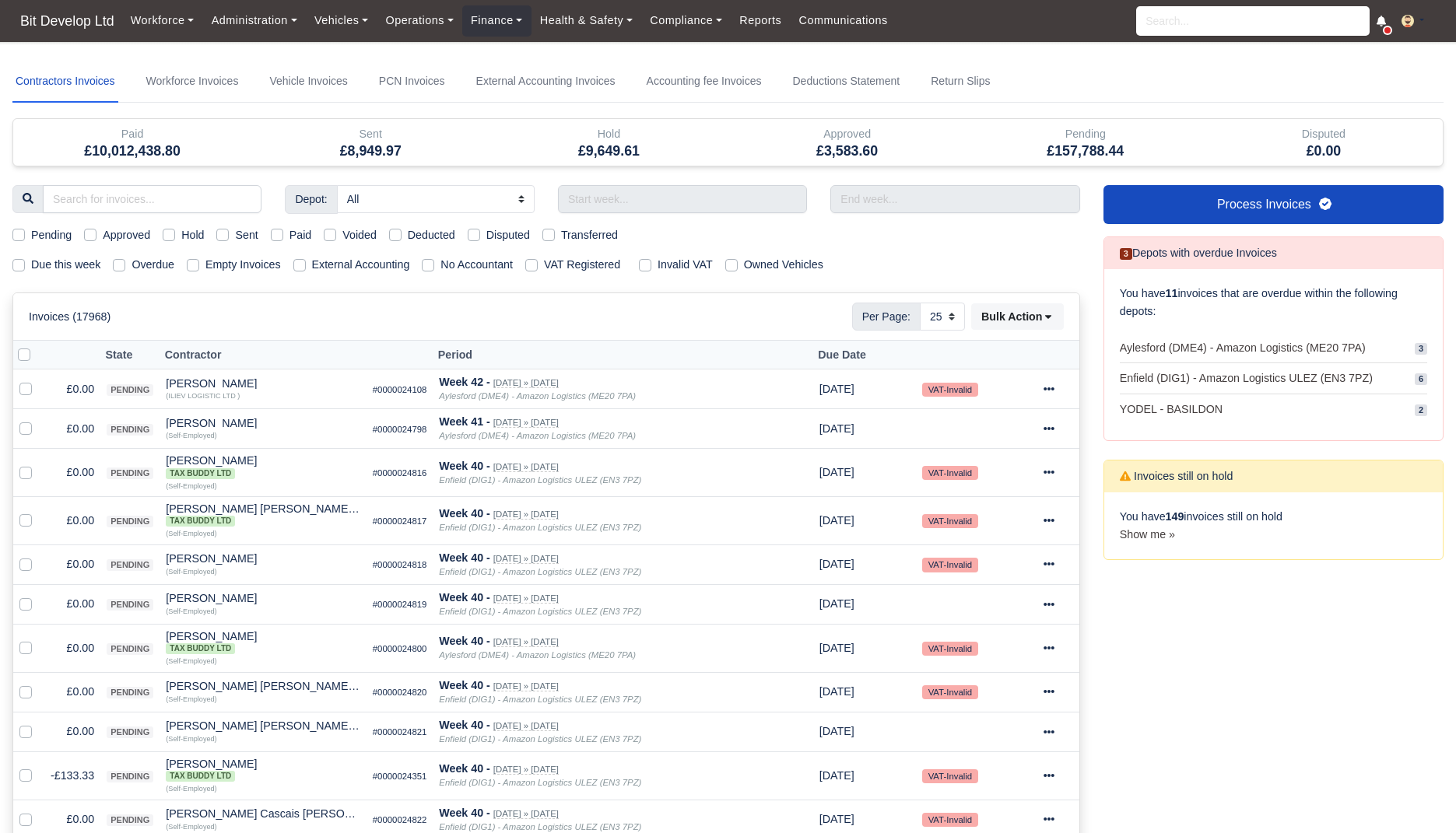
select select "25"
click at [69, 266] on label "Due this week" at bounding box center [66, 265] width 69 height 18
click at [25, 266] on input "Due this week" at bounding box center [19, 262] width 13 height 13
checkbox input "true"
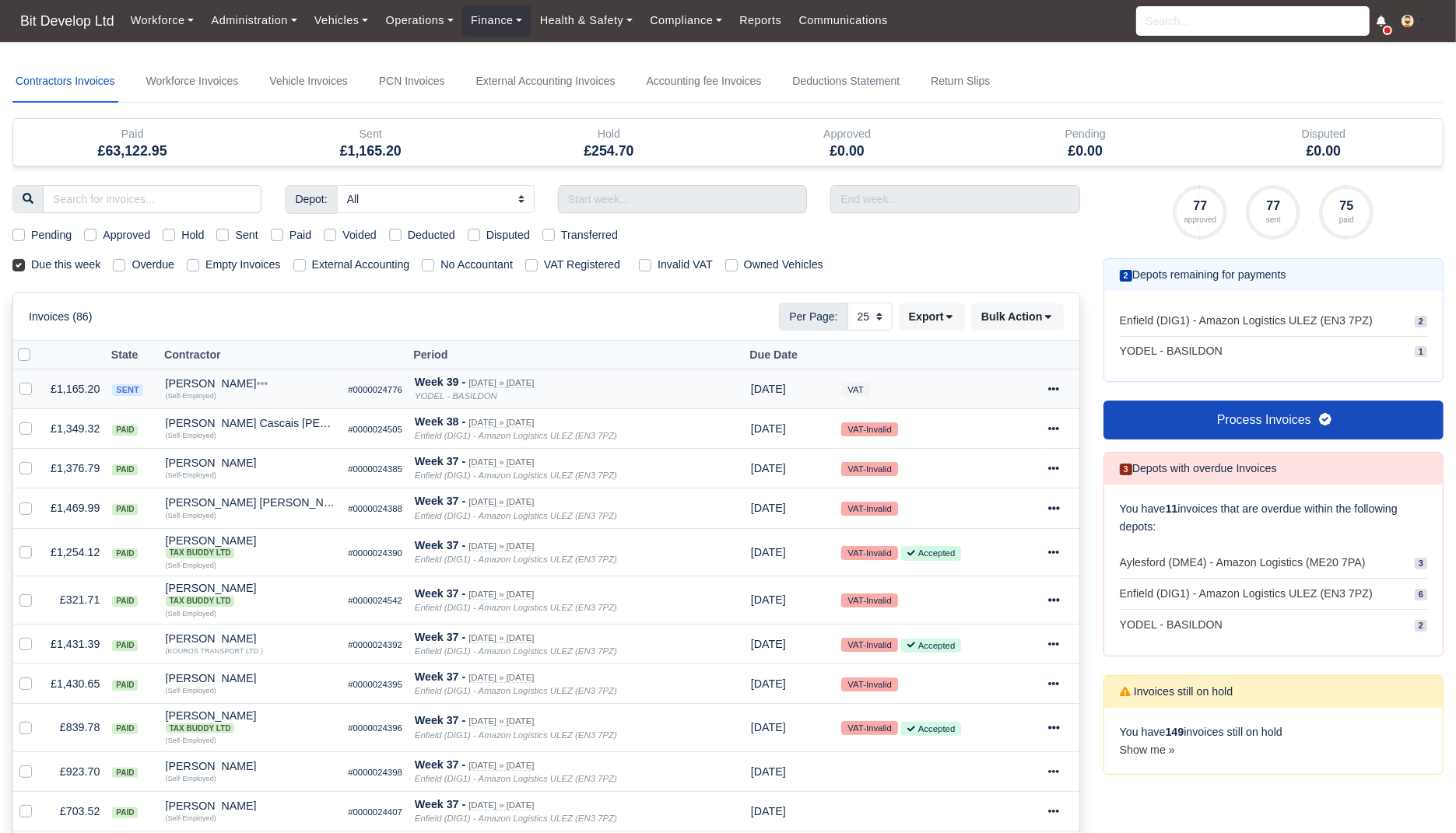
click at [1056, 383] on icon at bounding box center [1053, 388] width 11 height 11
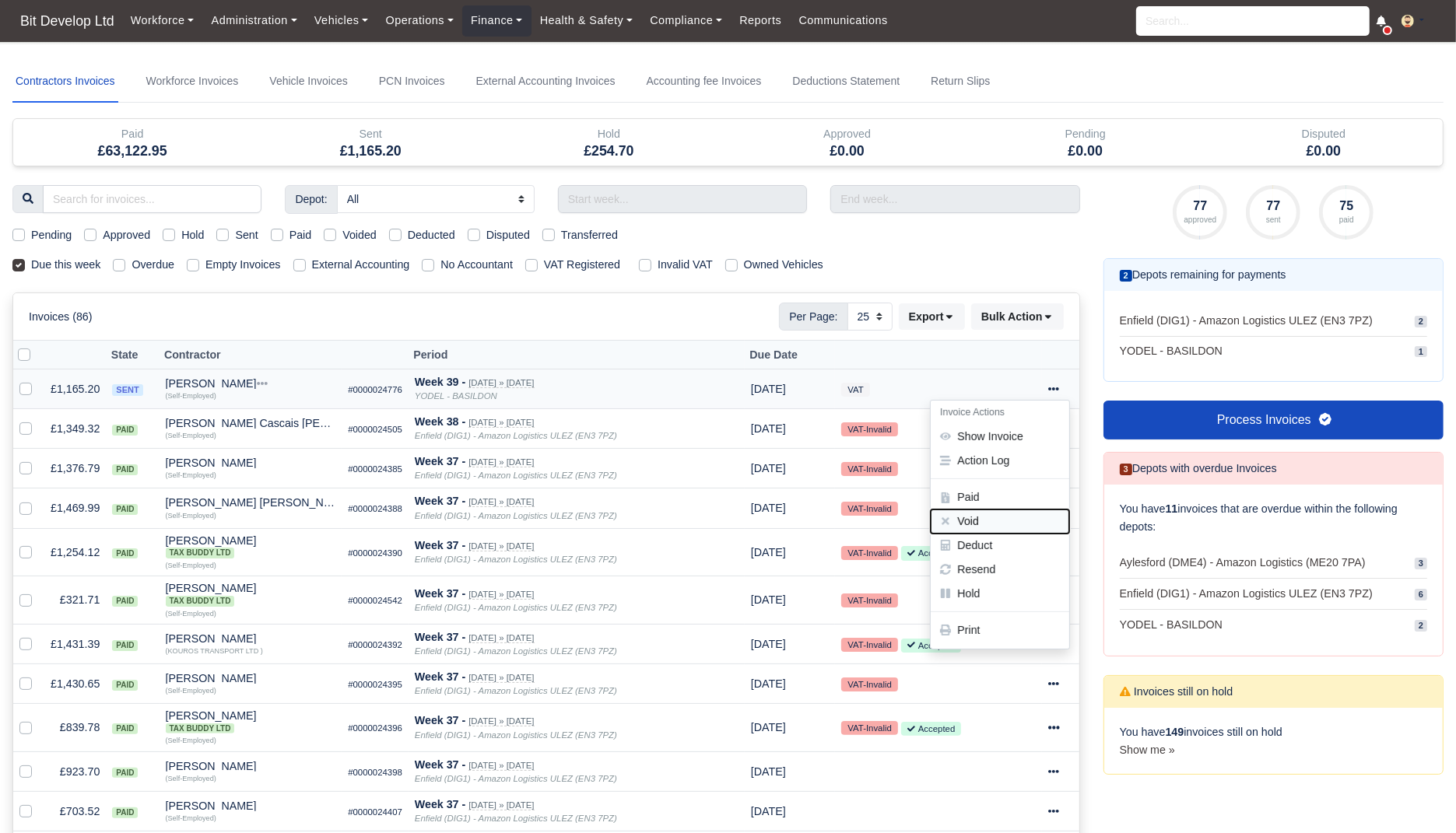
click at [987, 515] on button "Void" at bounding box center [999, 522] width 139 height 25
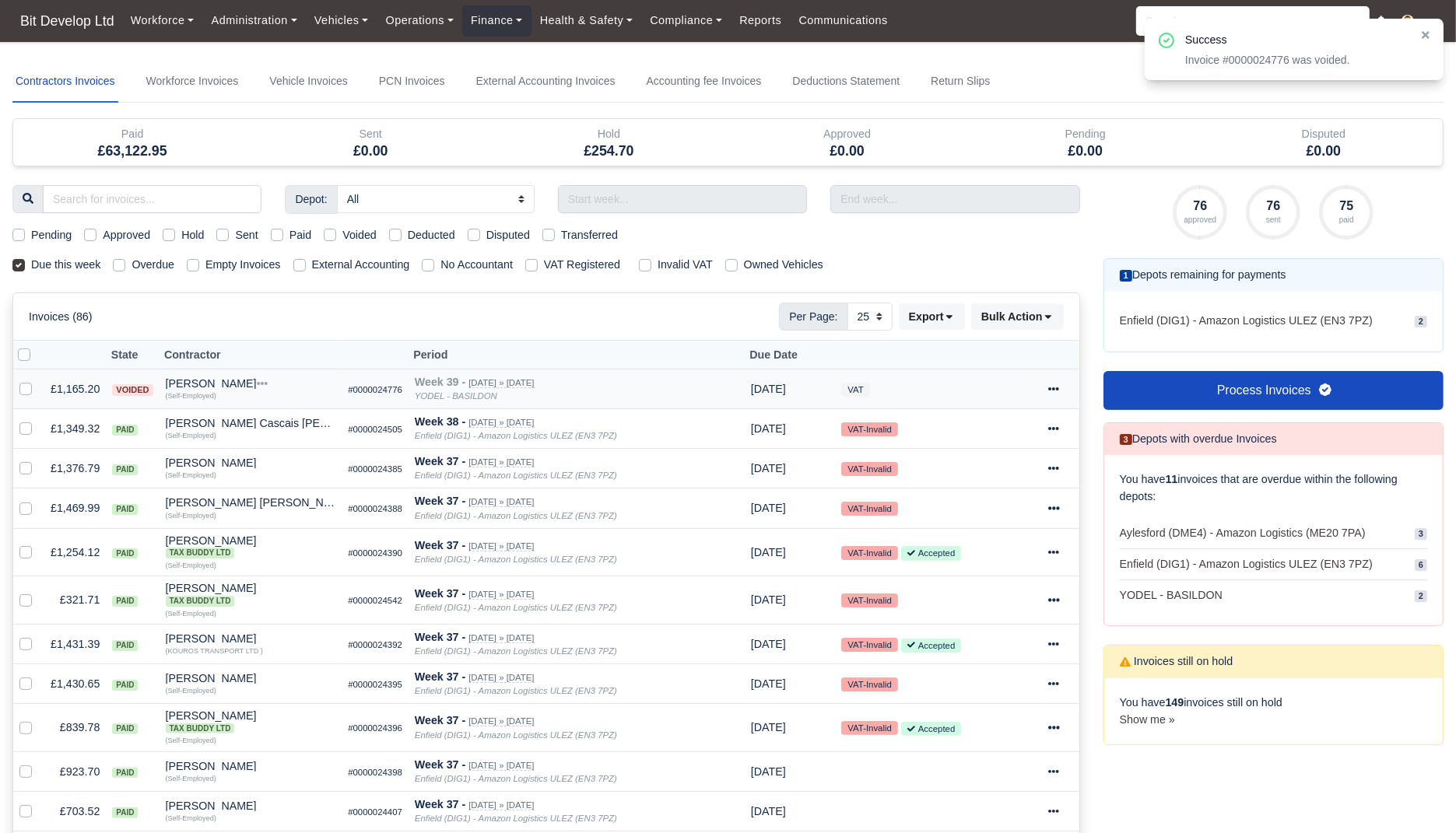
click at [946, 253] on div "Depot: All Aylesford (DME4) - Amazon Logistics (ME20 7PA) Enfield (DIG1) - Amaz…" at bounding box center [546, 840] width 1091 height 1311
click at [1257, 25] on input "search" at bounding box center [1253, 21] width 234 height 29
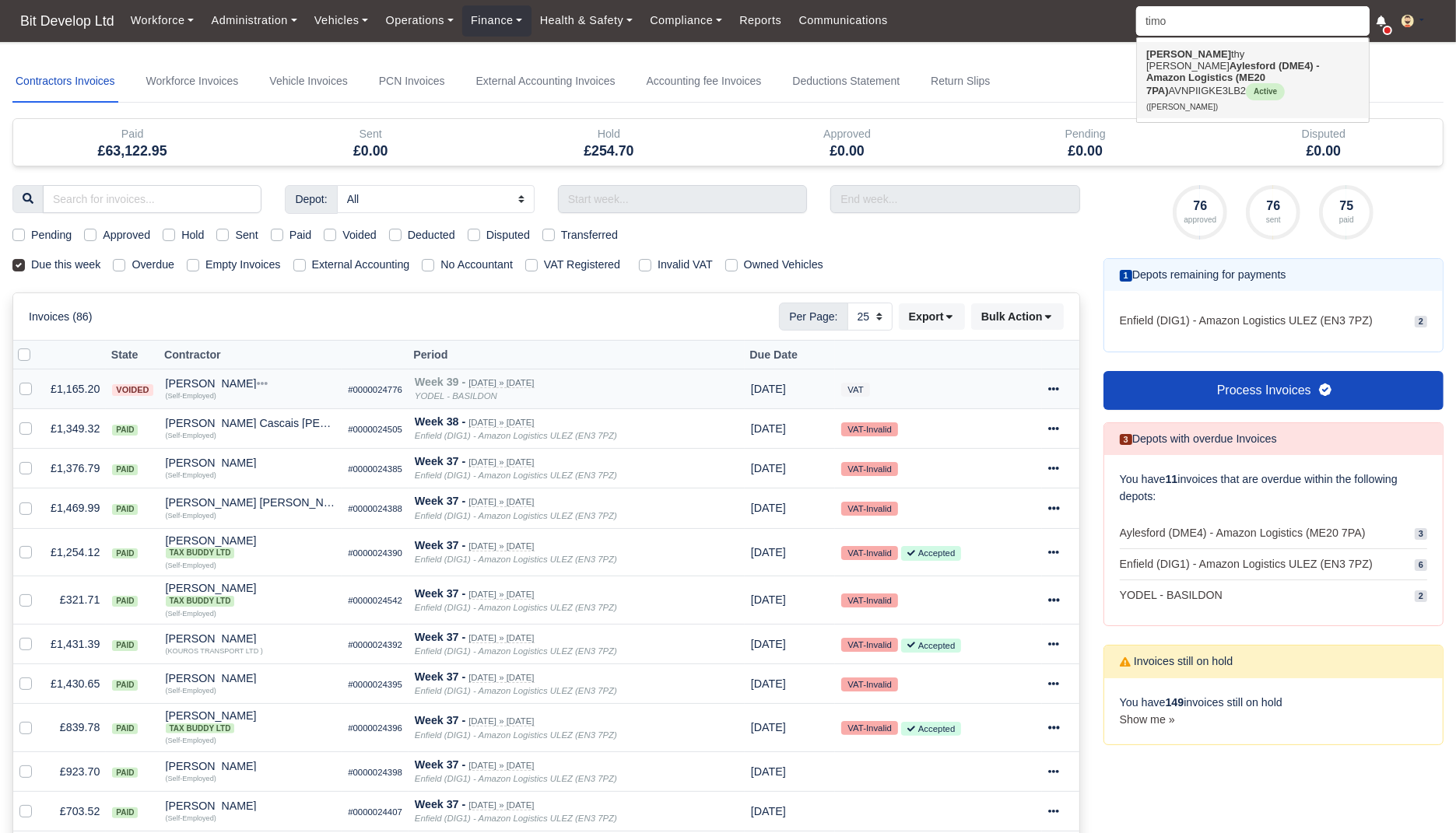
click at [1246, 83] on span "Active" at bounding box center [1265, 91] width 39 height 17
type input "[PERSON_NAME]"
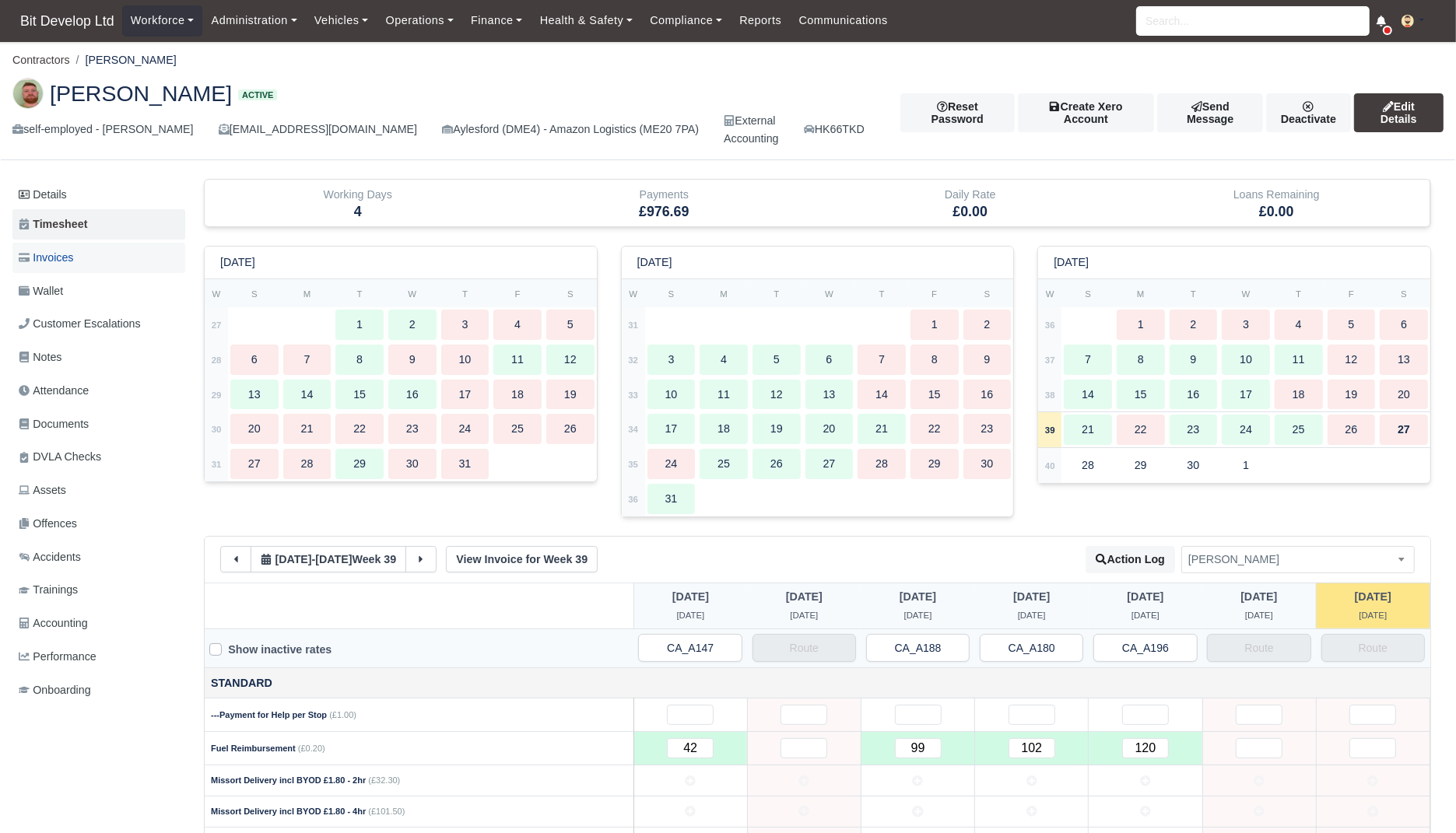
click at [71, 252] on span "Invoices" at bounding box center [45, 257] width 54 height 18
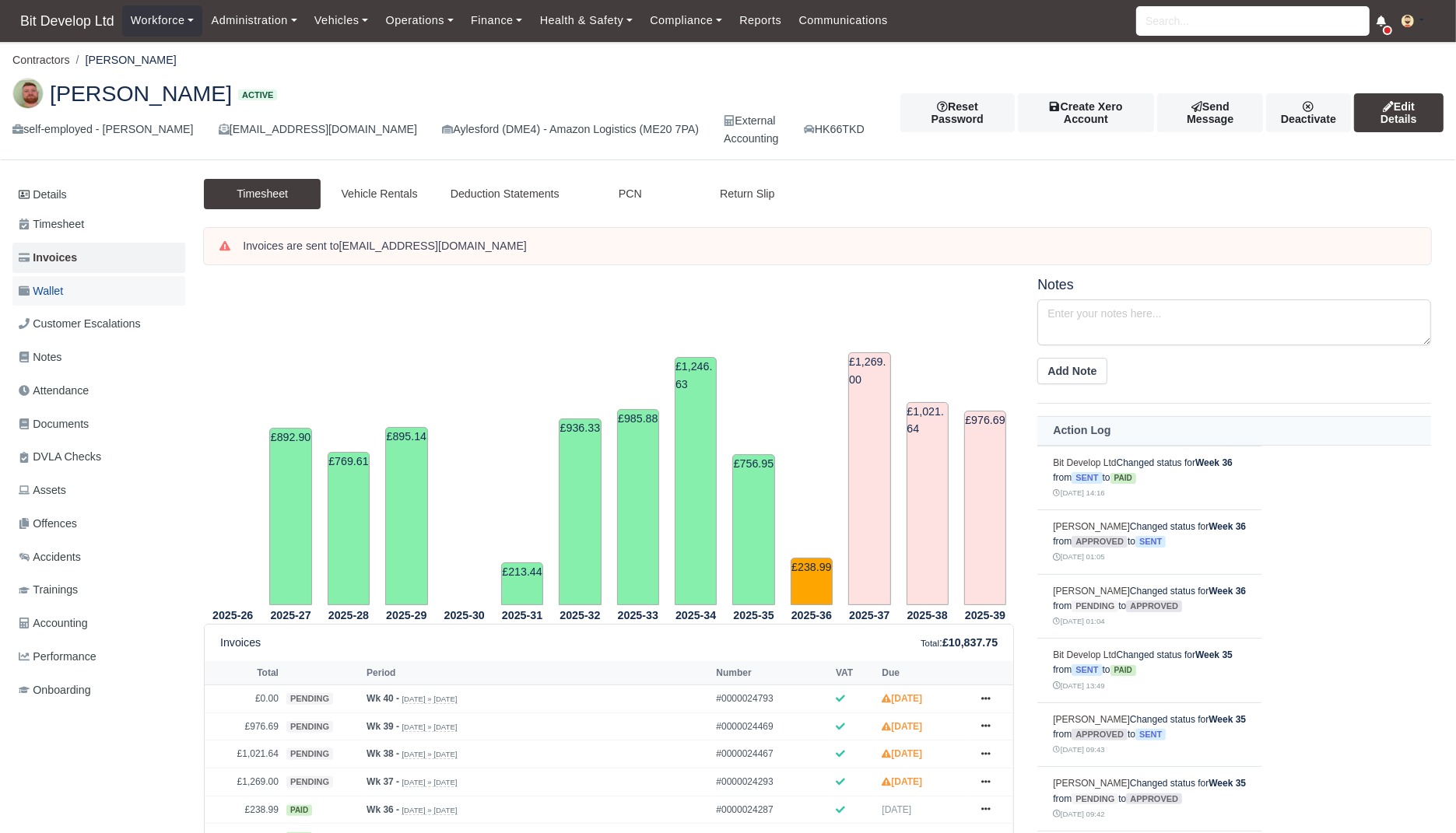
click at [99, 291] on link "Wallet" at bounding box center [99, 291] width 173 height 30
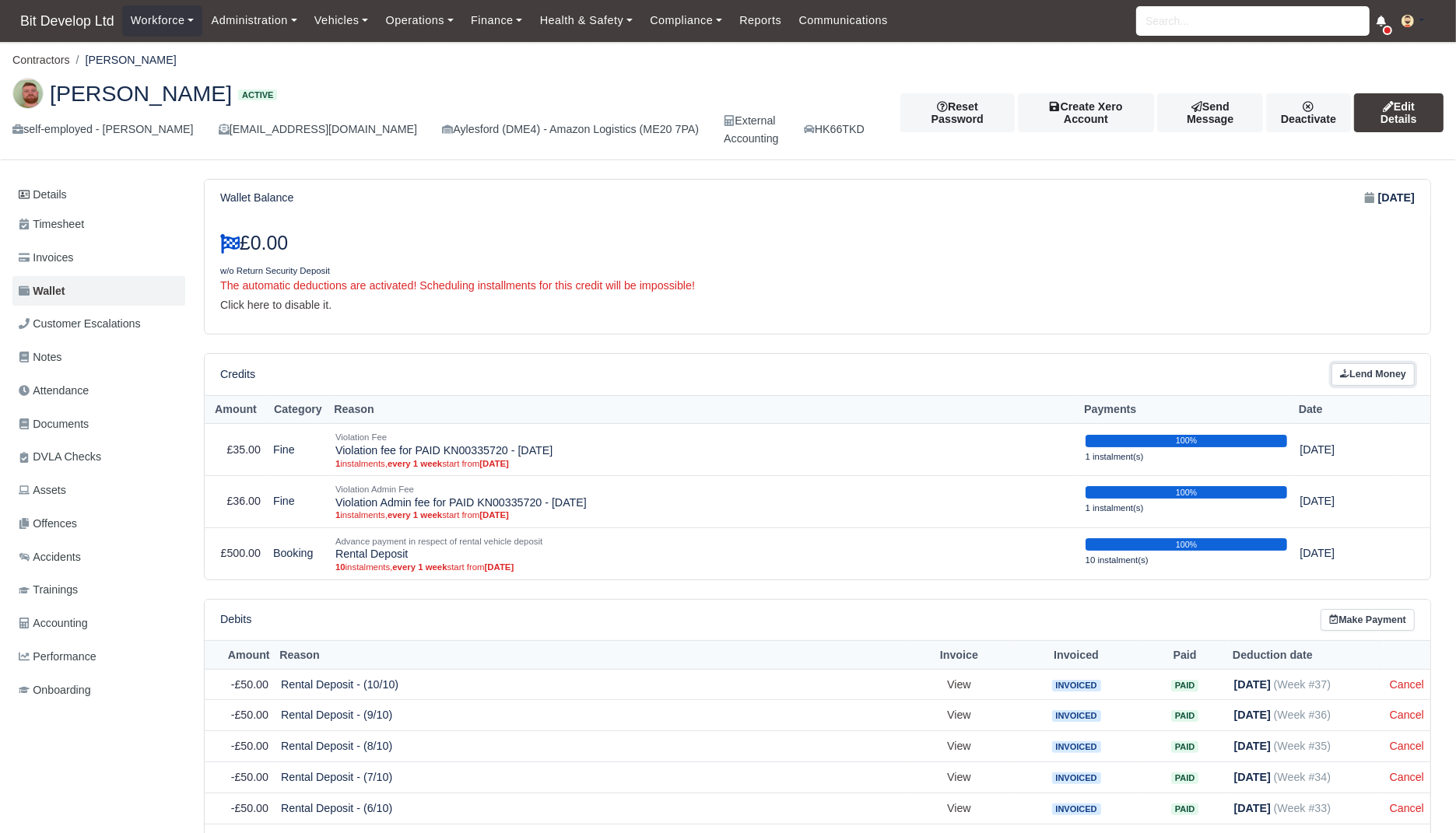
click at [1387, 370] on link "Lend Money" at bounding box center [1372, 374] width 84 height 23
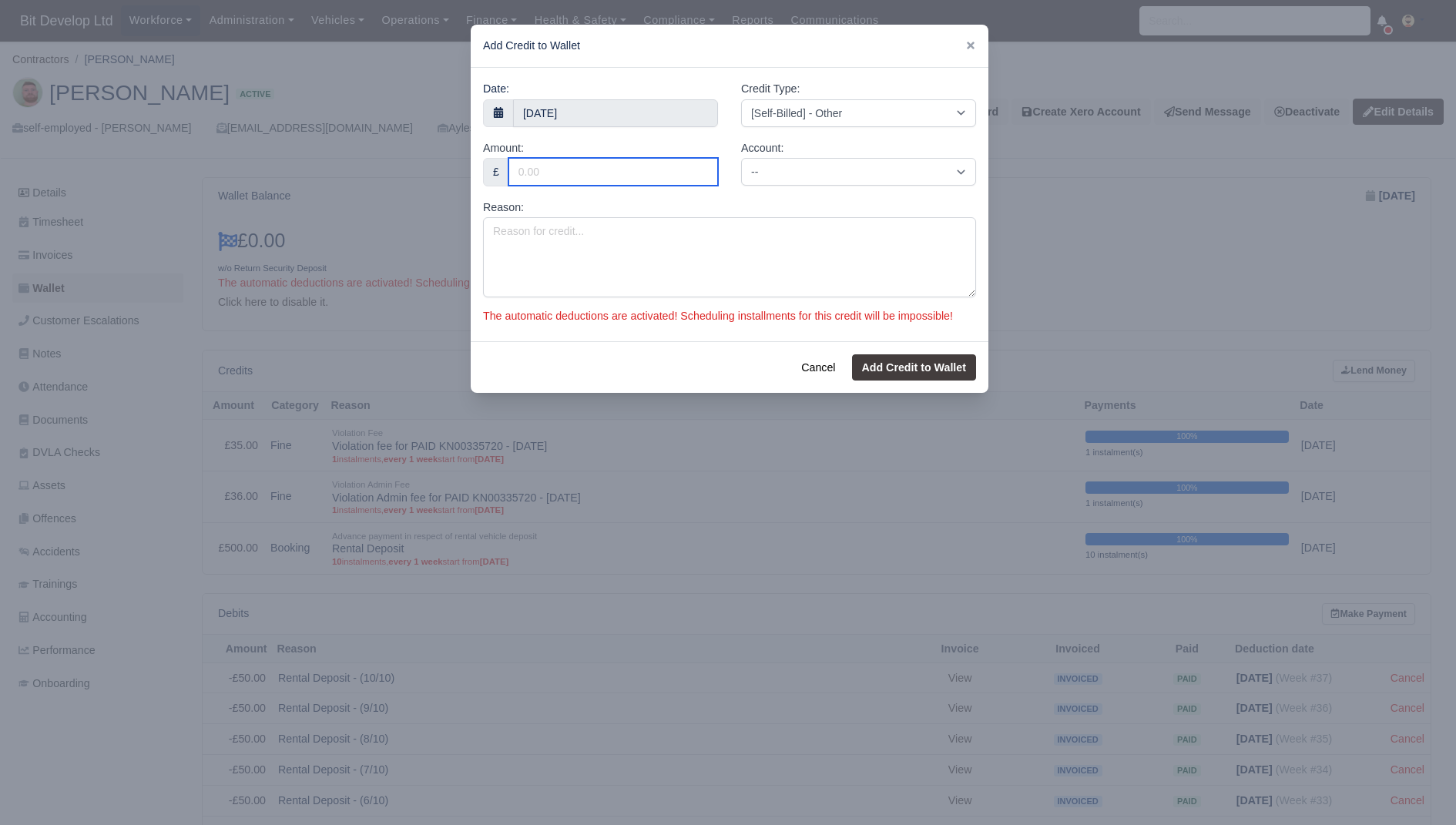
click at [595, 177] on input "Amount:" at bounding box center [613, 171] width 209 height 28
type input "5"
type input "500"
click at [859, 127] on div "Credit Type: [Self-Billed] - Other [Self-Billed] - Negative Invoice [Self-Bille…" at bounding box center [858, 109] width 258 height 59
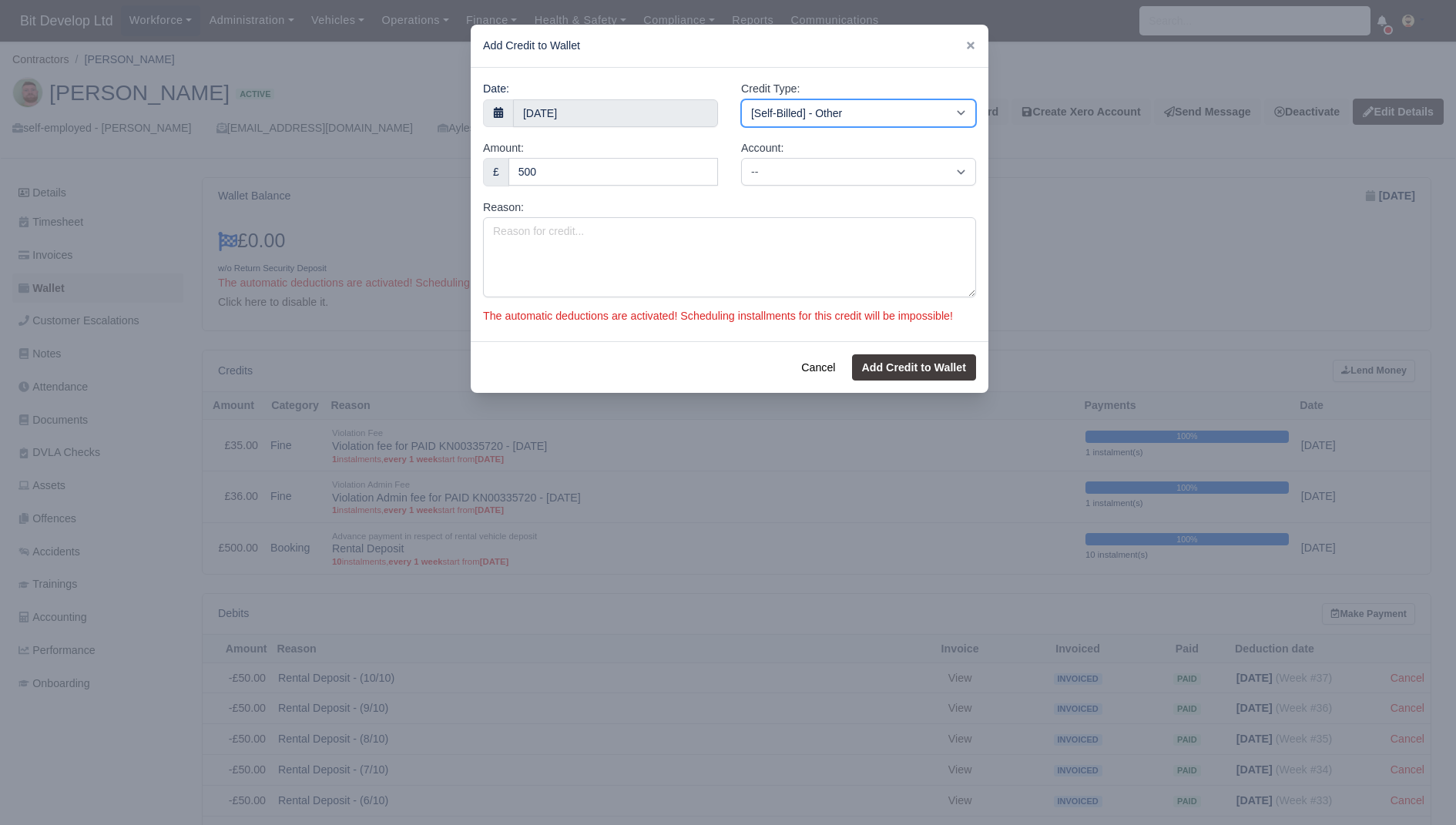
click at [870, 117] on select "[Self-Billed] - Other [Self-Billed] - Negative Invoice [Self-Billed] - Keychain…" at bounding box center [859, 113] width 235 height 28
select select "return_security_deposit"
click at [741, 99] on select "[Self-Billed] - Other [Self-Billed] - Negative Invoice [Self-Billed] - Keychain…" at bounding box center [859, 113] width 235 height 28
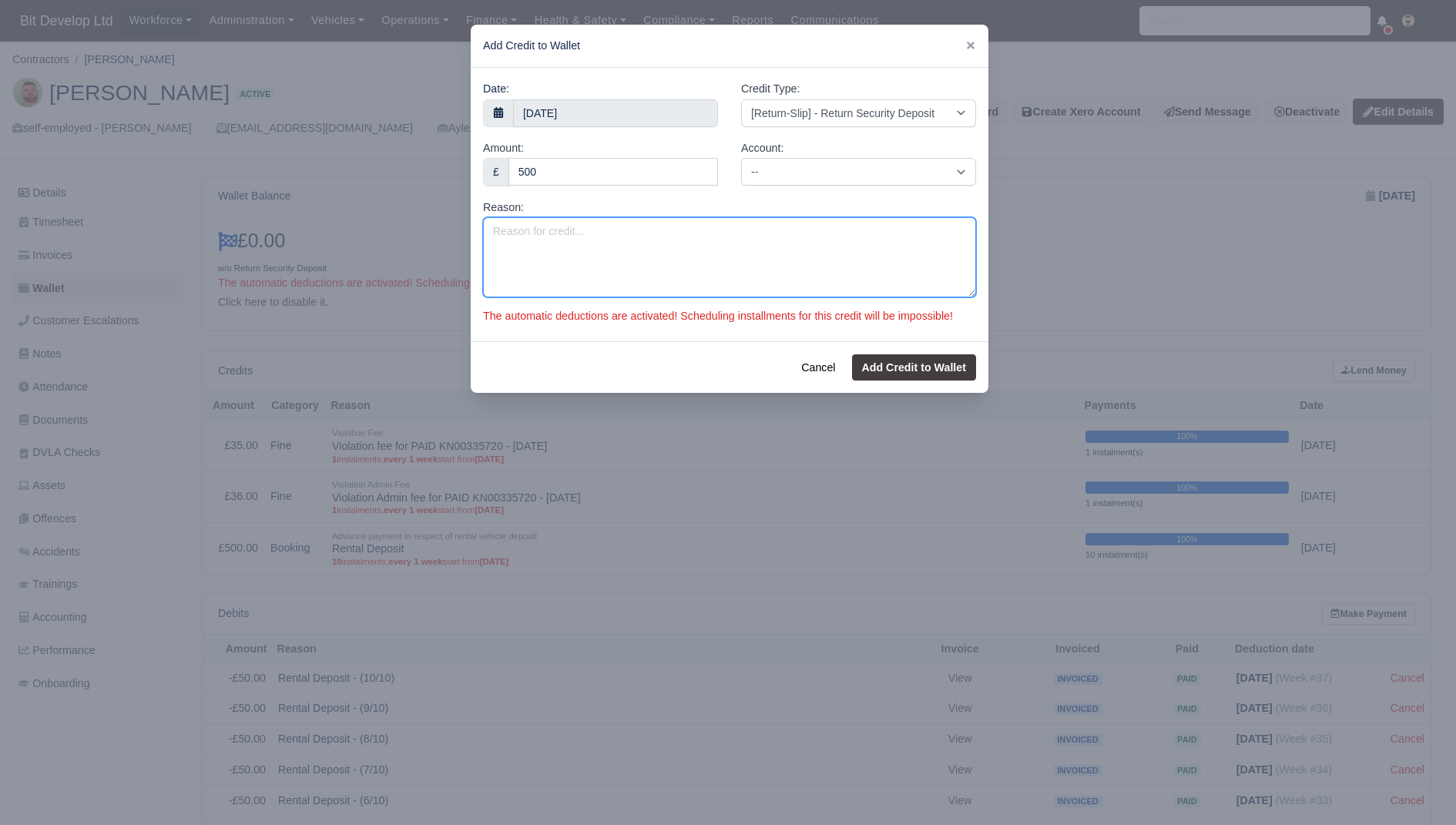
click at [764, 285] on textarea "Reason:" at bounding box center [729, 257] width 493 height 80
type textarea "Return security deposit"
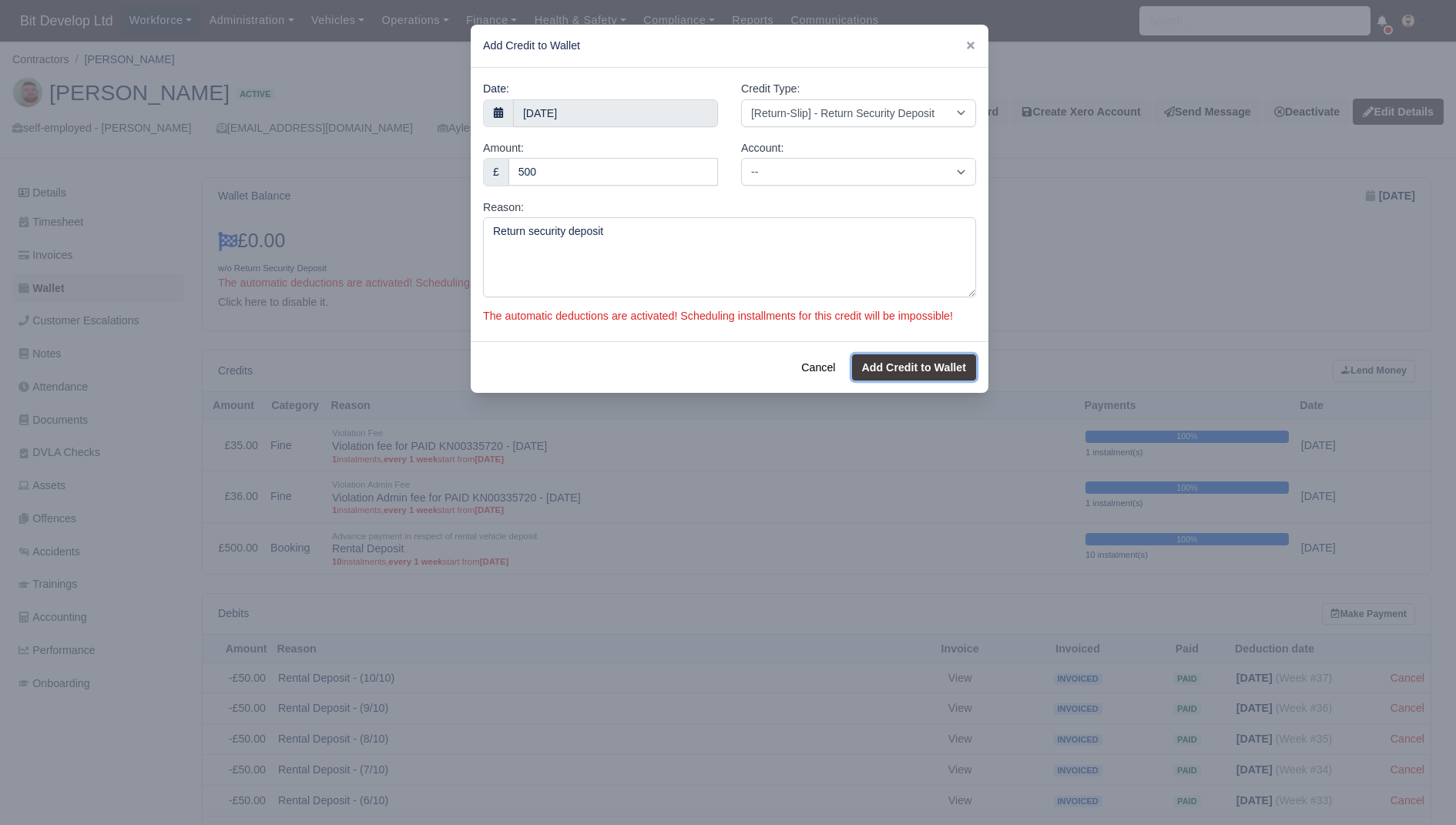
click at [912, 380] on button "Add Credit to Wallet" at bounding box center [914, 367] width 124 height 26
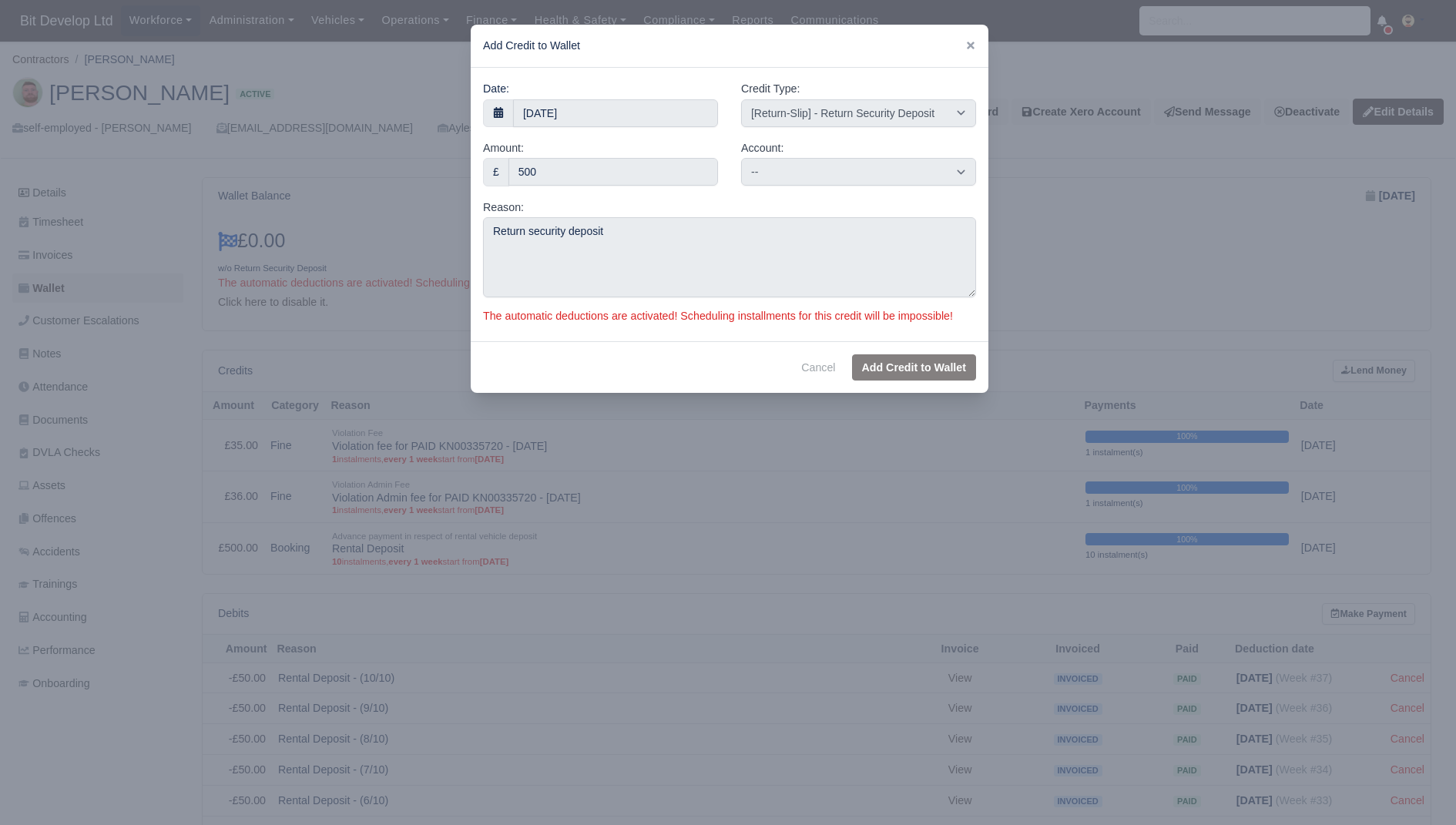
select select "other"
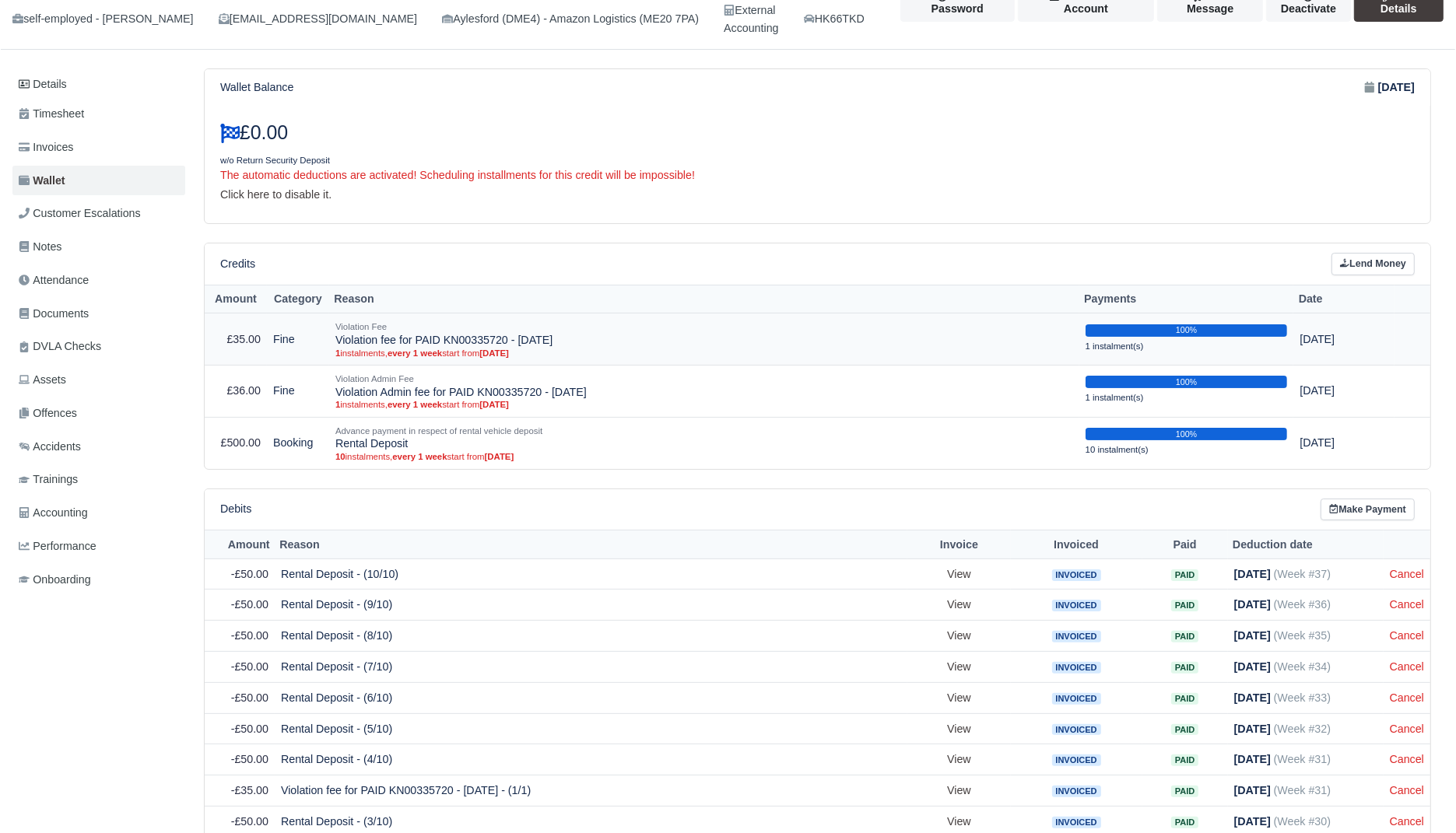
scroll to position [113, 0]
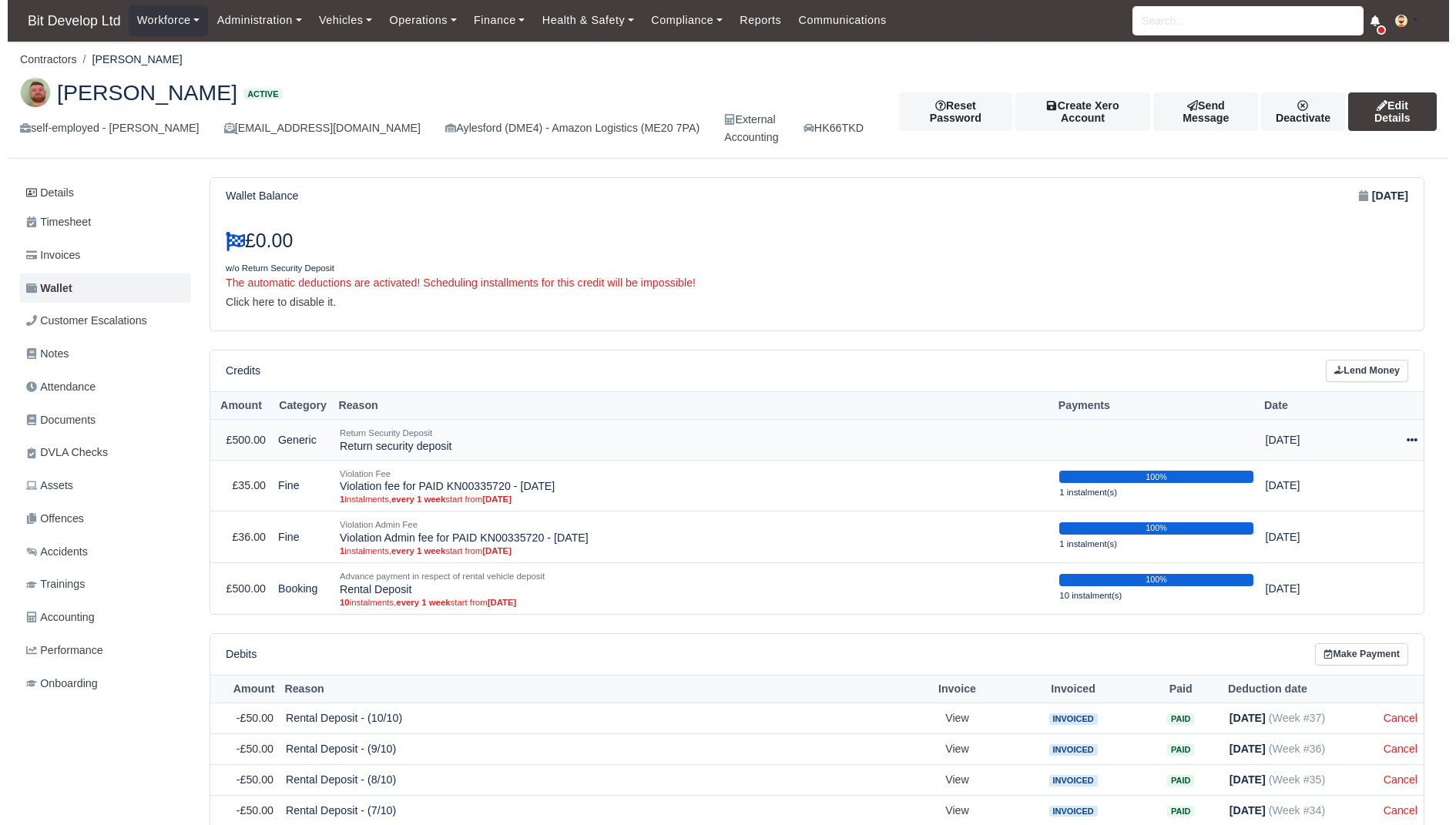
scroll to position [112, 0]
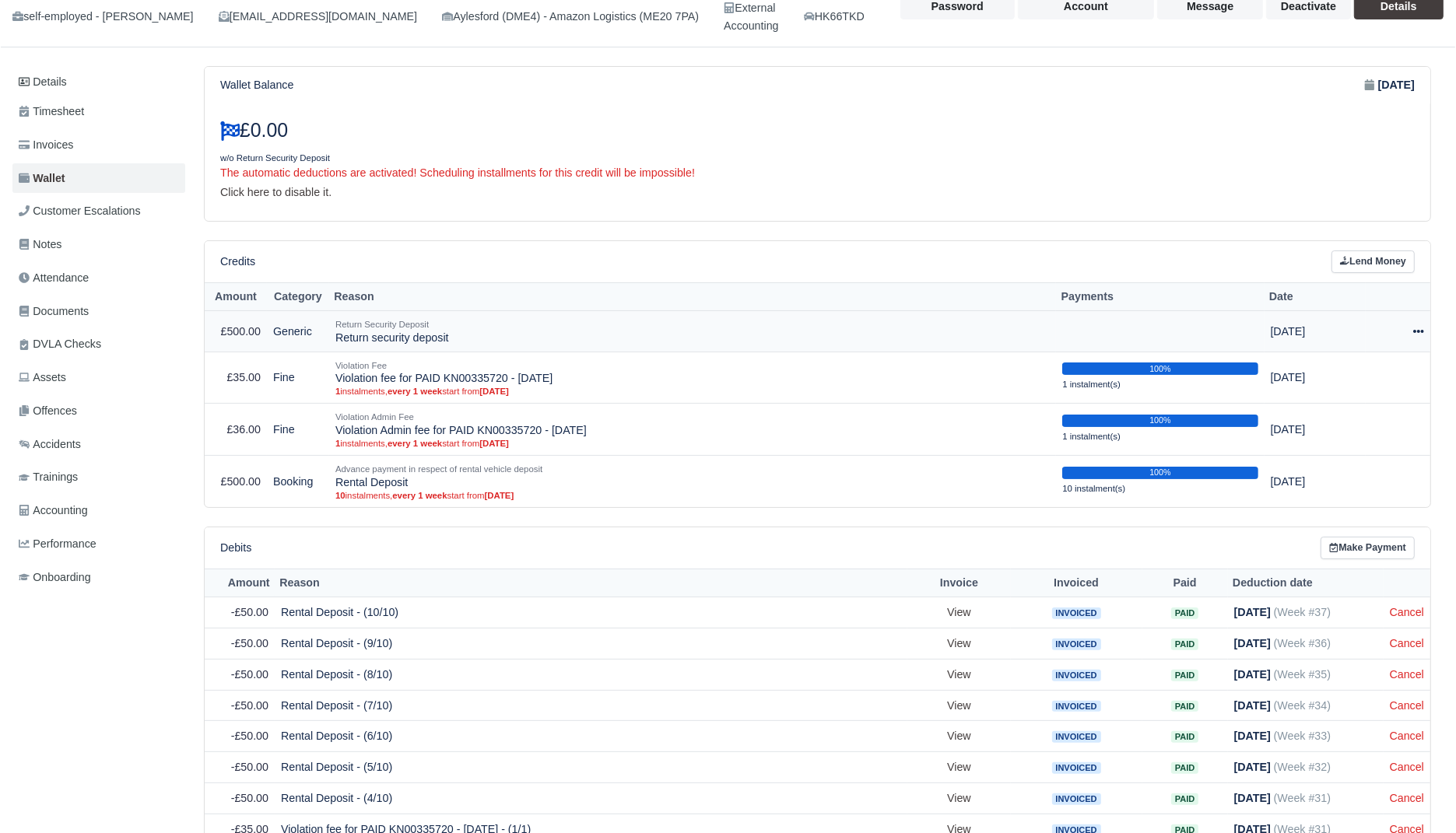
click at [1420, 330] on icon at bounding box center [1418, 331] width 11 height 3
click at [1397, 367] on button "Make Payment" at bounding box center [1348, 378] width 139 height 25
select select "9013"
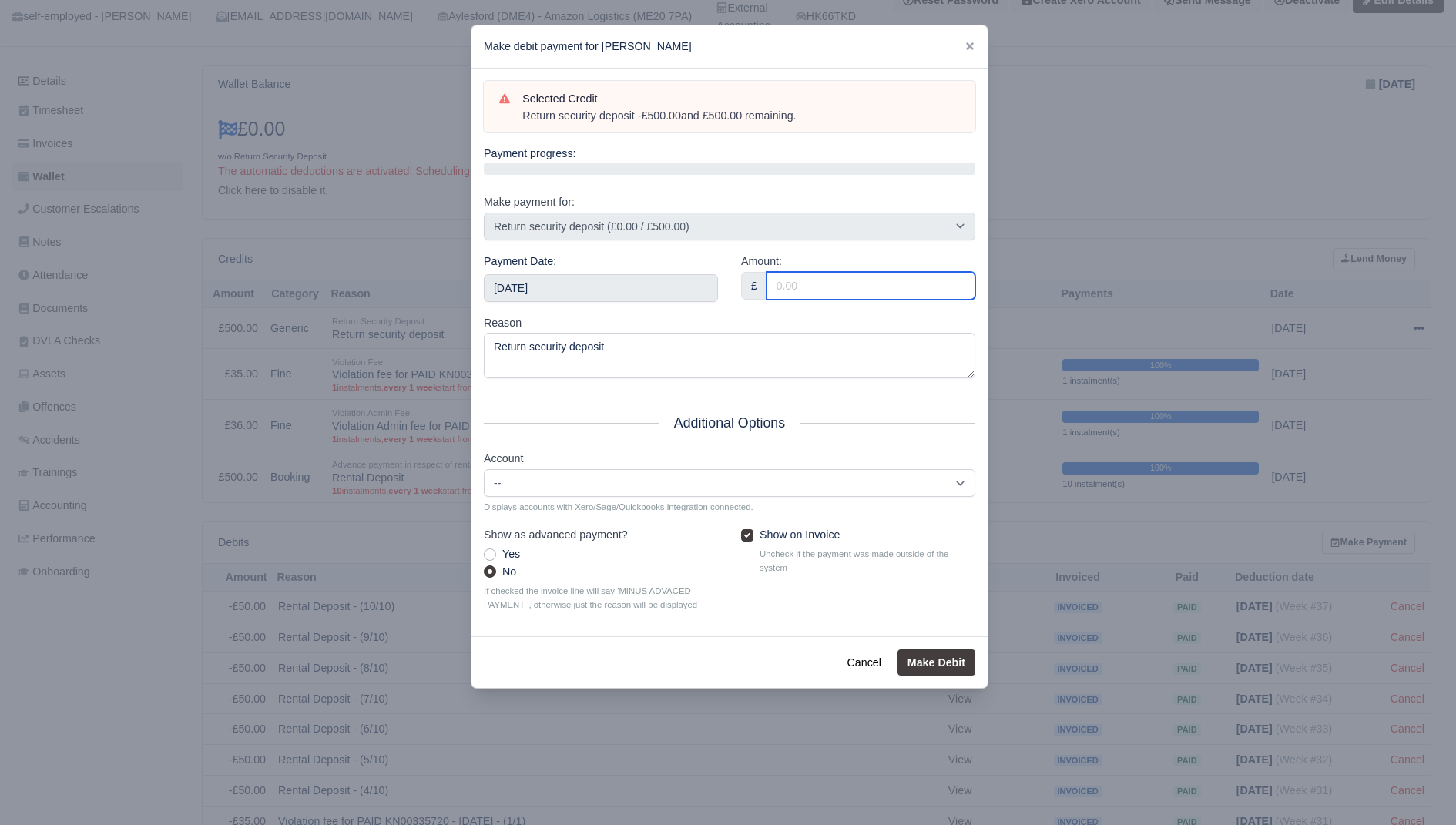
click at [835, 283] on input "Amount:" at bounding box center [870, 286] width 209 height 28
type input "500"
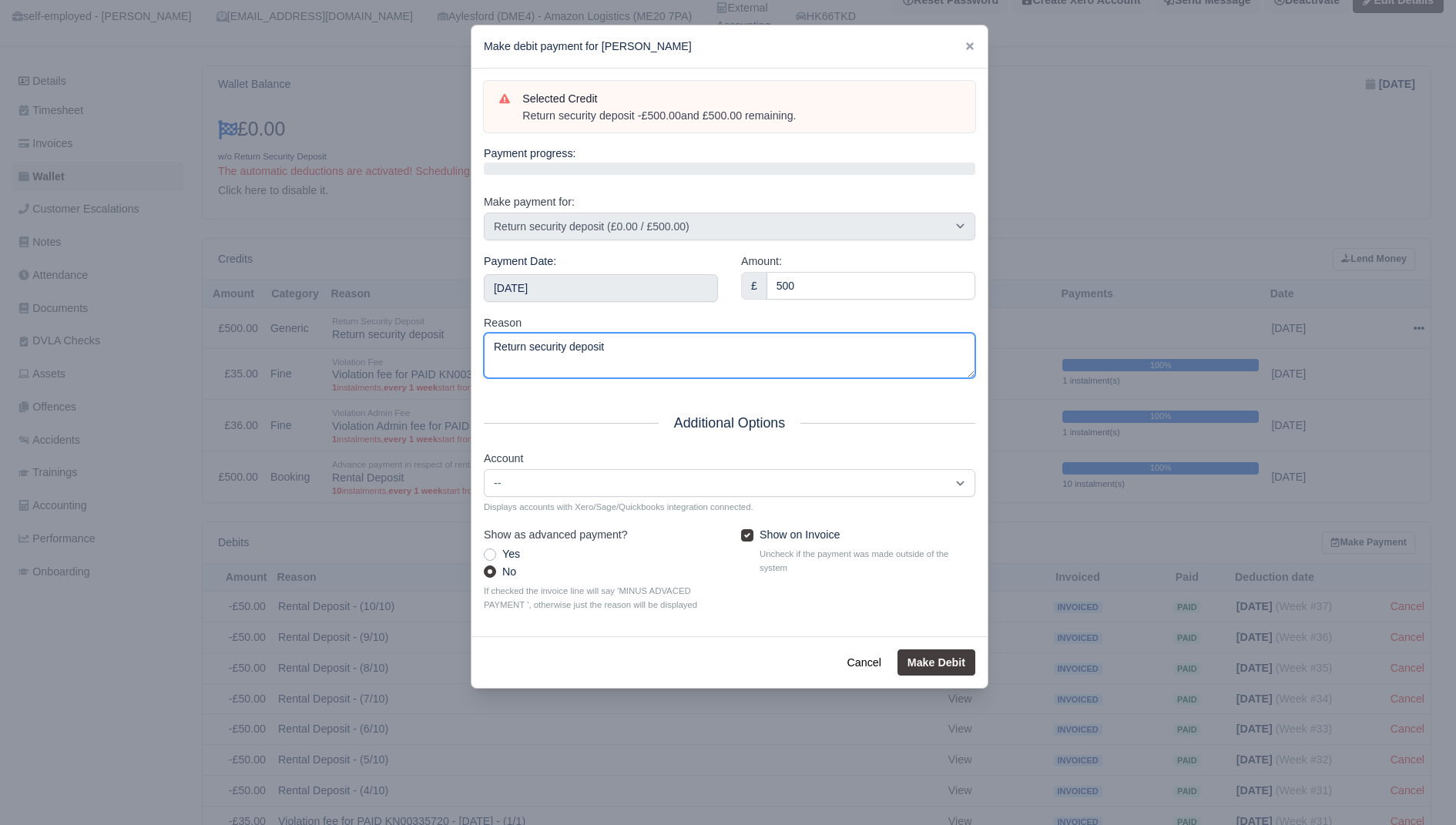
click at [728, 354] on textarea "Return security deposit" at bounding box center [728, 355] width 491 height 46
click at [801, 531] on label "Show on Invoice" at bounding box center [799, 535] width 80 height 18
click at [754, 531] on input "Show on Invoice" at bounding box center [747, 532] width 13 height 13
click at [820, 532] on label "Show on Invoice" at bounding box center [799, 535] width 80 height 18
click at [754, 532] on input "Show on Invoice" at bounding box center [747, 532] width 13 height 13
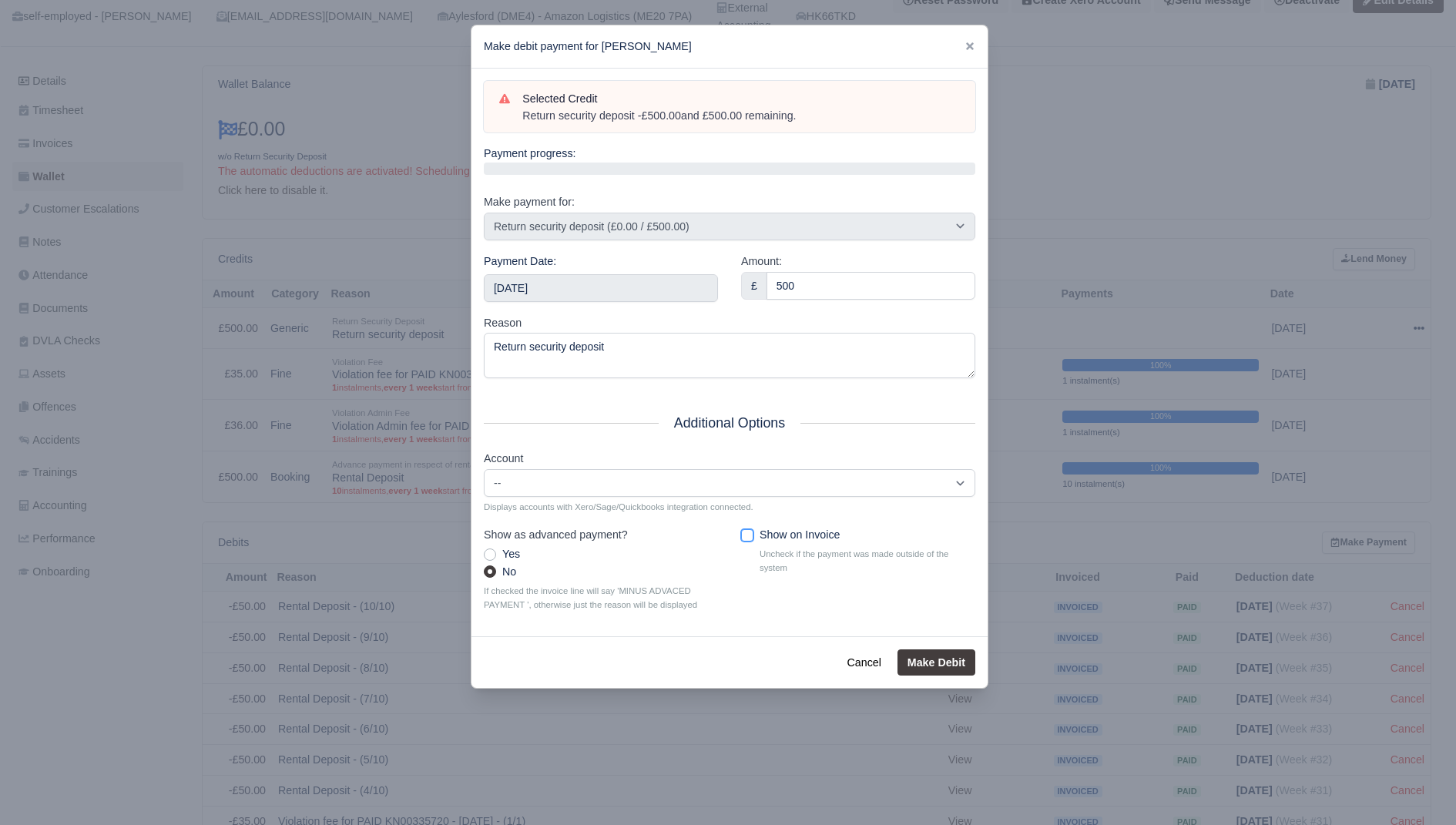
checkbox input "true"
click at [955, 661] on button "Make Debit" at bounding box center [937, 663] width 78 height 26
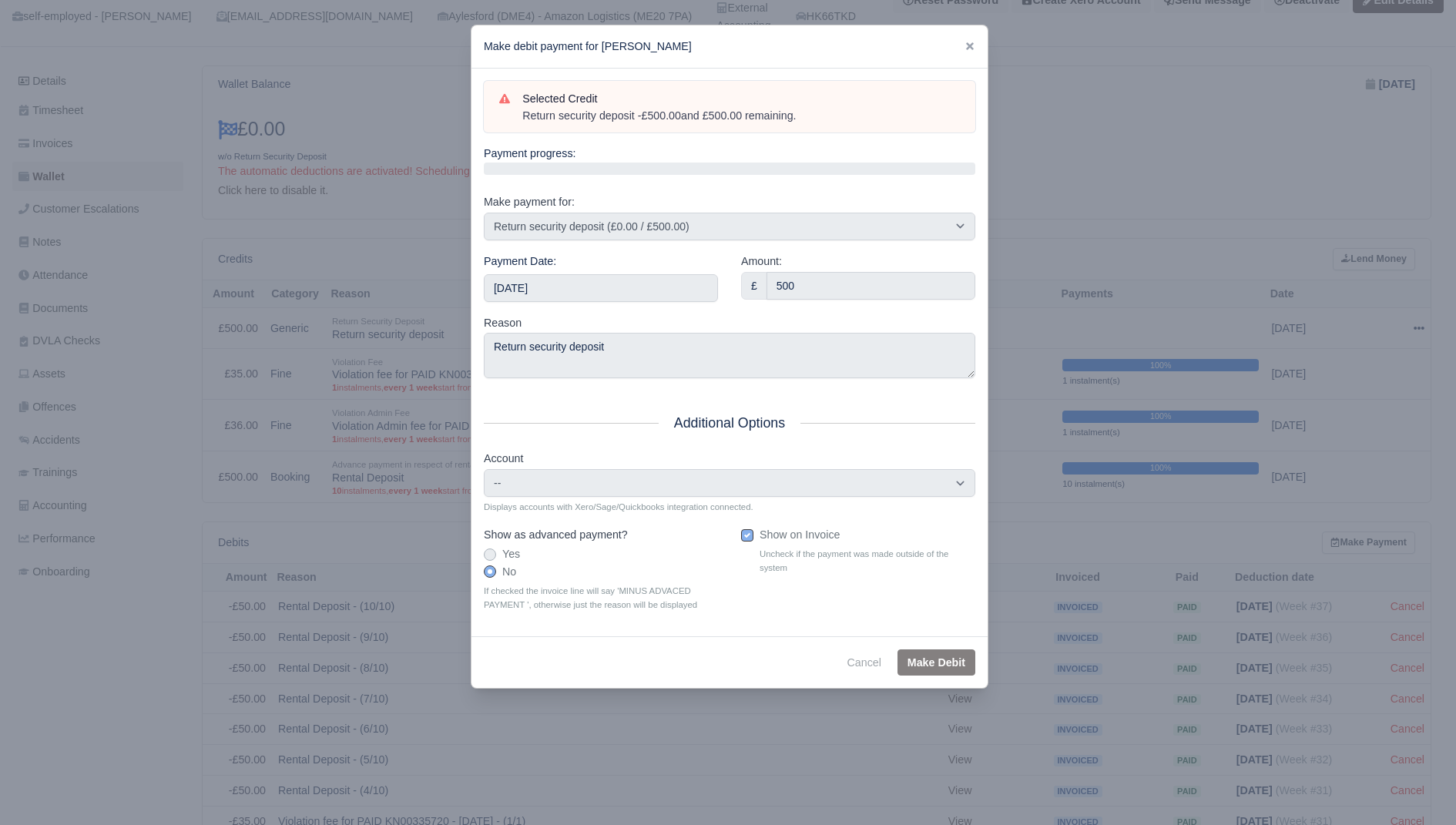
type input "2025-09-27T23:59:59+01:00"
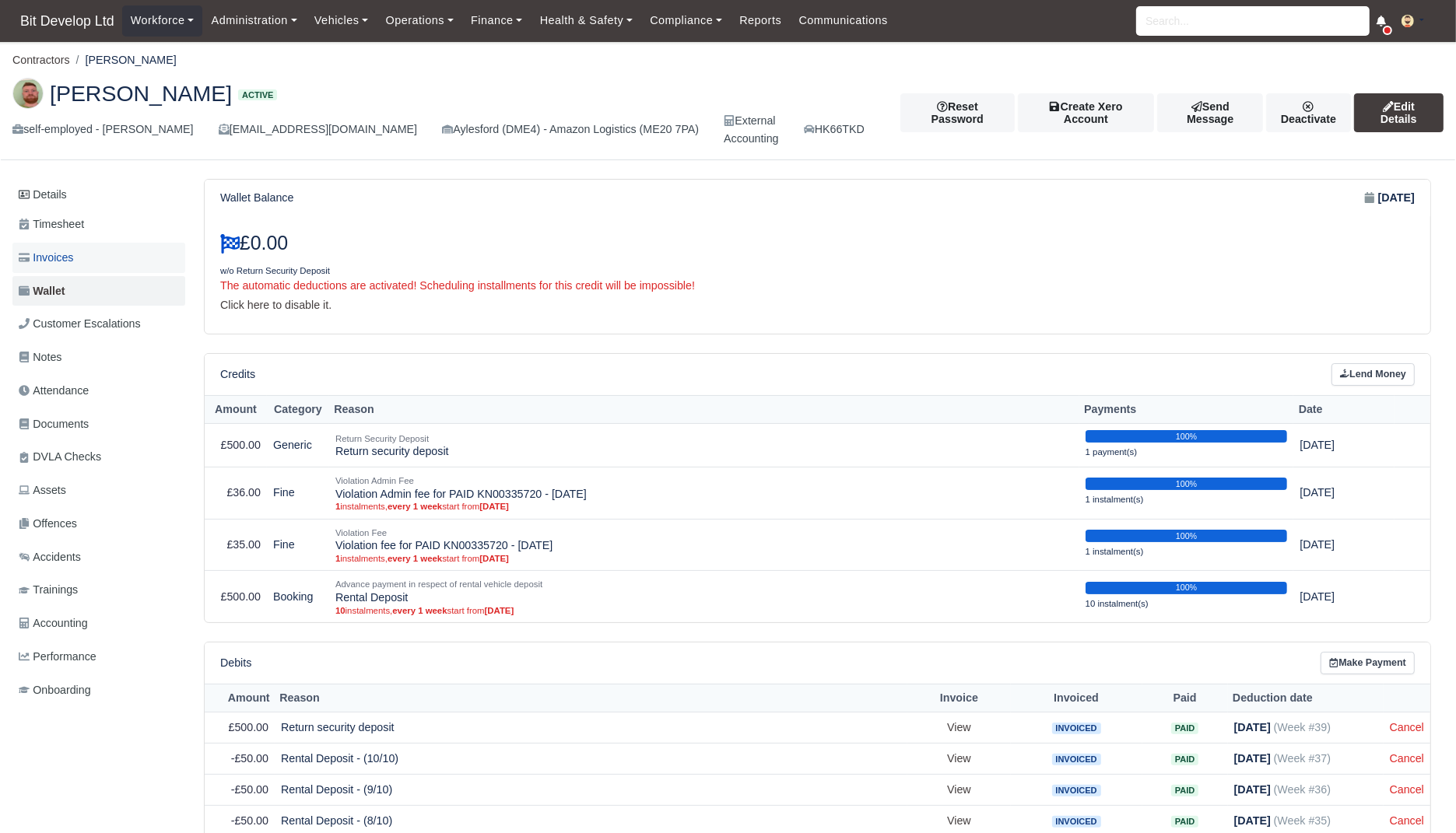
click at [115, 246] on link "Invoices" at bounding box center [99, 257] width 173 height 30
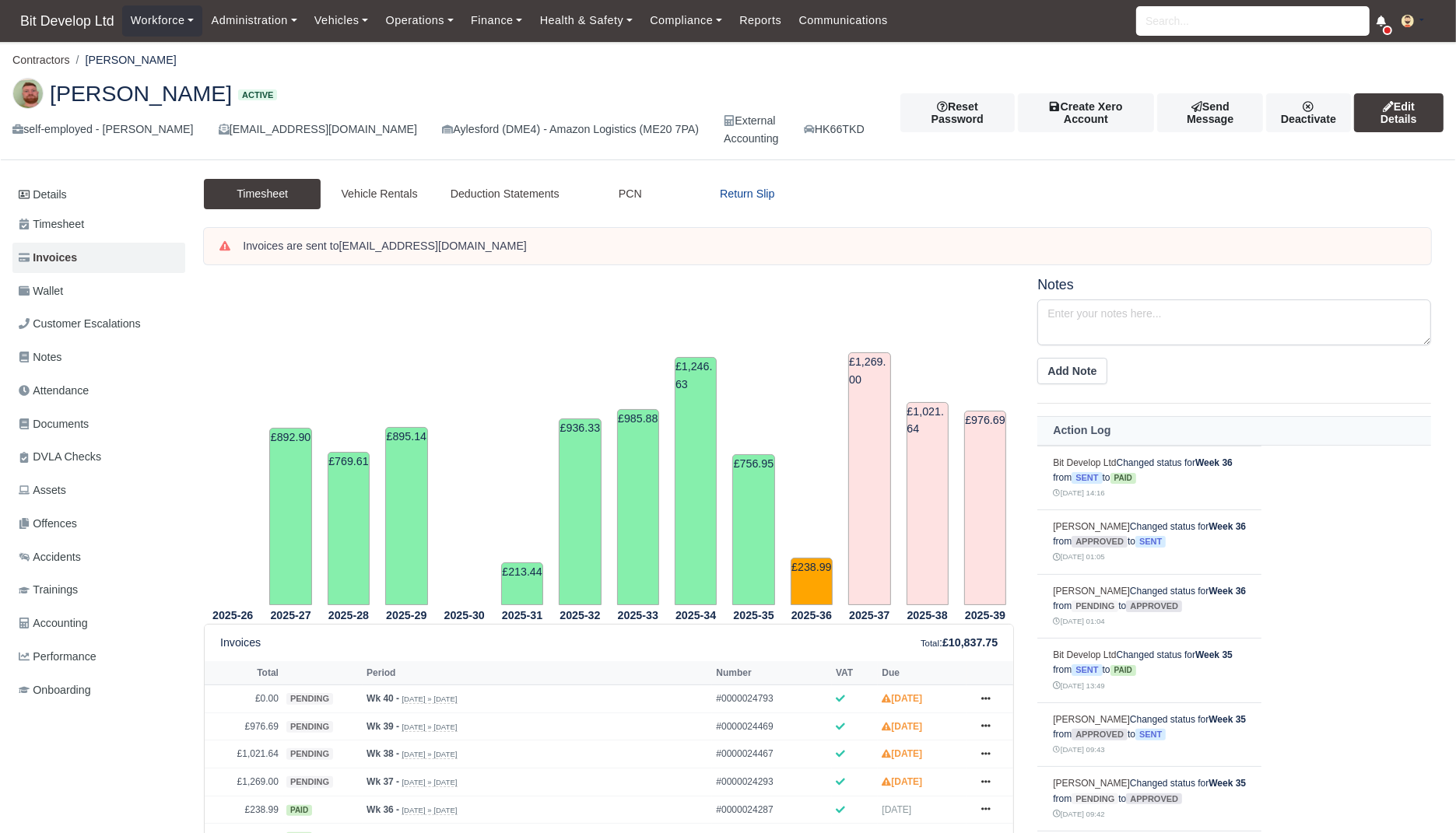
click at [725, 196] on link "Return Slip" at bounding box center [747, 194] width 117 height 30
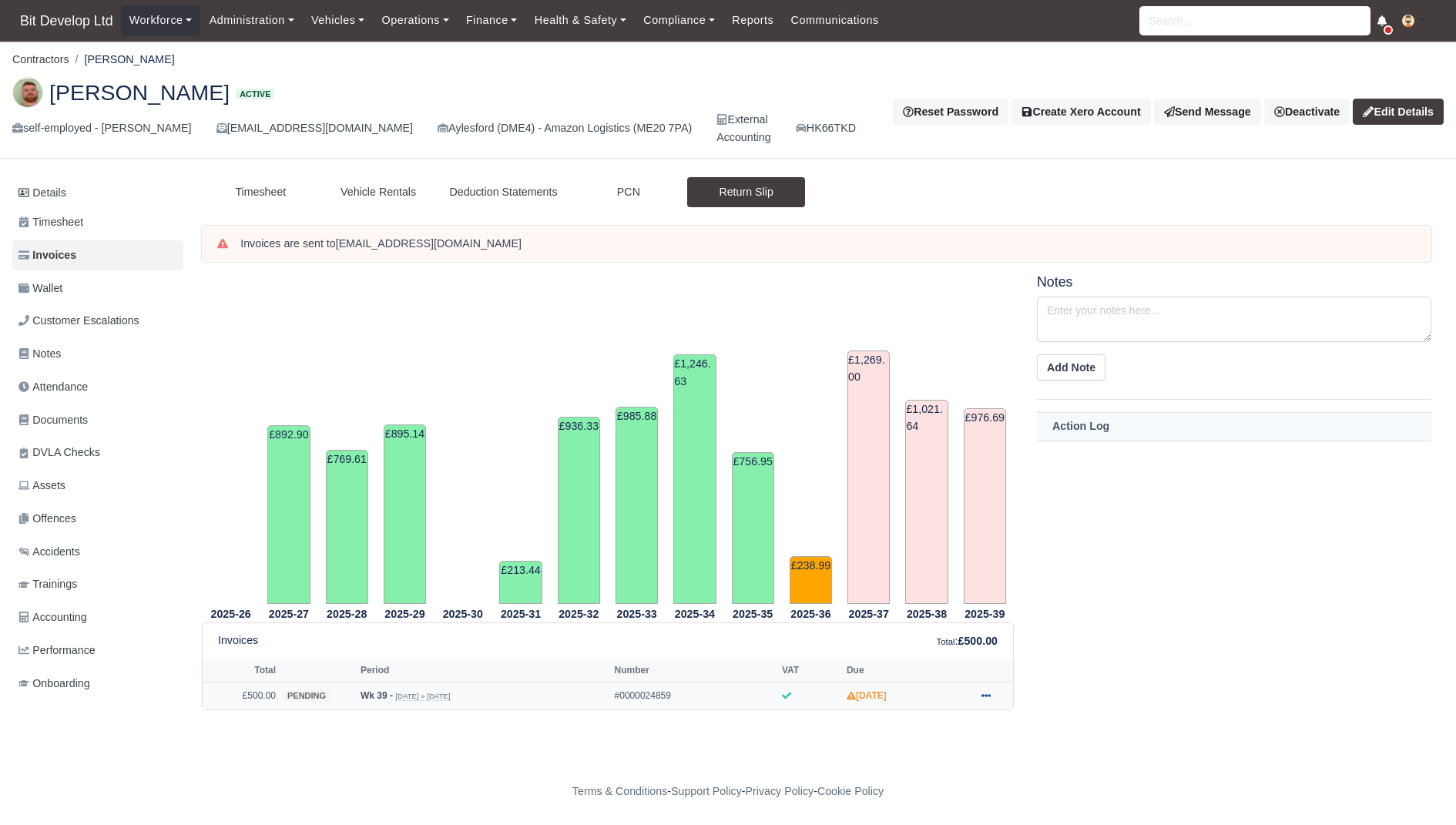
click at [994, 699] on link at bounding box center [986, 697] width 23 height 19
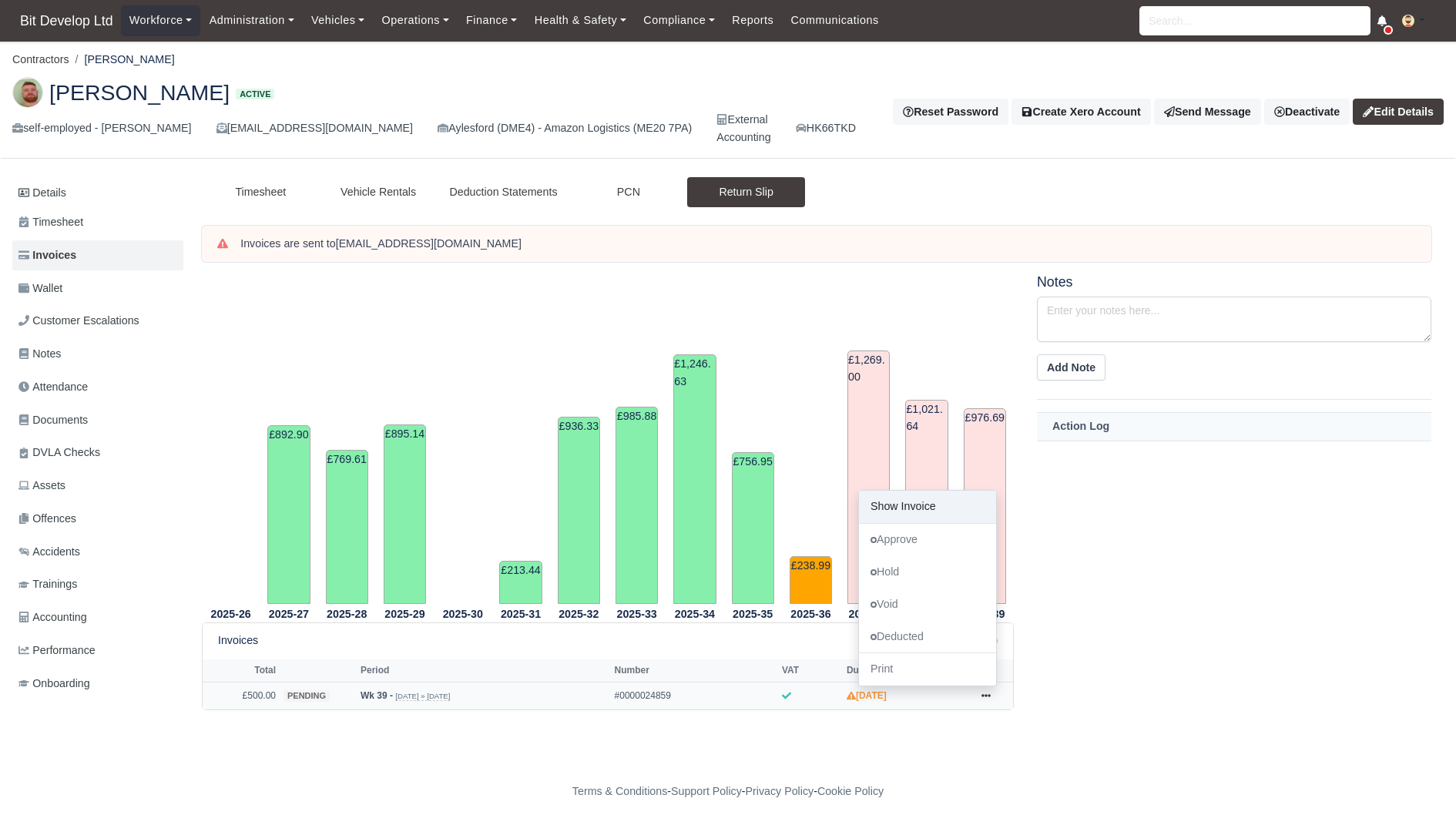
click at [916, 506] on link "Show Invoice" at bounding box center [927, 506] width 137 height 32
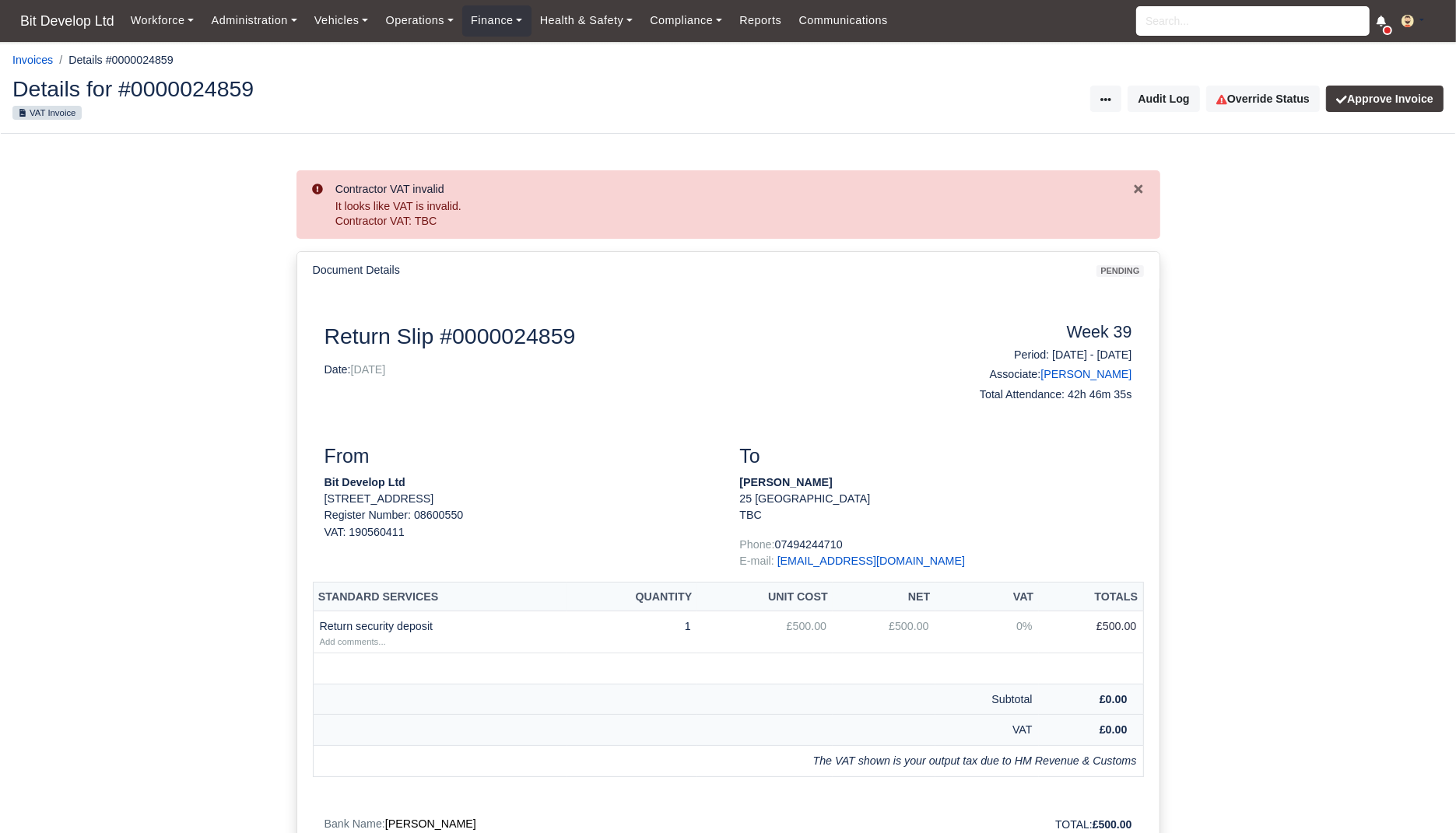
scroll to position [251, 0]
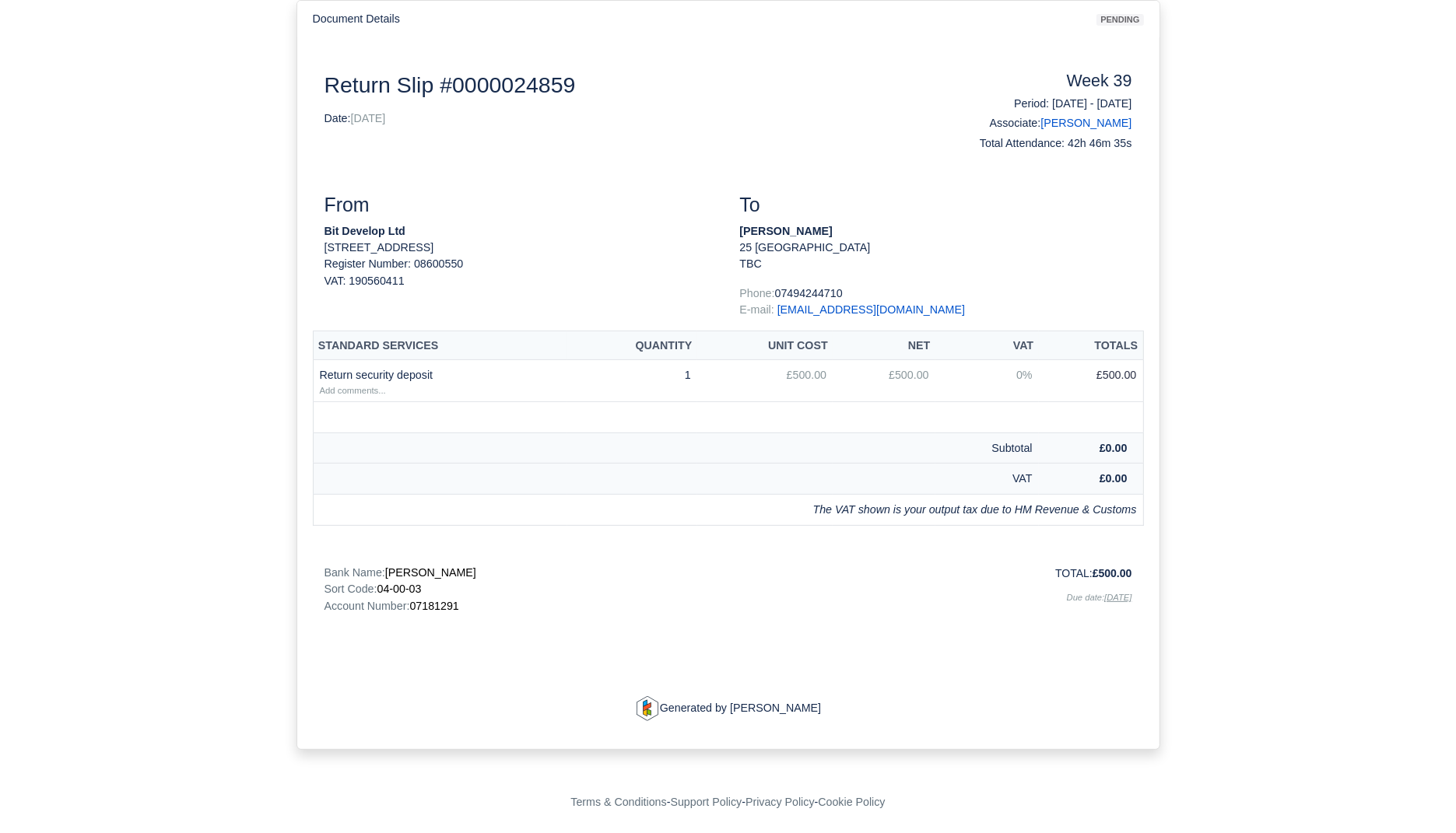
click at [981, 626] on div "Return Slip #0000024859 Date: [DATE] Week 39 Period: [DATE] - [DATE] Associate:…" at bounding box center [728, 396] width 831 height 649
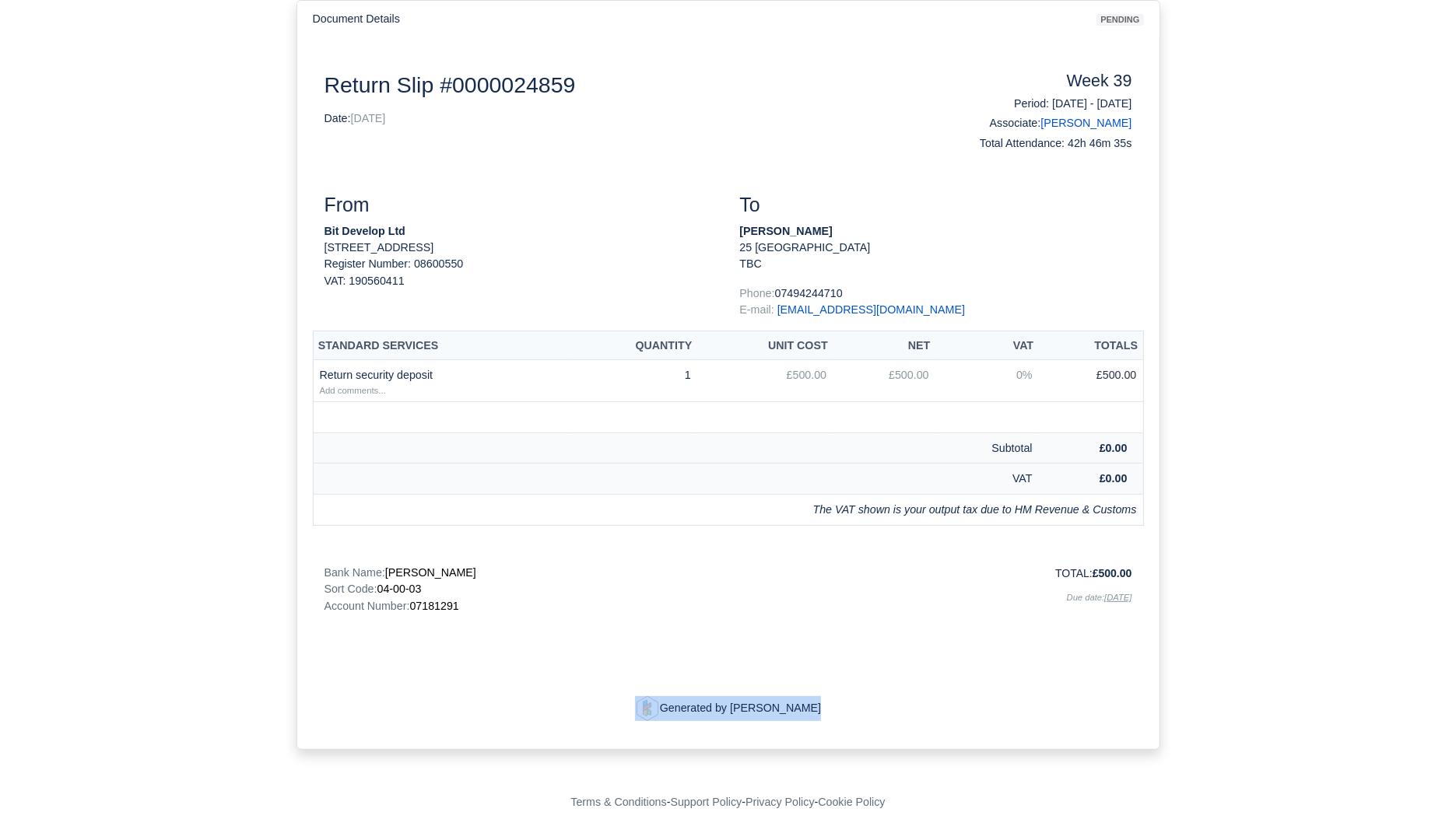
click at [981, 626] on div "Return Slip #0000024859 Date: [DATE] Week 39 Period: [DATE] - [DATE] Associate:…" at bounding box center [728, 396] width 831 height 649
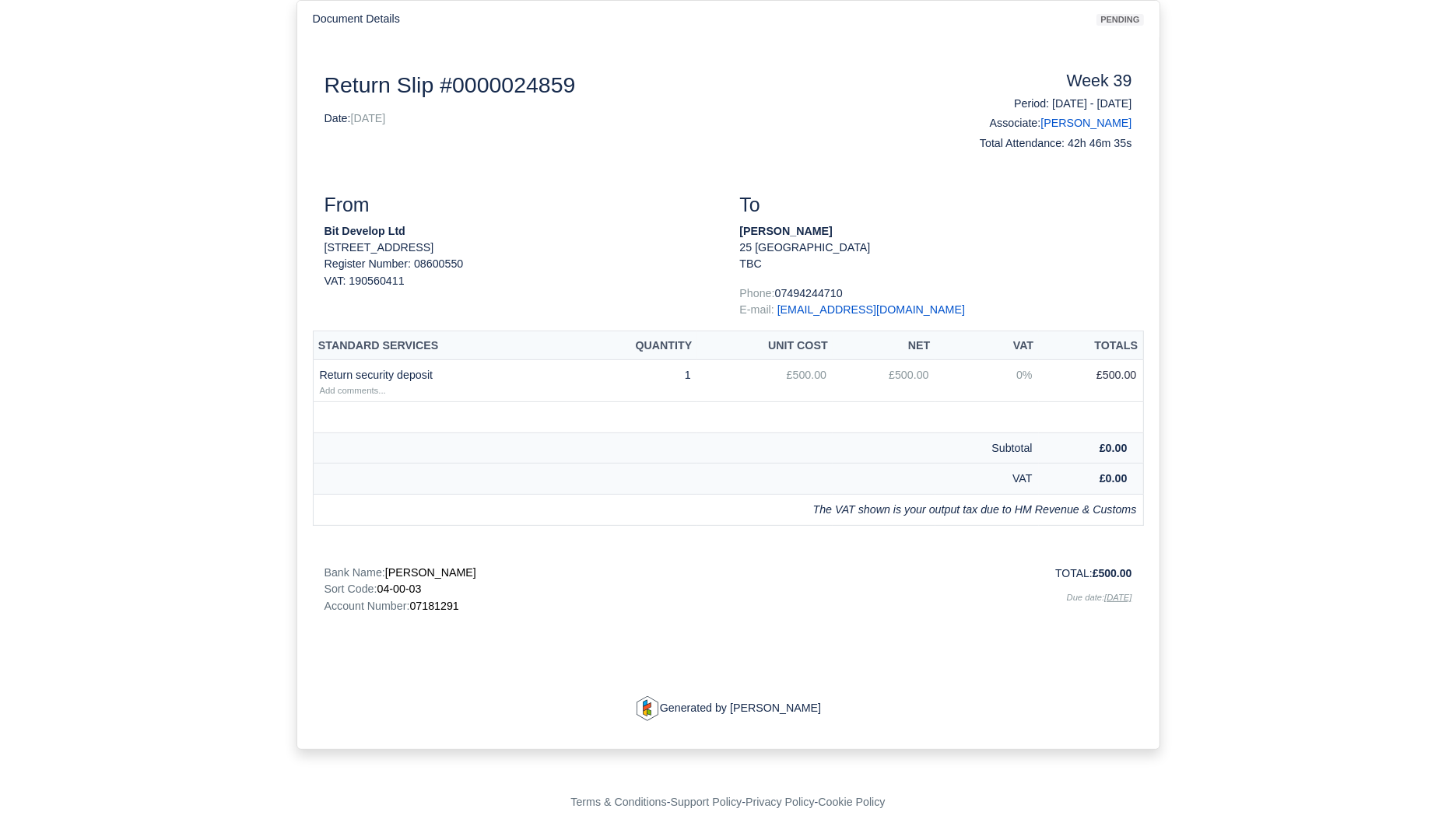
click at [981, 626] on div "Return Slip #0000024859 Date: [DATE] Week 39 Period: [DATE] - [DATE] Associate:…" at bounding box center [728, 396] width 831 height 649
